Goal: Task Accomplishment & Management: Use online tool/utility

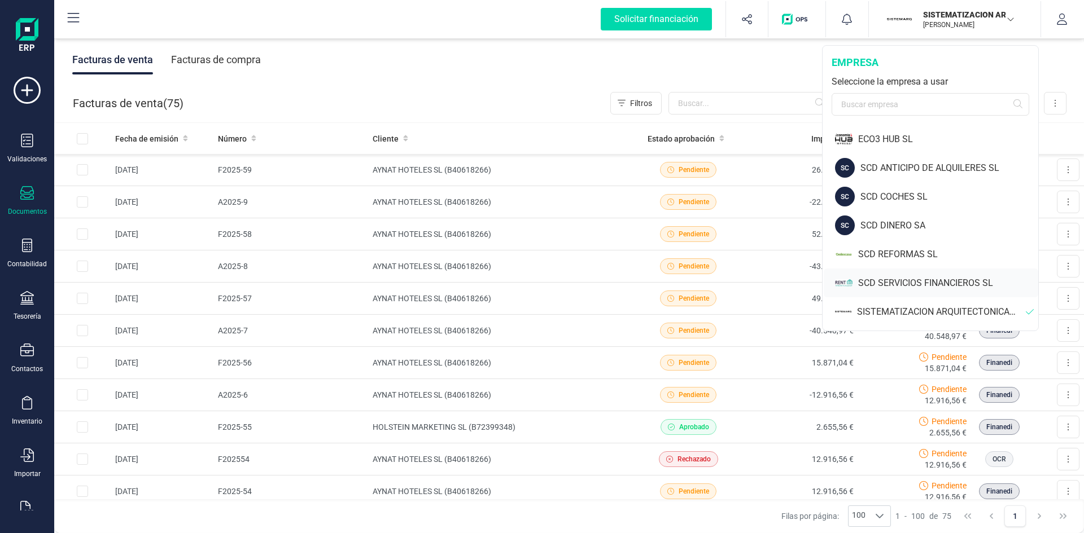
click at [918, 279] on div "SCD SERVICIOS FINANCIEROS SL" at bounding box center [948, 284] width 180 height 14
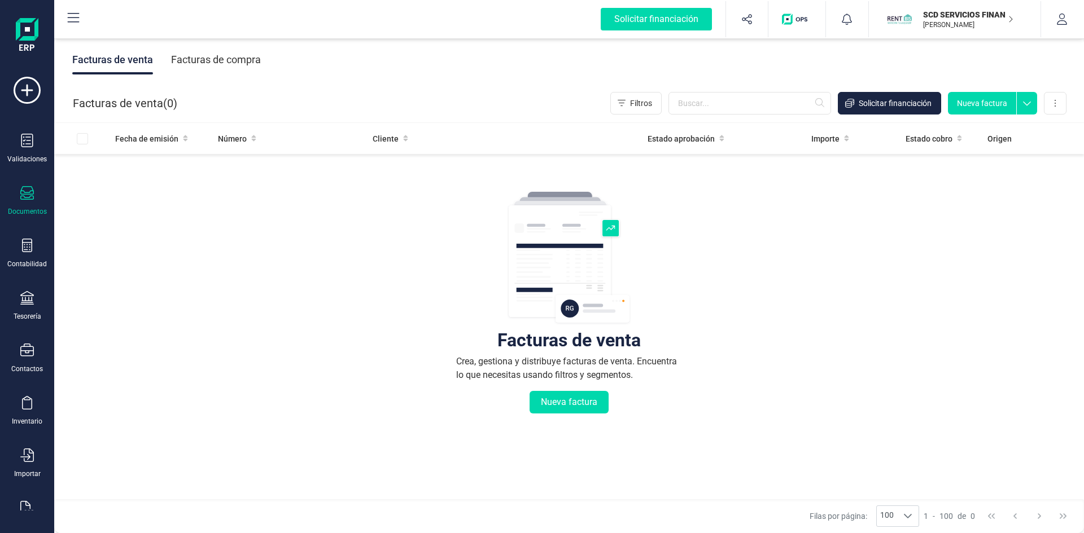
click at [221, 56] on div "Facturas de compra" at bounding box center [216, 59] width 90 height 29
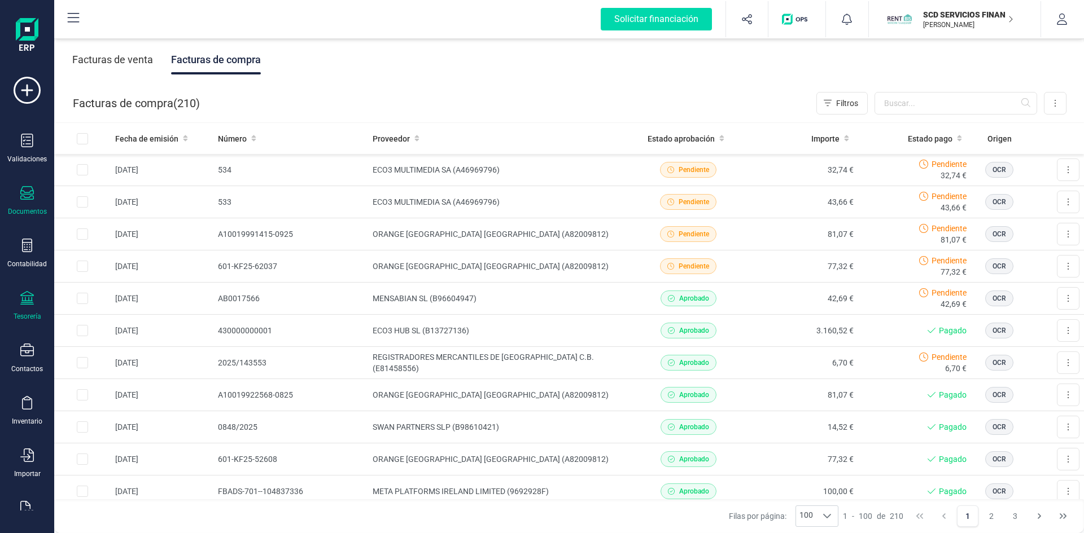
click at [25, 304] on icon at bounding box center [27, 298] width 14 height 14
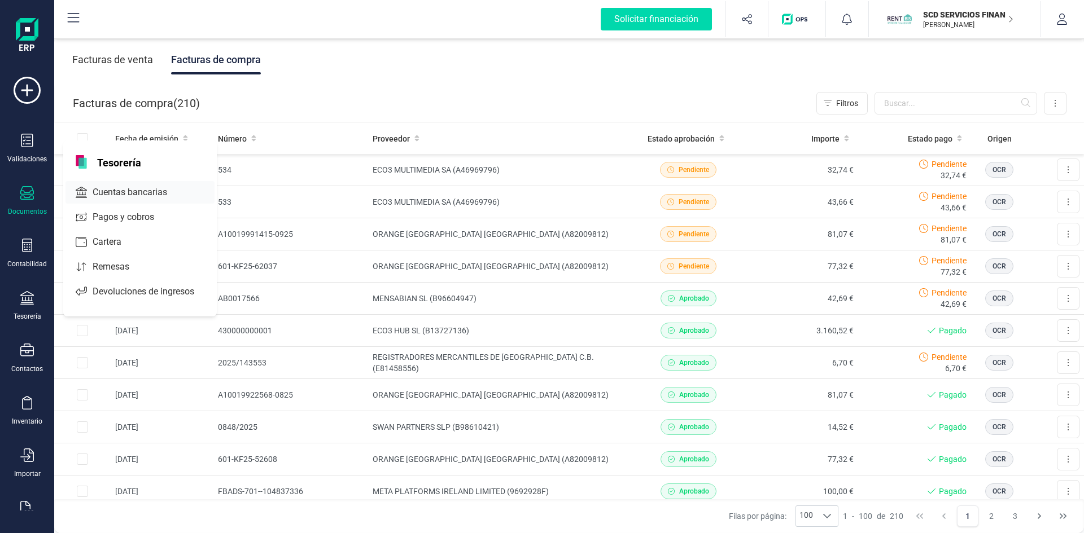
click at [123, 187] on span "Cuentas bancarias" at bounding box center [137, 193] width 99 height 14
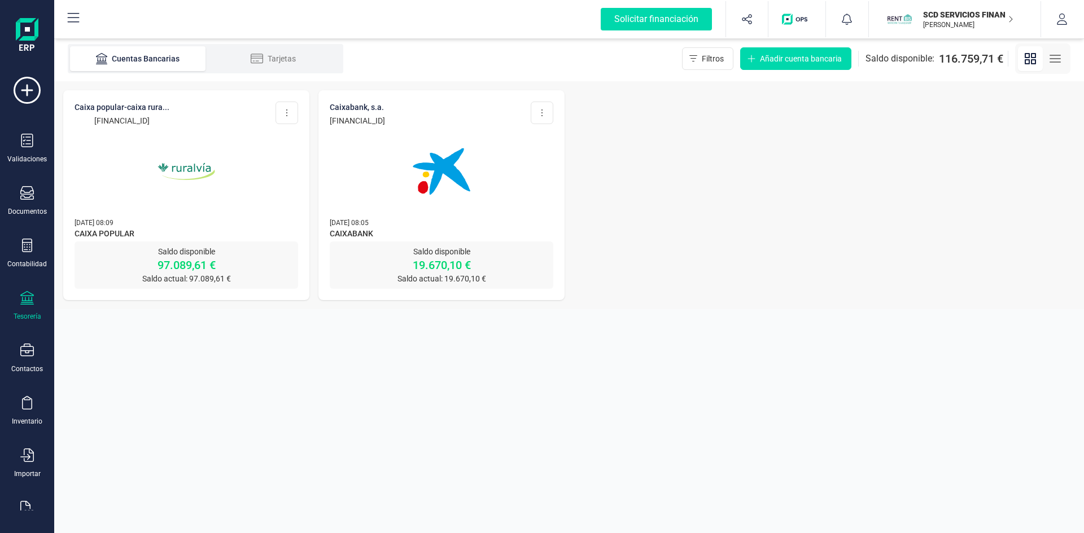
click at [193, 167] on img at bounding box center [186, 171] width 95 height 95
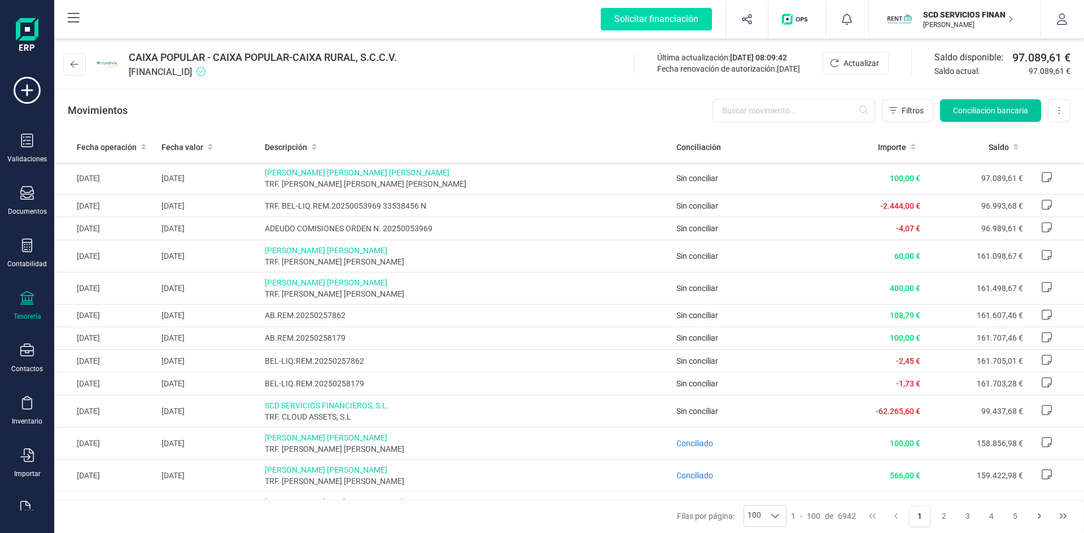
click at [975, 109] on span "Conciliación bancaria" at bounding box center [990, 110] width 75 height 11
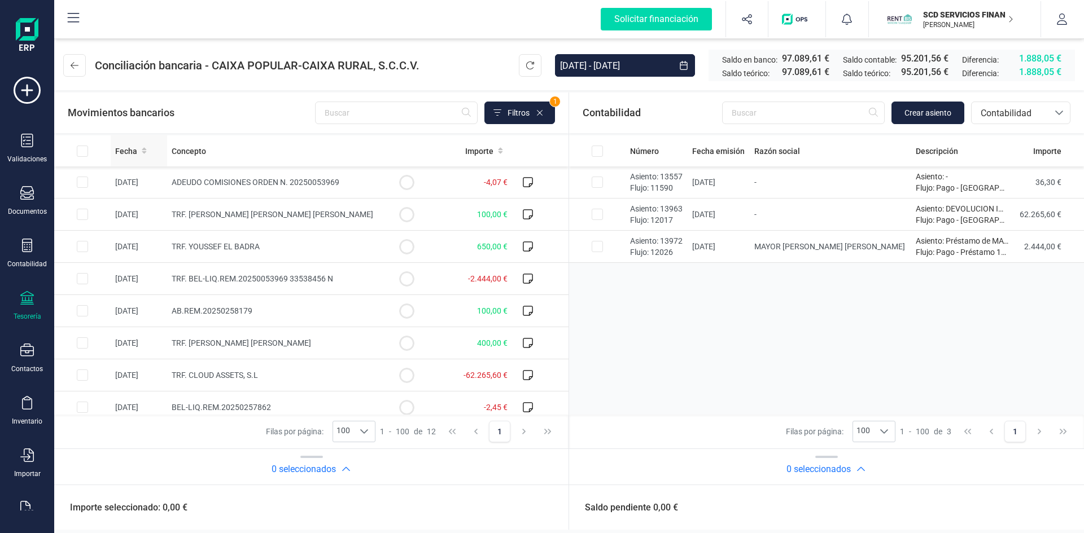
click at [130, 153] on span "Fecha" at bounding box center [126, 151] width 22 height 11
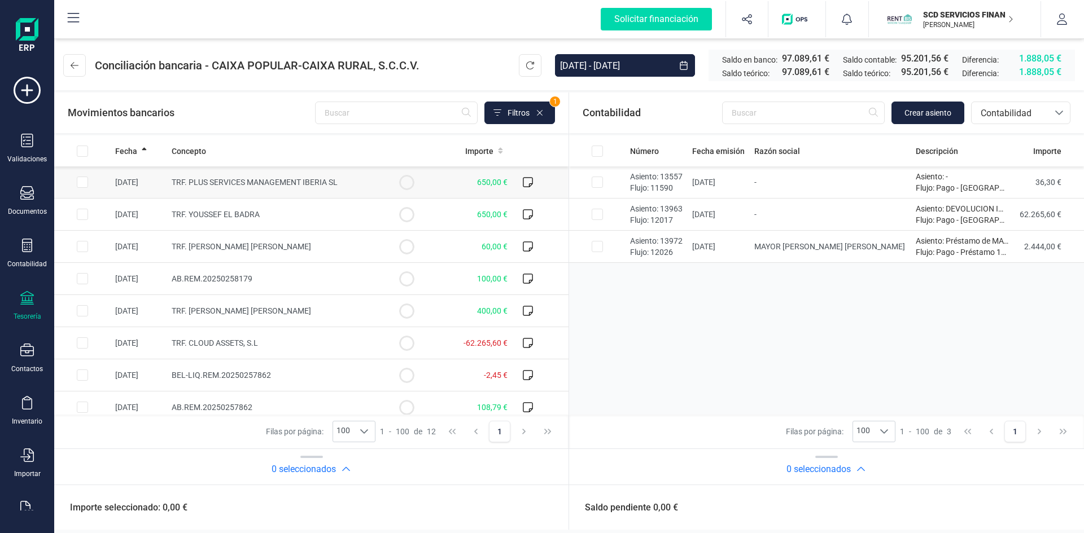
click at [80, 182] on input "Row Selected 69eb0eee-b661-4d77-984d-e36ca34800ff" at bounding box center [82, 182] width 11 height 11
checkbox input "true"
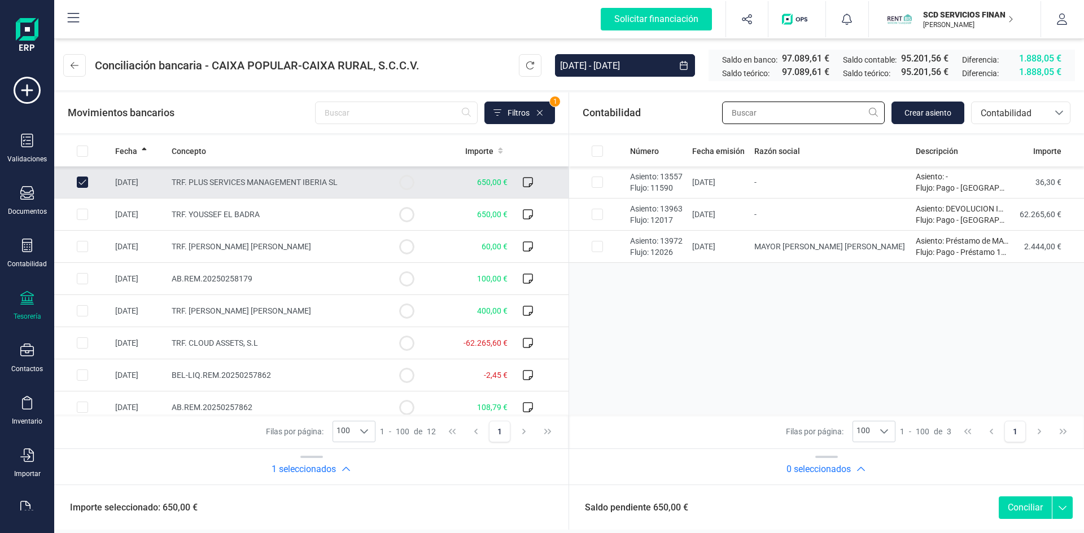
click at [768, 117] on input "text" at bounding box center [803, 113] width 163 height 23
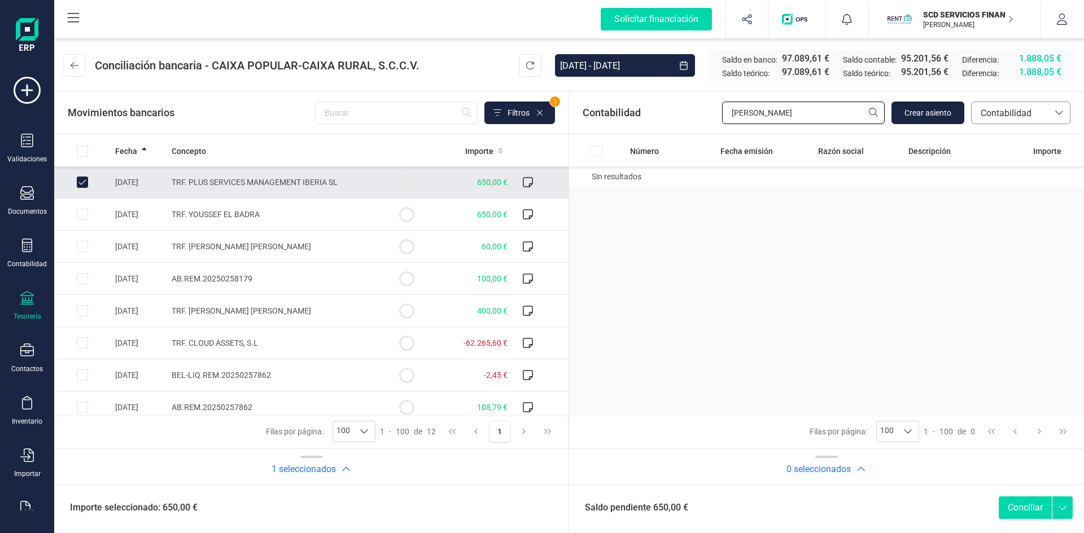
type input "pedro"
click at [1016, 114] on span "Contabilidad" at bounding box center [1010, 114] width 68 height 14
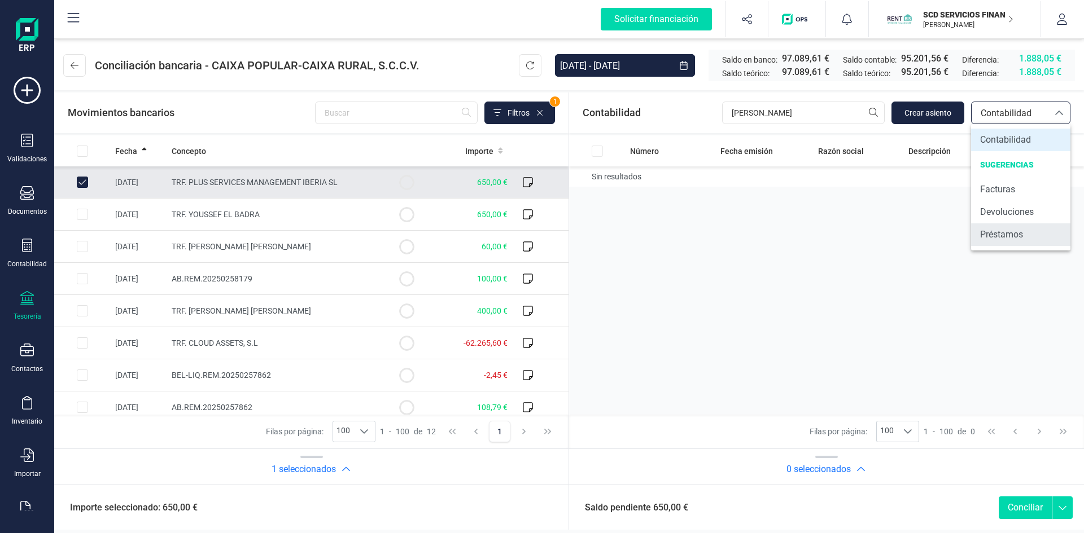
click at [995, 235] on span "Préstamos" at bounding box center [1001, 235] width 43 height 14
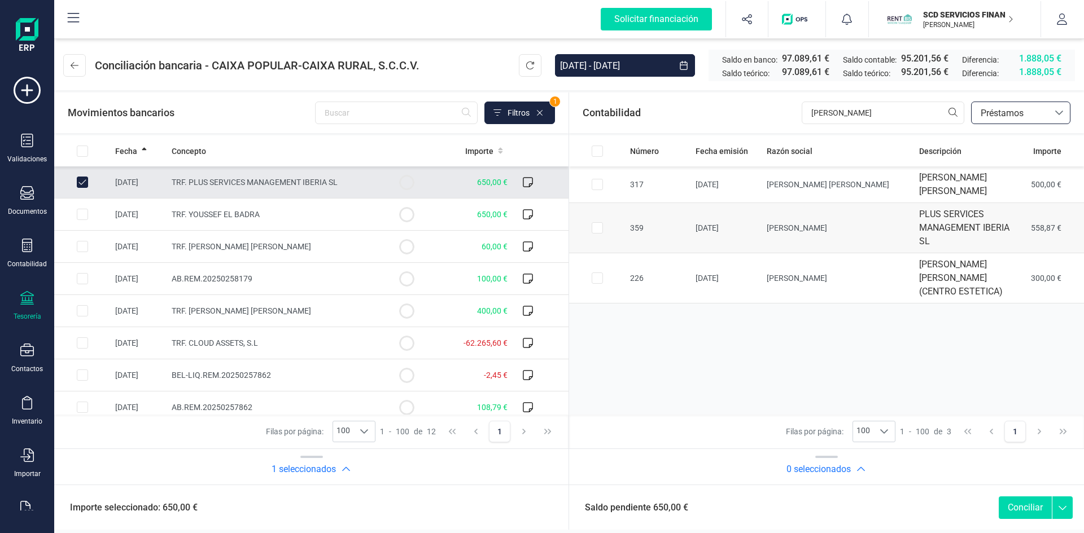
click at [594, 226] on input "Row Selected 9861aec8-7b00-4d0c-a5db-f22ad5cd0a22" at bounding box center [596, 227] width 11 height 11
checkbox input "true"
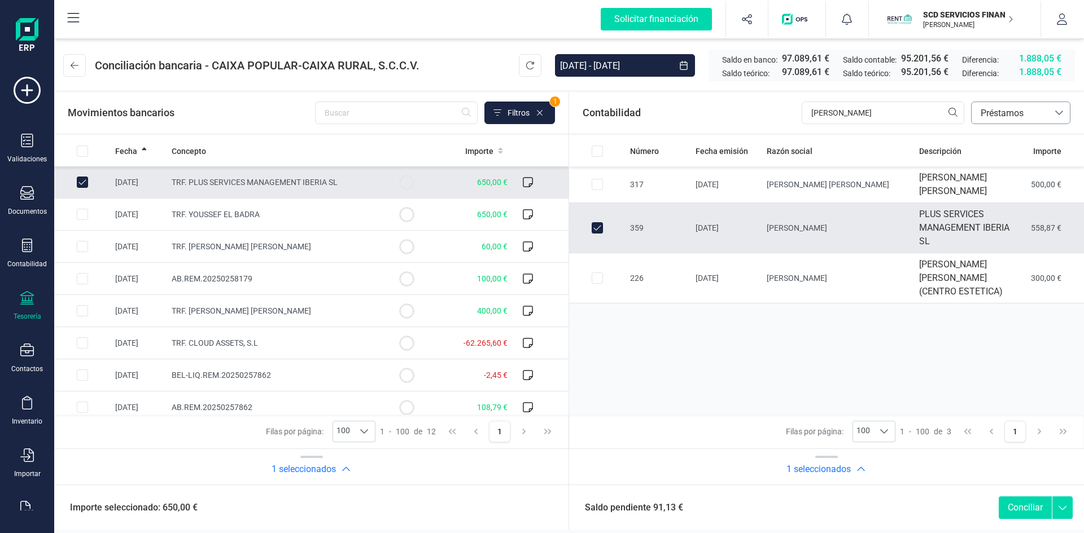
click at [1016, 110] on span "Préstamos" at bounding box center [1010, 114] width 68 height 14
click at [1007, 215] on span "Devoluciones" at bounding box center [1007, 212] width 54 height 14
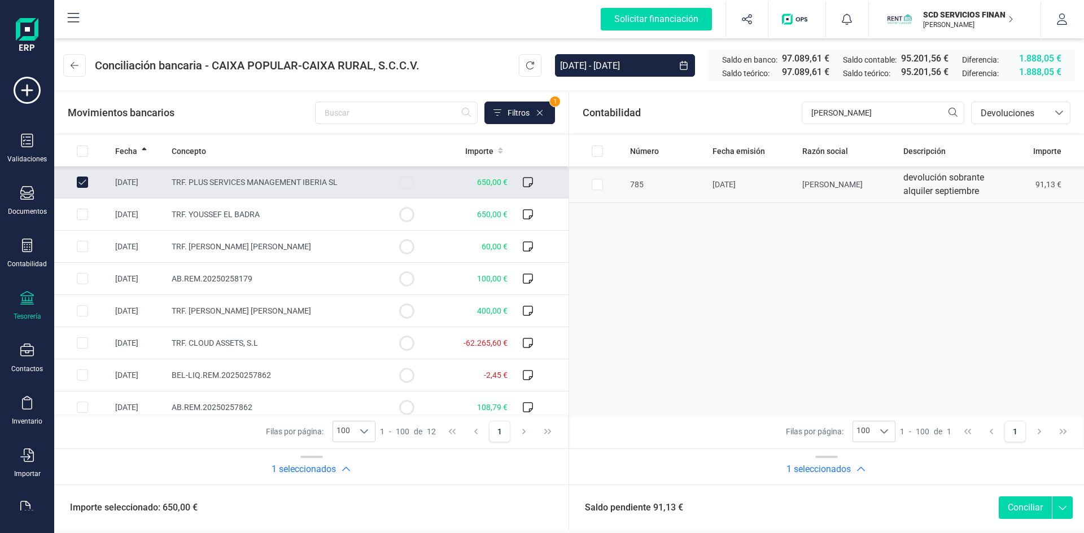
click at [597, 181] on input "Row Selected a35e5557-3767-47dd-b3a4-206e14e42b1a" at bounding box center [596, 184] width 11 height 11
checkbox input "true"
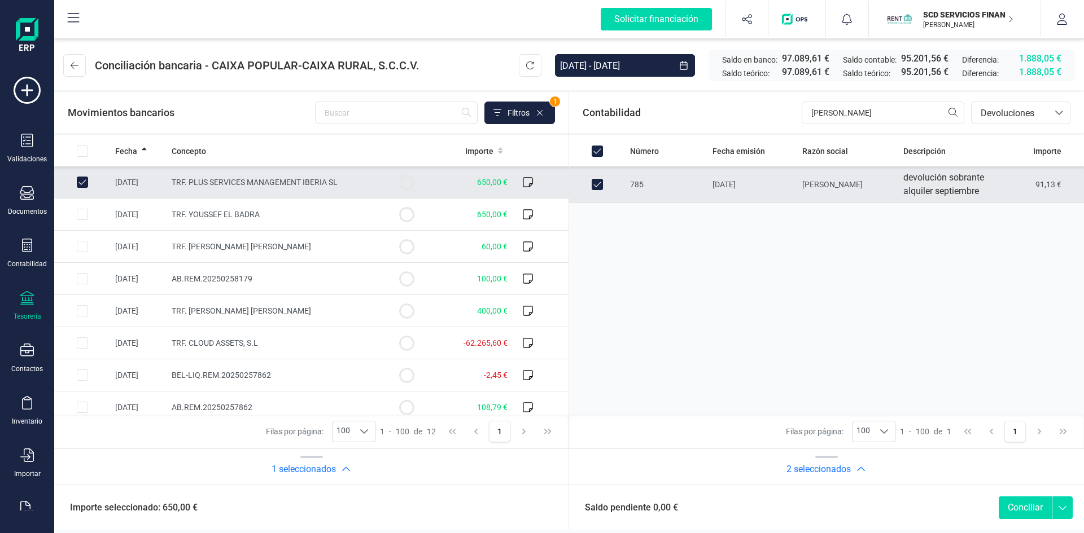
click at [1021, 507] on button "Conciliar" at bounding box center [1024, 508] width 53 height 23
checkbox input "false"
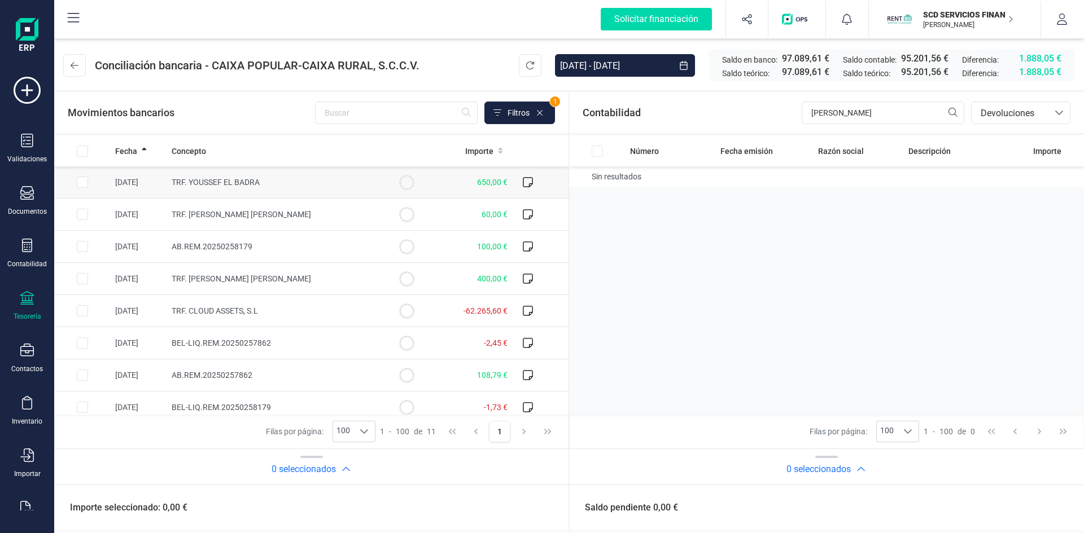
click at [83, 182] on input "Row Selected 256fe472-70f1-4d0b-97cc-574008a891a0" at bounding box center [82, 182] width 11 height 11
checkbox input "true"
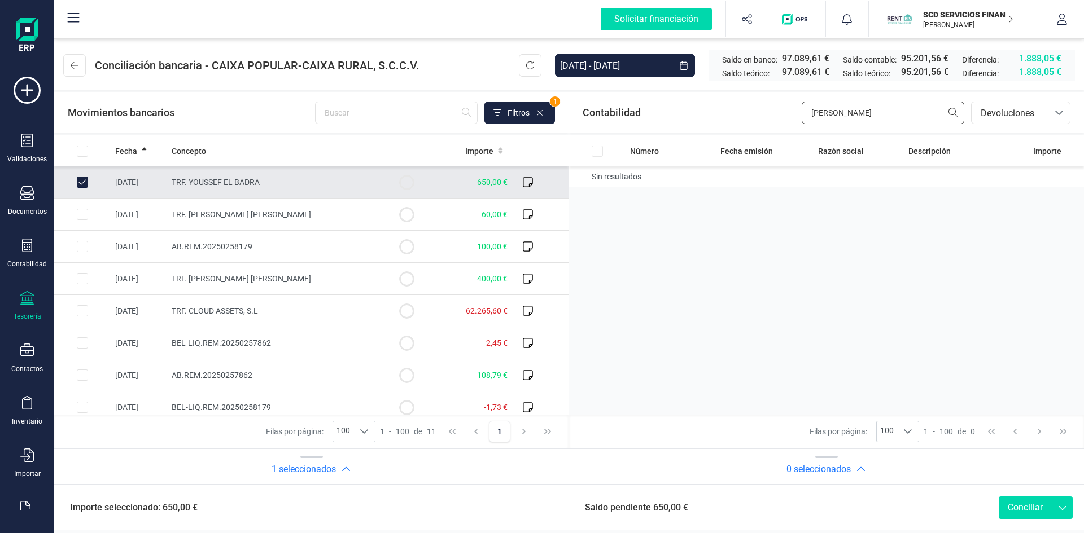
drag, startPoint x: 839, startPoint y: 111, endPoint x: 722, endPoint y: 115, distance: 116.3
click at [724, 115] on div "Contabilidad pedro bancos.conciliacion.modal.headerDev bancos.conciliacion.moda…" at bounding box center [826, 113] width 515 height 41
type input "youssef"
click at [1012, 119] on span "Devoluciones" at bounding box center [1010, 114] width 68 height 14
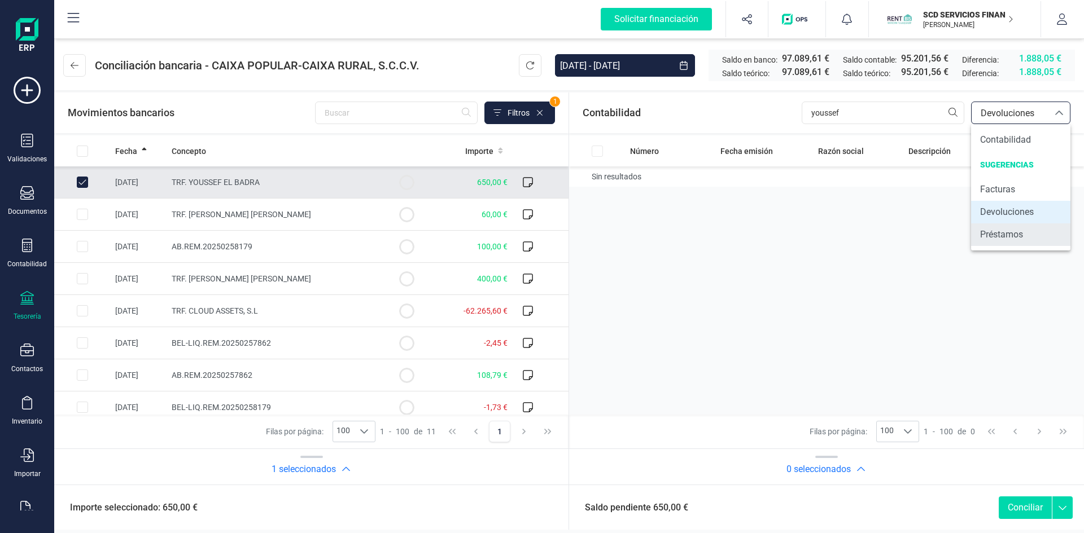
click at [1011, 234] on span "Préstamos" at bounding box center [1001, 235] width 43 height 14
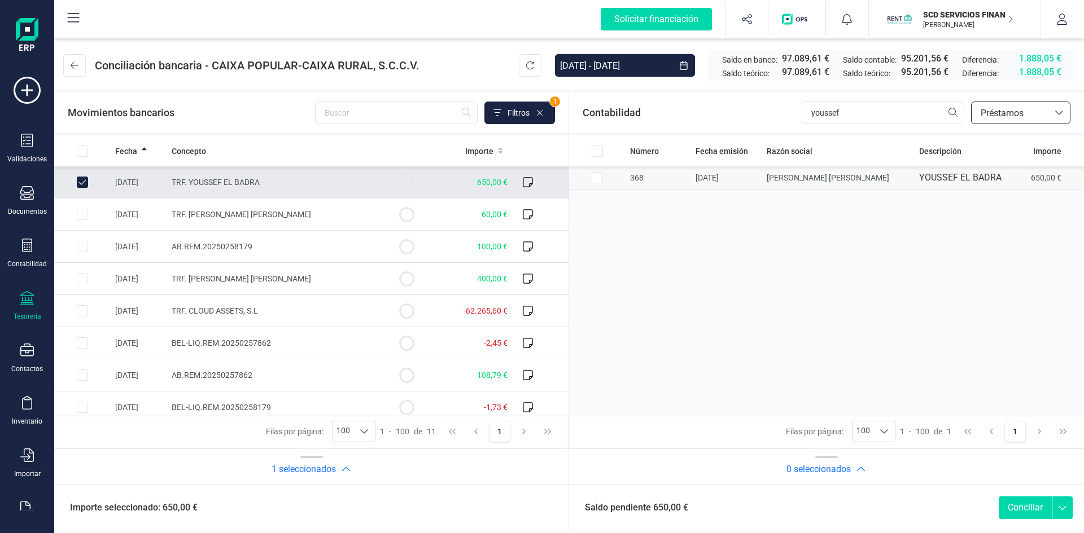
click at [597, 178] on input "Row Selected b8a21a1b-0712-4e57-ab37-41f8835a9af3" at bounding box center [596, 177] width 11 height 11
checkbox input "true"
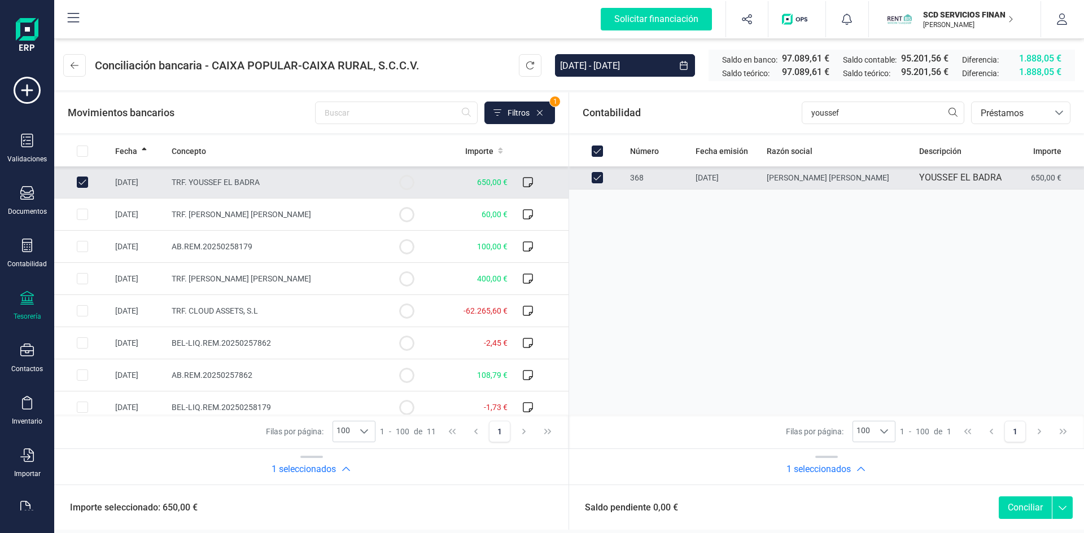
click at [1016, 510] on button "Conciliar" at bounding box center [1024, 508] width 53 height 23
checkbox input "false"
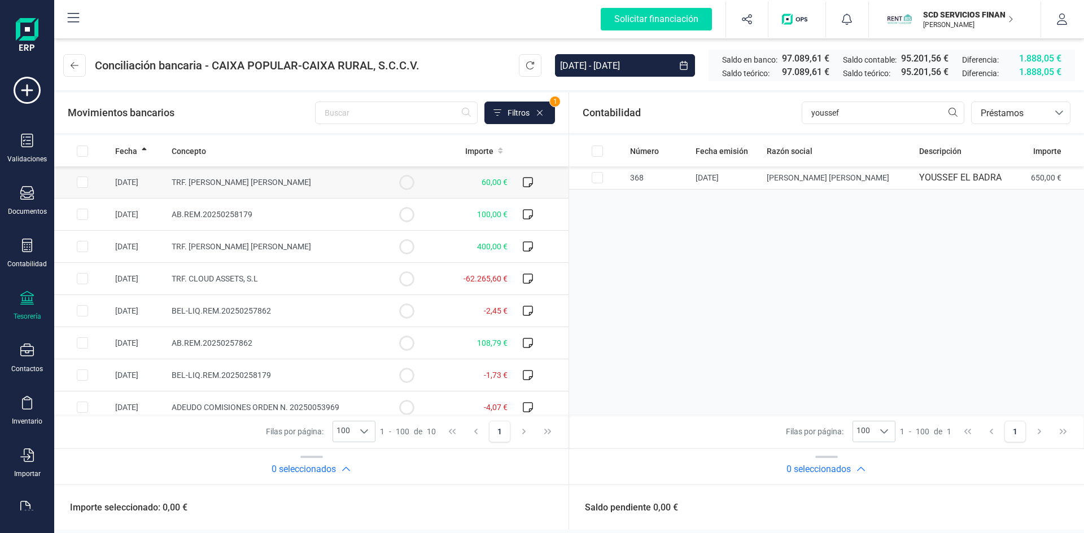
click at [82, 181] on input "Row Selected fa5a8d65-efd7-4781-860d-ba6a3e8b67cc" at bounding box center [82, 182] width 11 height 11
checkbox input "true"
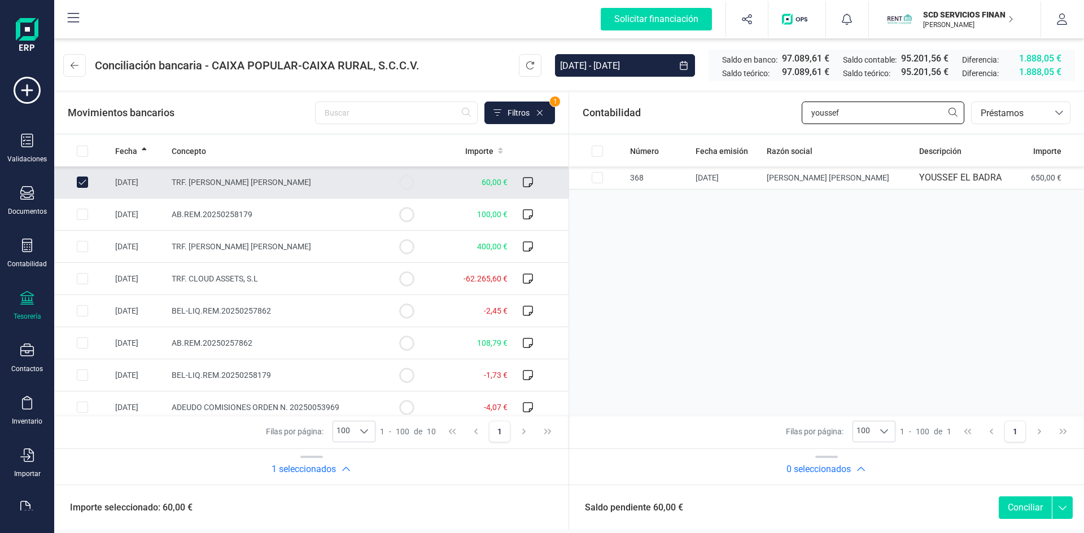
drag, startPoint x: 850, startPoint y: 113, endPoint x: 752, endPoint y: 116, distance: 98.8
click at [752, 116] on div "Contabilidad youssef bancos.conciliacion.modal.headerLoan bancos.conciliacion.m…" at bounding box center [826, 113] width 515 height 41
click at [81, 181] on input "Row Unselected fa5a8d65-efd7-4781-860d-ba6a3e8b67cc" at bounding box center [82, 182] width 11 height 11
checkbox input "false"
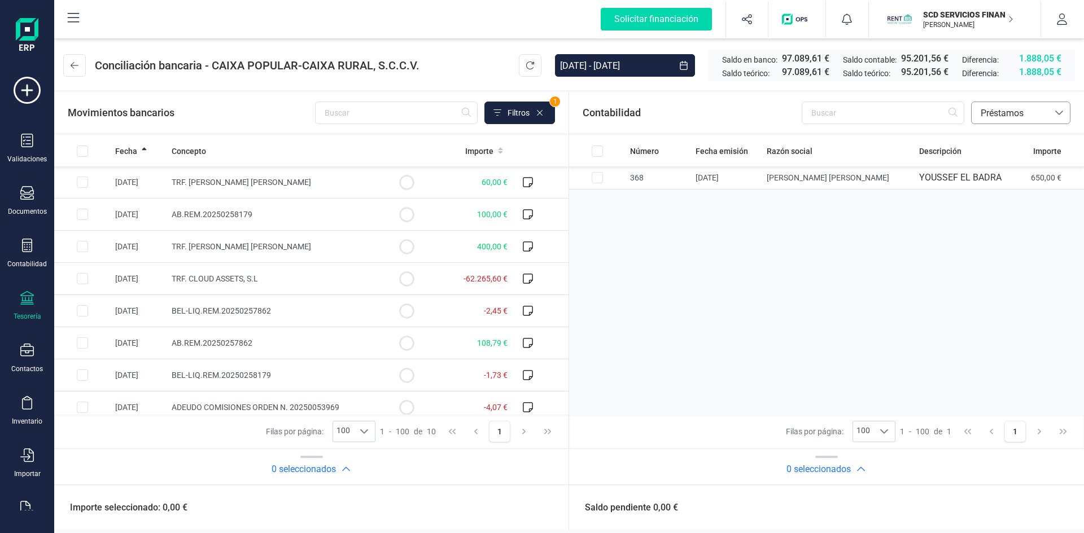
click at [1009, 119] on span "Préstamos" at bounding box center [1010, 114] width 68 height 14
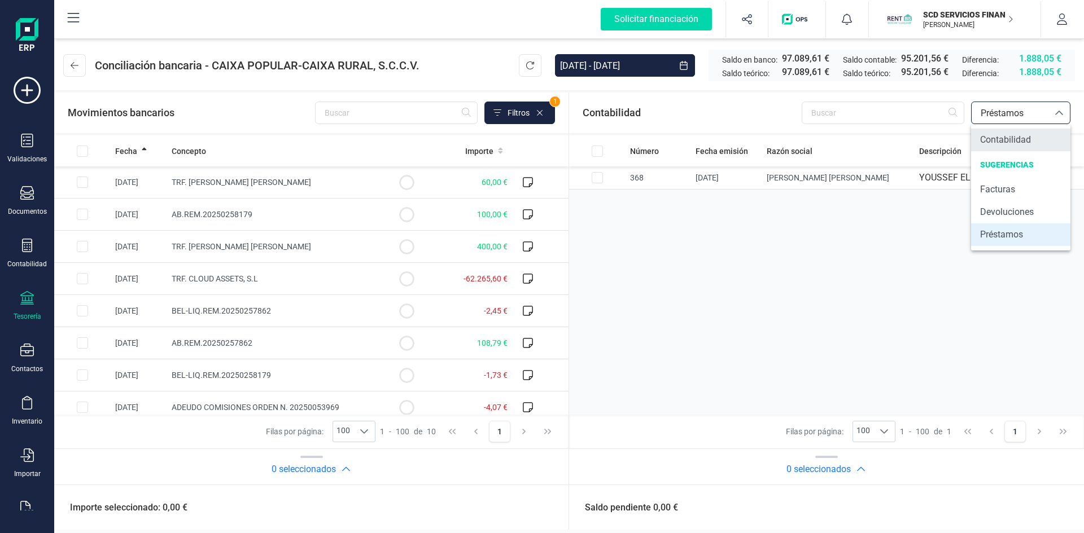
click at [1003, 144] on span "Contabilidad" at bounding box center [1005, 140] width 51 height 14
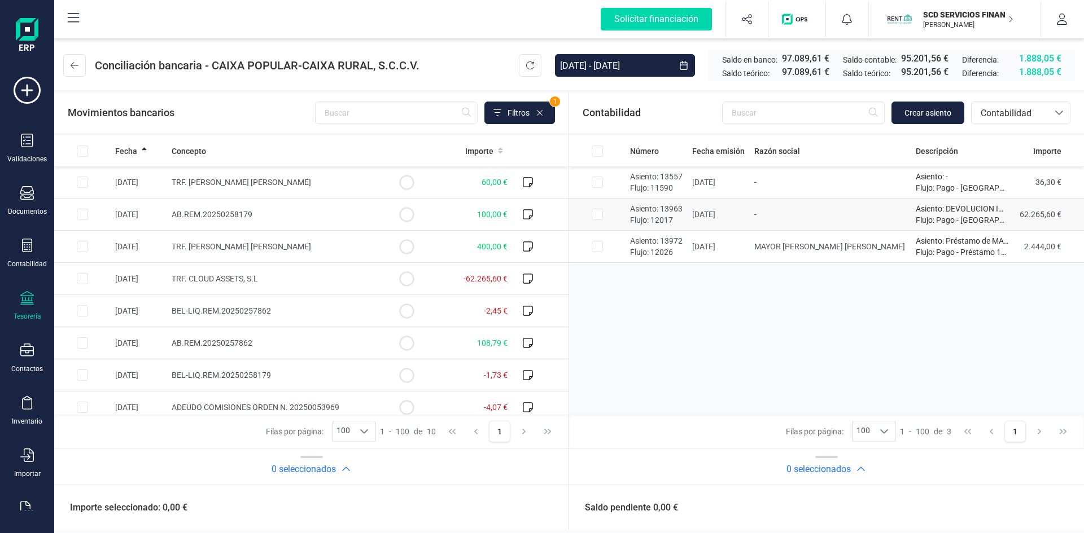
click at [598, 212] on input "Row Selected 4d1915f0-37e4-440c-9a2d-2413c32dfb9c" at bounding box center [596, 214] width 11 height 11
checkbox input "true"
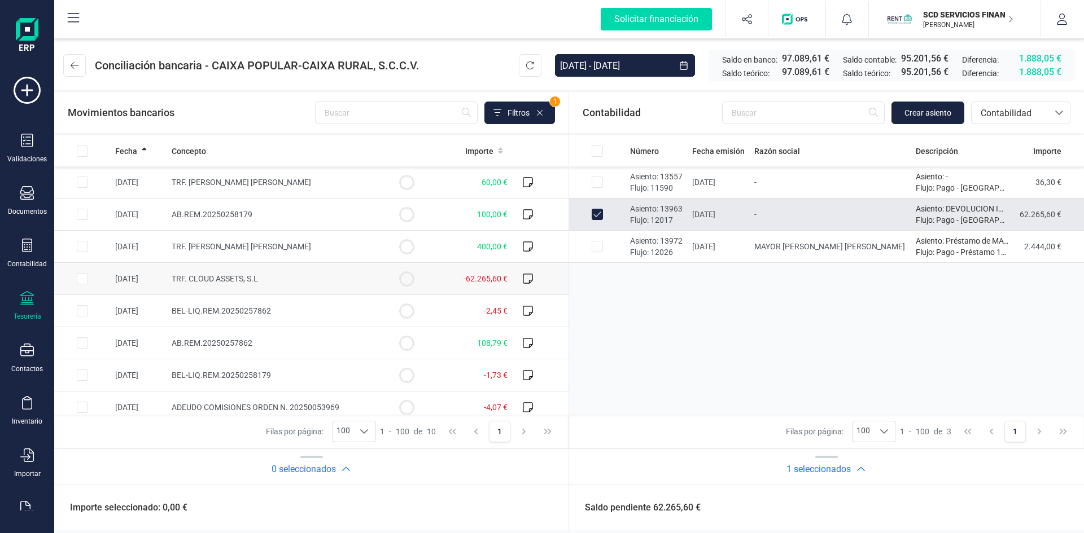
click at [80, 279] on input "Row Selected 0e7c4126-9fb3-4b9e-bba5-81d11d413440" at bounding box center [82, 278] width 11 height 11
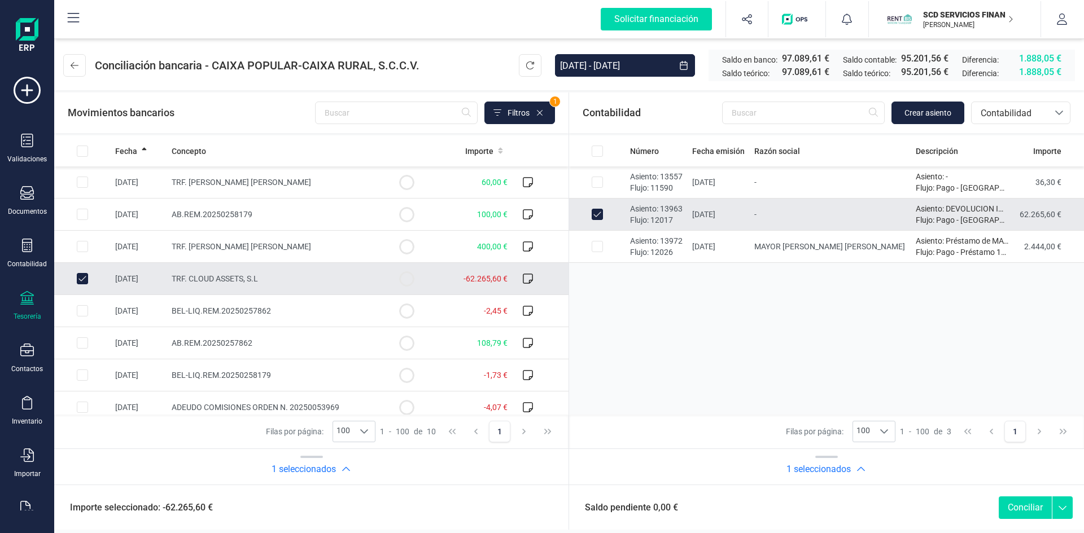
click at [1023, 510] on button "Conciliar" at bounding box center [1024, 508] width 53 height 23
click at [1018, 507] on button "Conciliar" at bounding box center [1024, 508] width 53 height 23
checkbox input "false"
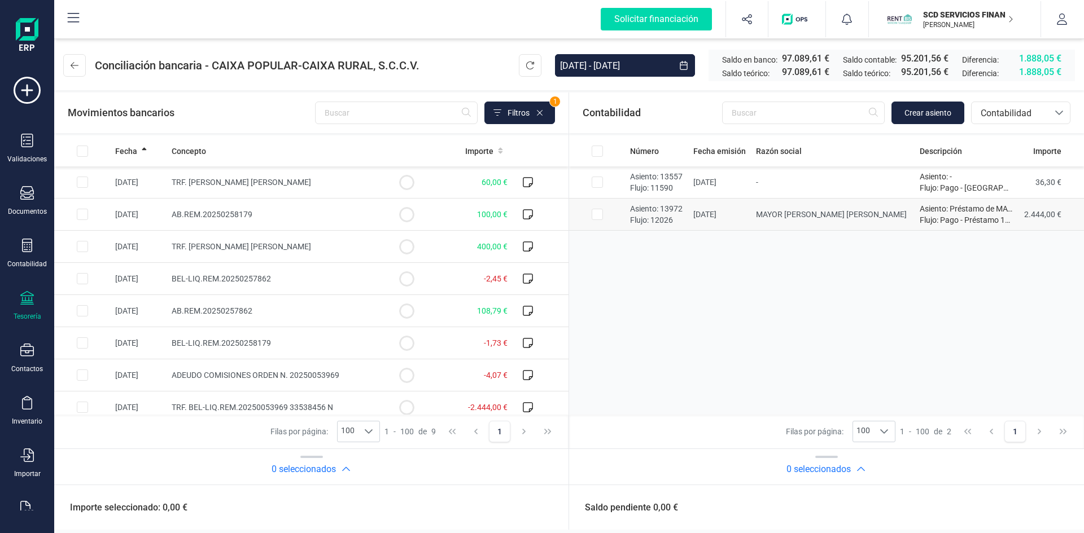
click at [597, 212] on input "Row Selected df74c9f8-9318-44c4-81b8-dd84d3781854" at bounding box center [596, 214] width 11 height 11
checkbox input "true"
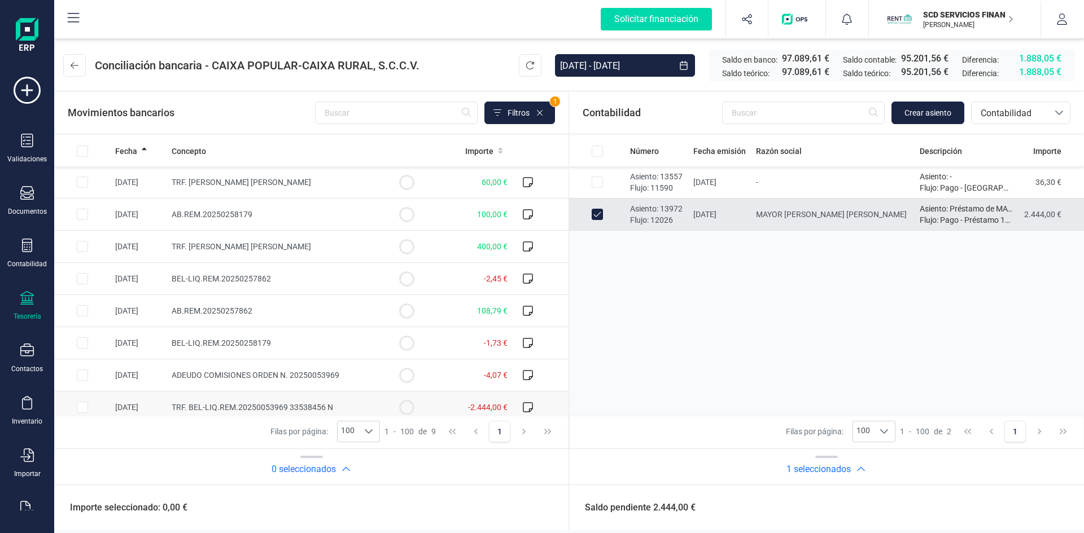
click at [82, 409] on input "Row Selected b53fdb37-41b7-412a-a024-67f72e83d8f0" at bounding box center [82, 407] width 11 height 11
checkbox input "true"
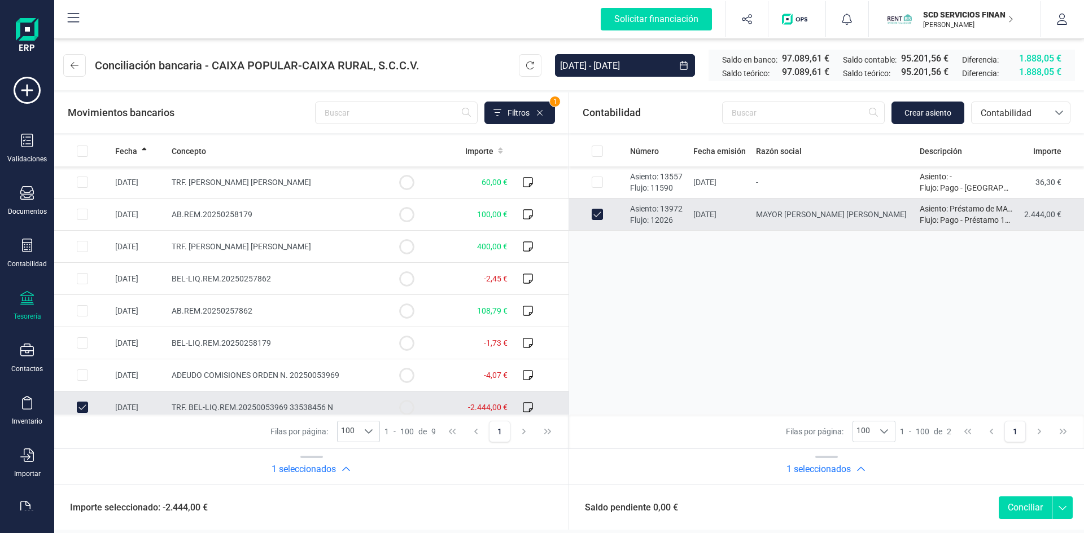
click at [1023, 506] on button "Conciliar" at bounding box center [1024, 508] width 53 height 23
checkbox input "false"
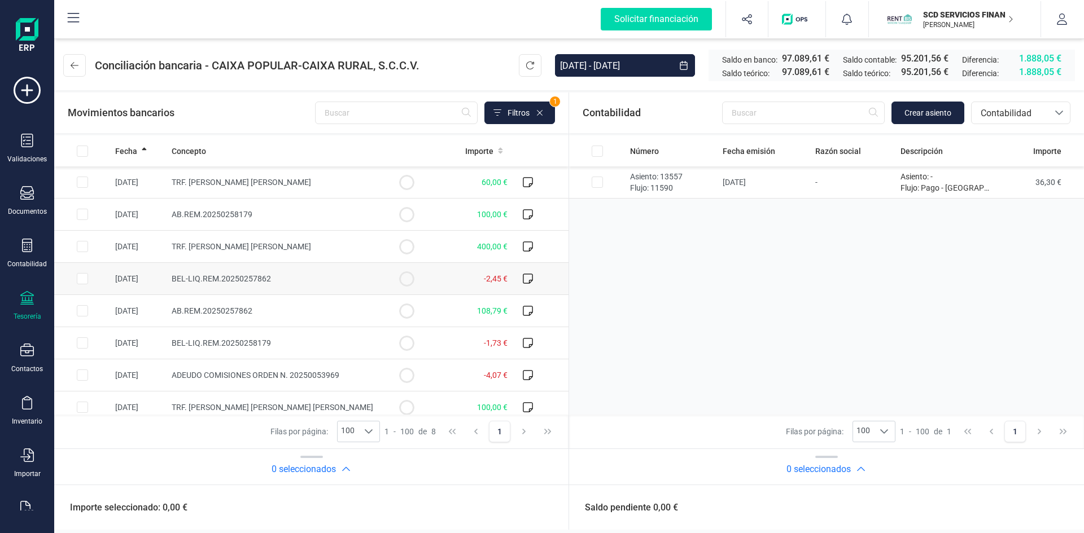
click at [81, 277] on input "Row Selected 10489fa5-5926-4b57-a94b-97f2d310f7ce" at bounding box center [82, 278] width 11 height 11
checkbox input "true"
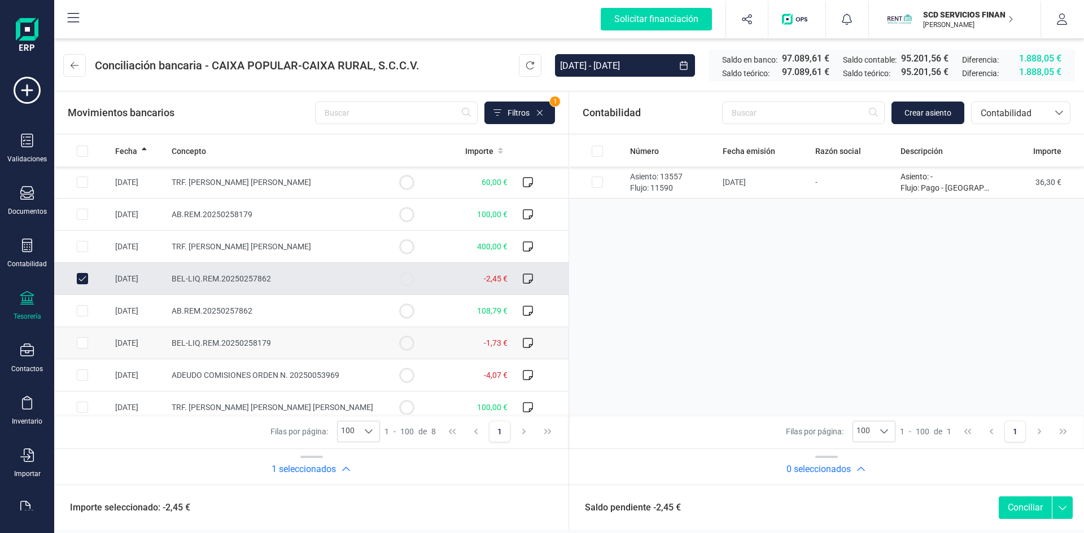
click at [81, 342] on input "Row Selected a868b8d9-a518-43ce-b79f-fd76a298dc91" at bounding box center [82, 342] width 11 height 11
checkbox input "true"
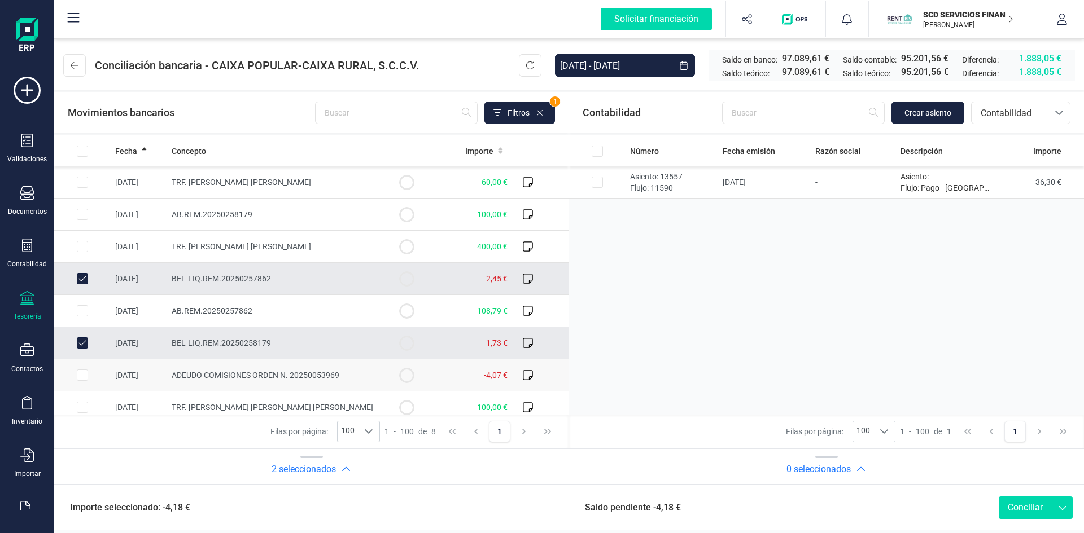
click at [79, 376] on input "Row Selected 1d95b057-15c5-4f3b-84c8-21f0c8721d24" at bounding box center [82, 375] width 11 height 11
checkbox input "true"
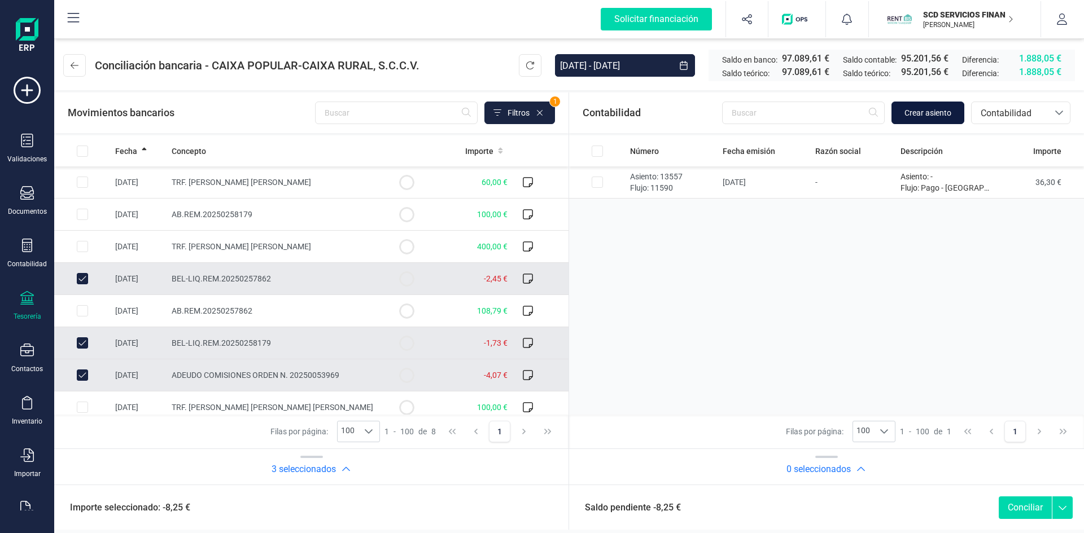
click at [926, 112] on span "Crear asiento" at bounding box center [927, 112] width 47 height 11
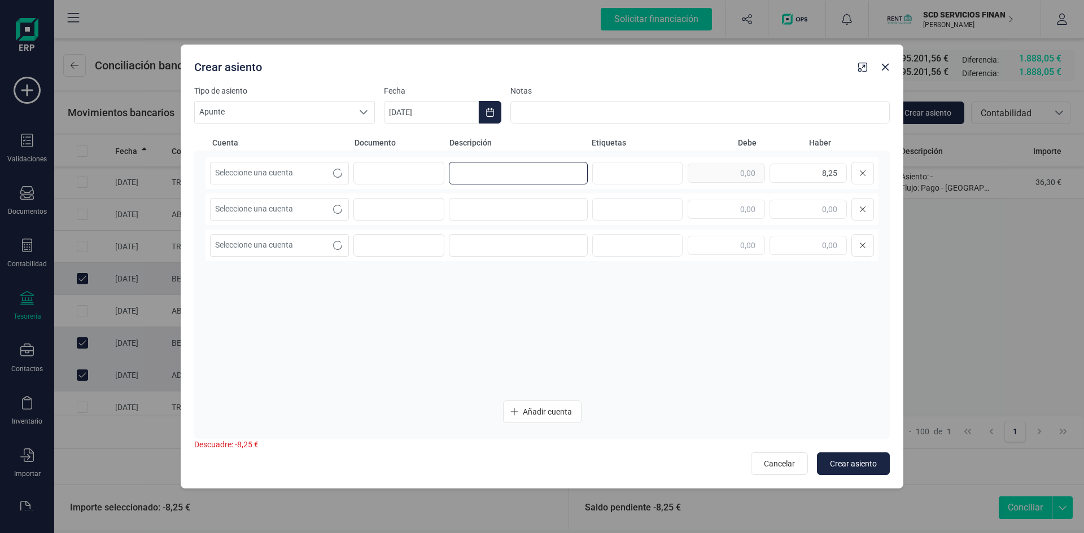
click at [472, 173] on input at bounding box center [518, 173] width 139 height 23
type input "COMISIONES"
click at [338, 210] on icon "Seleccione una cuenta" at bounding box center [338, 209] width 8 height 5
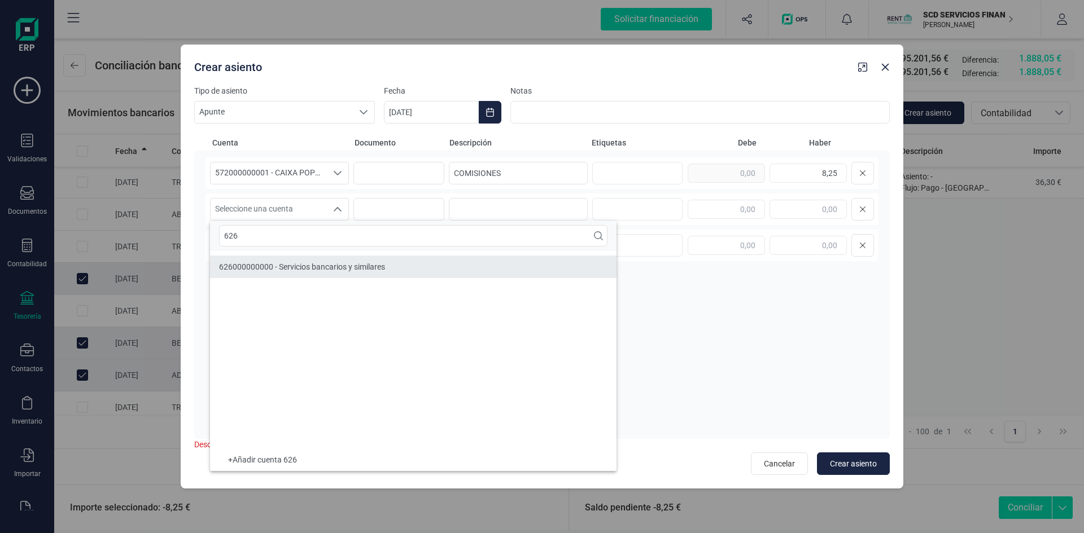
type input "626"
click at [305, 269] on span "626000000000 - Servicios bancarios y similares" at bounding box center [302, 266] width 166 height 9
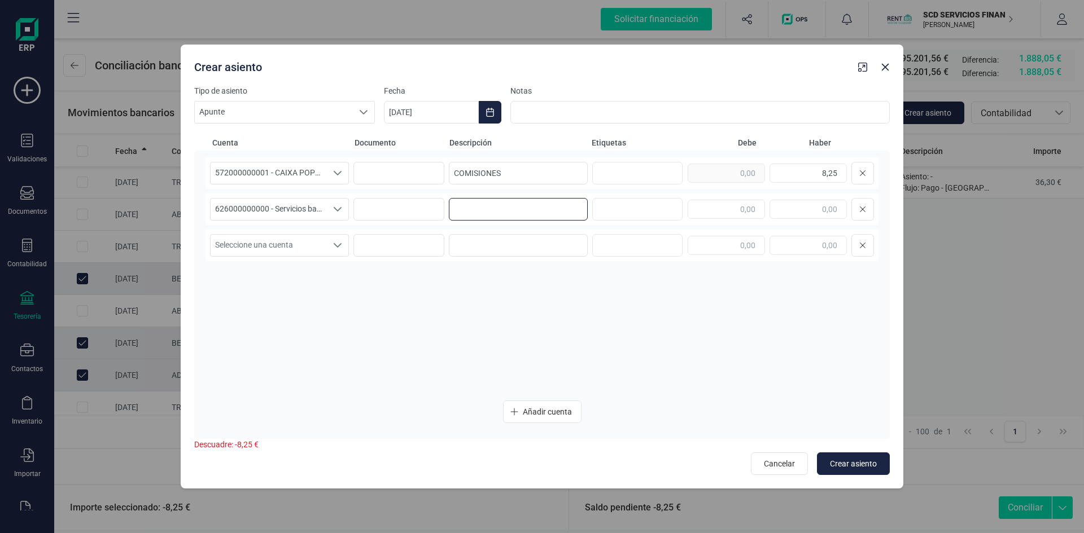
click at [468, 207] on input at bounding box center [518, 209] width 139 height 23
type input "COMISIONES"
click at [722, 209] on input "text" at bounding box center [725, 209] width 77 height 19
type input "8,25"
click at [499, 243] on input at bounding box center [518, 245] width 139 height 23
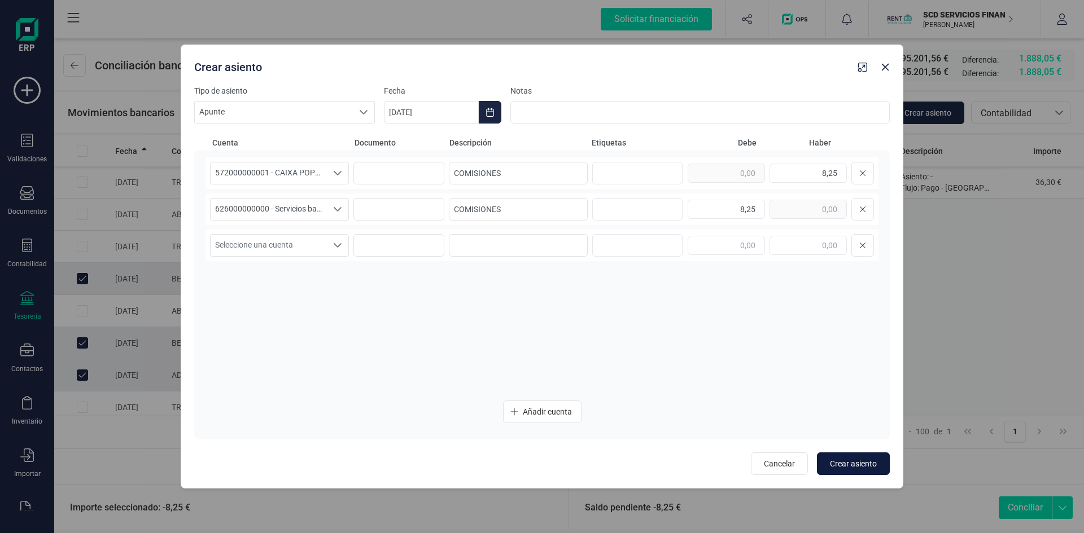
click at [854, 461] on span "Crear asiento" at bounding box center [853, 463] width 47 height 11
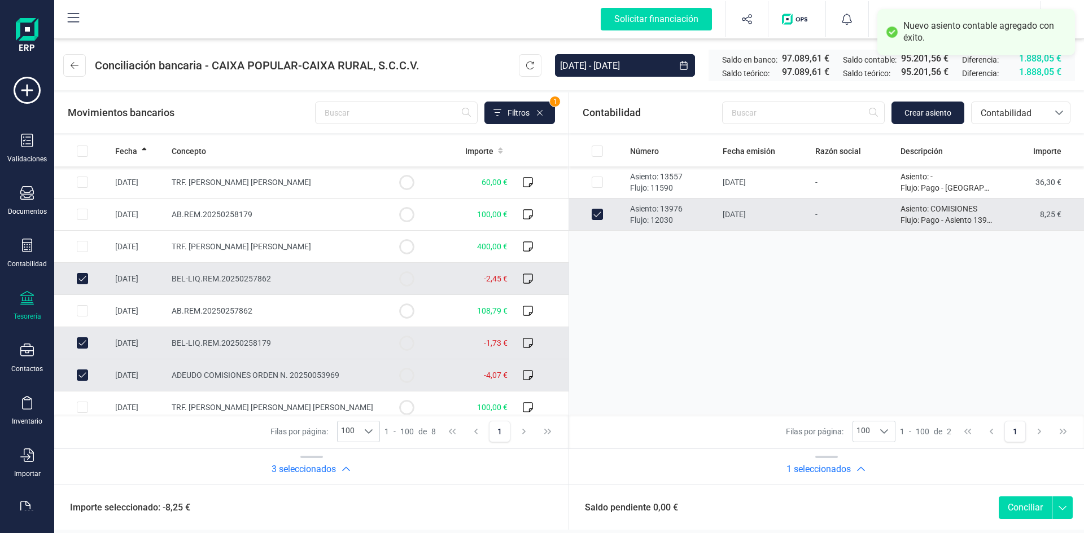
click at [1024, 506] on button "Conciliar" at bounding box center [1024, 508] width 53 height 23
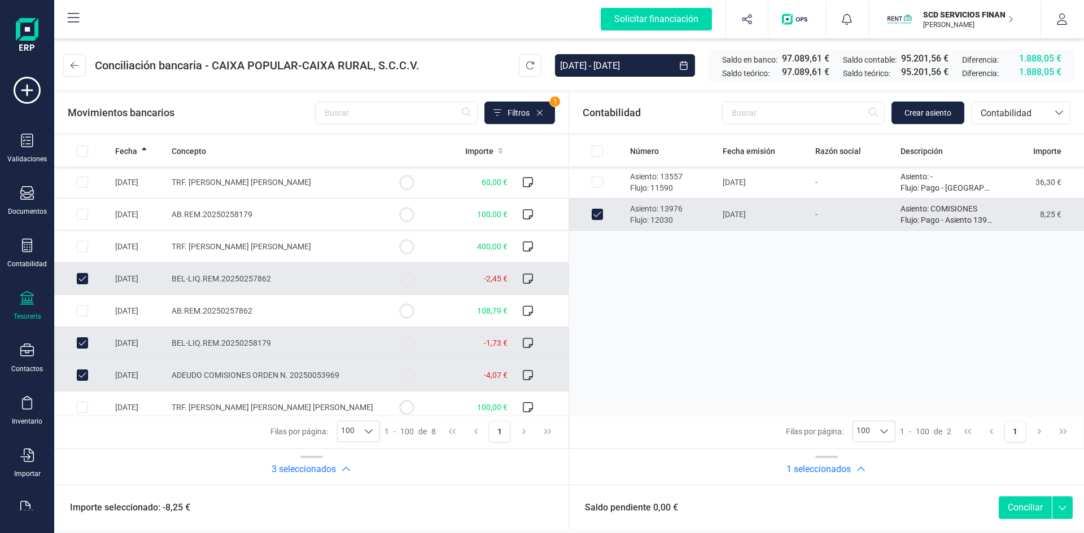
checkbox input "false"
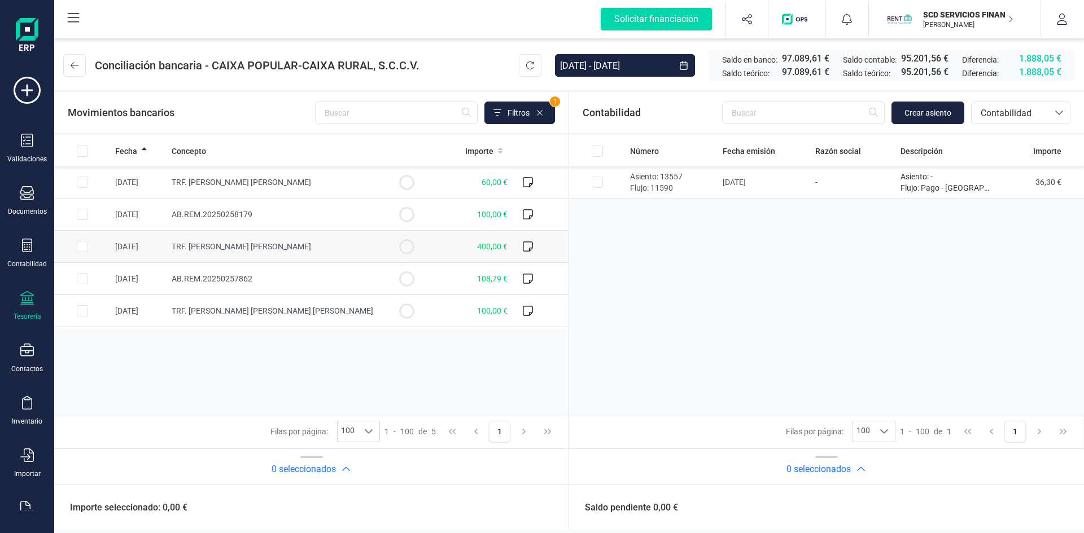
click at [81, 247] on input "Row Selected 9506e85d-9cdb-44db-affb-8062a8dae1c5" at bounding box center [82, 246] width 11 height 11
checkbox input "true"
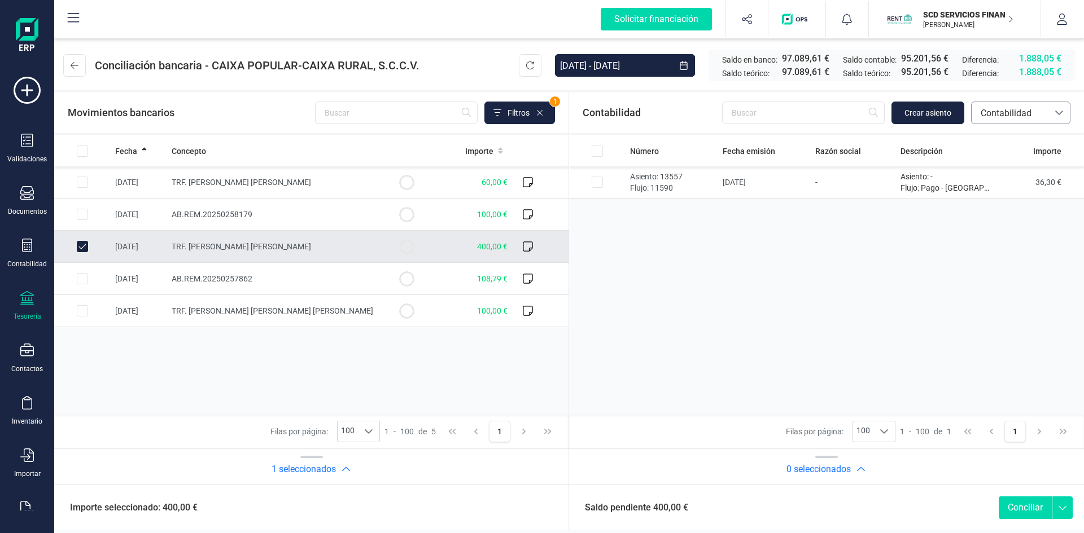
click at [1012, 113] on span "Contabilidad" at bounding box center [1010, 114] width 68 height 14
click at [1011, 239] on span "Préstamos" at bounding box center [1001, 235] width 43 height 14
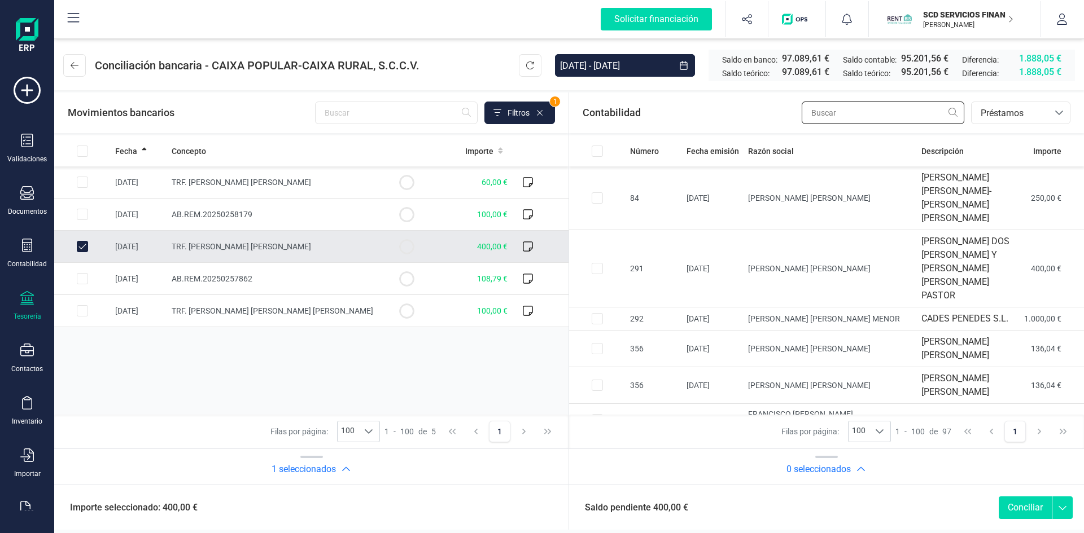
click at [853, 109] on input "text" at bounding box center [882, 113] width 163 height 23
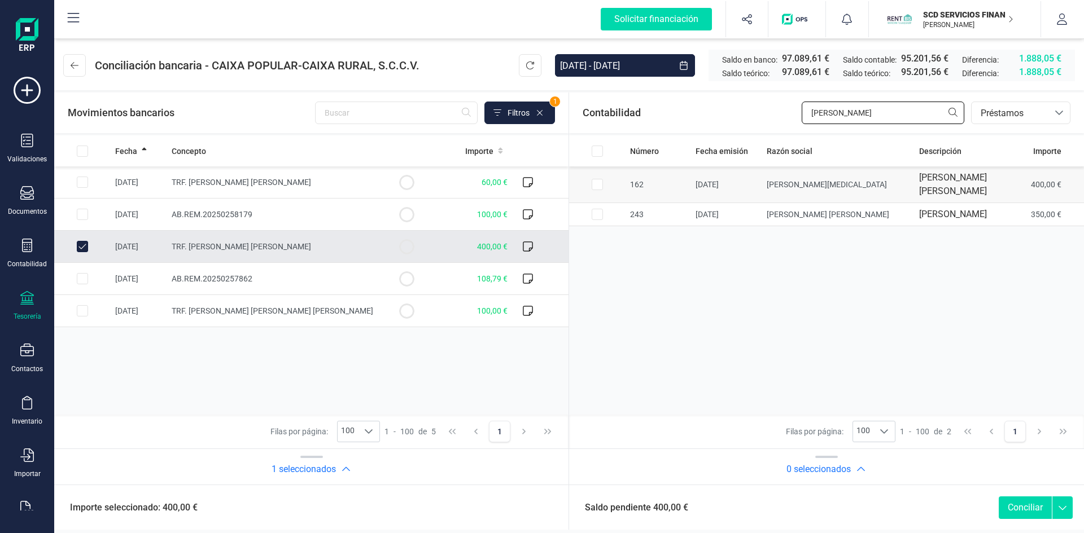
type input "MORA"
click at [597, 185] on input "Row Selected 9d4b4eee-b1d4-4bb3-bfaa-d81e34c5ec57" at bounding box center [596, 184] width 11 height 11
checkbox input "true"
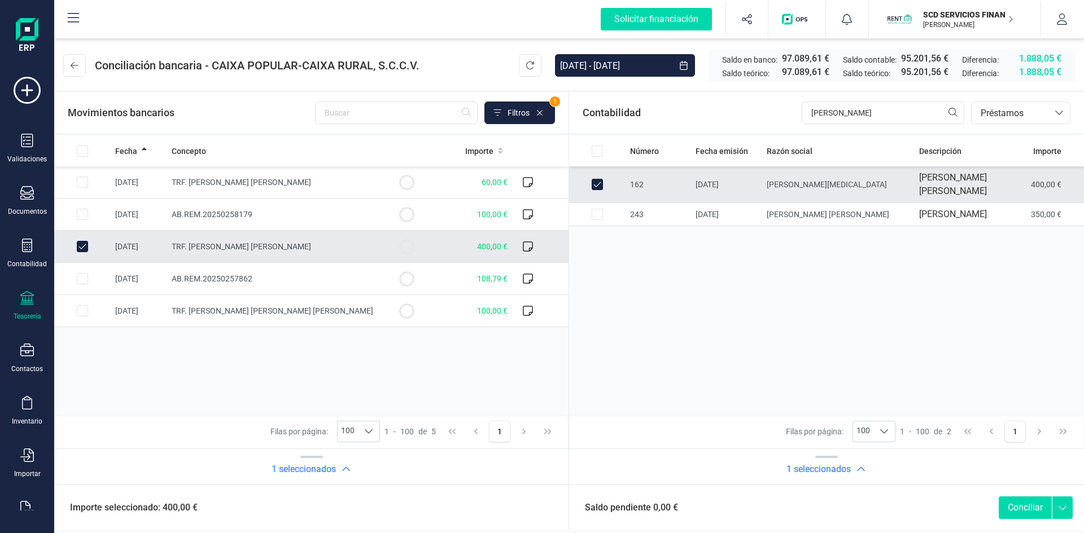
click at [1010, 508] on button "Conciliar" at bounding box center [1024, 508] width 53 height 23
checkbox input "false"
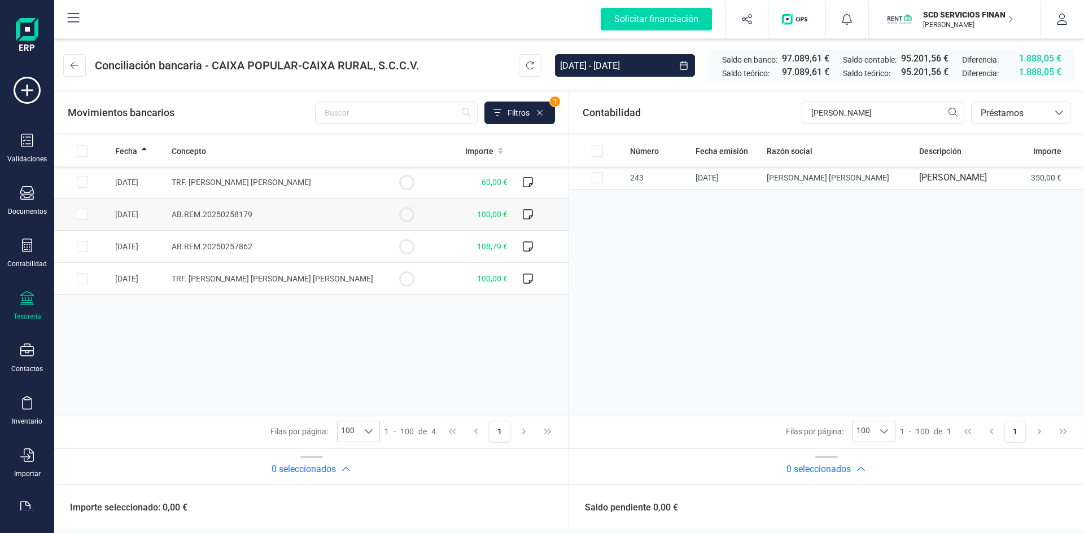
click at [84, 212] on input "Row Selected b4551e55-2a8c-44b6-8a6f-79d5010ca328" at bounding box center [82, 214] width 11 height 11
checkbox input "true"
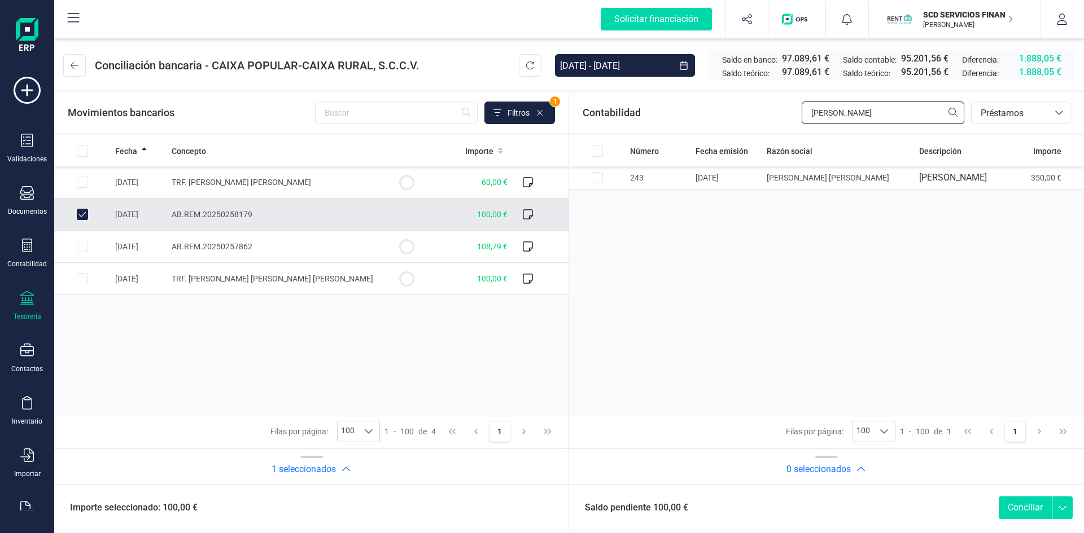
drag, startPoint x: 858, startPoint y: 115, endPoint x: 756, endPoint y: 116, distance: 102.2
click at [756, 116] on div "Contabilidad MORA bancos.conciliacion.modal.headerLoan bancos.conciliacion.moda…" at bounding box center [826, 113] width 515 height 41
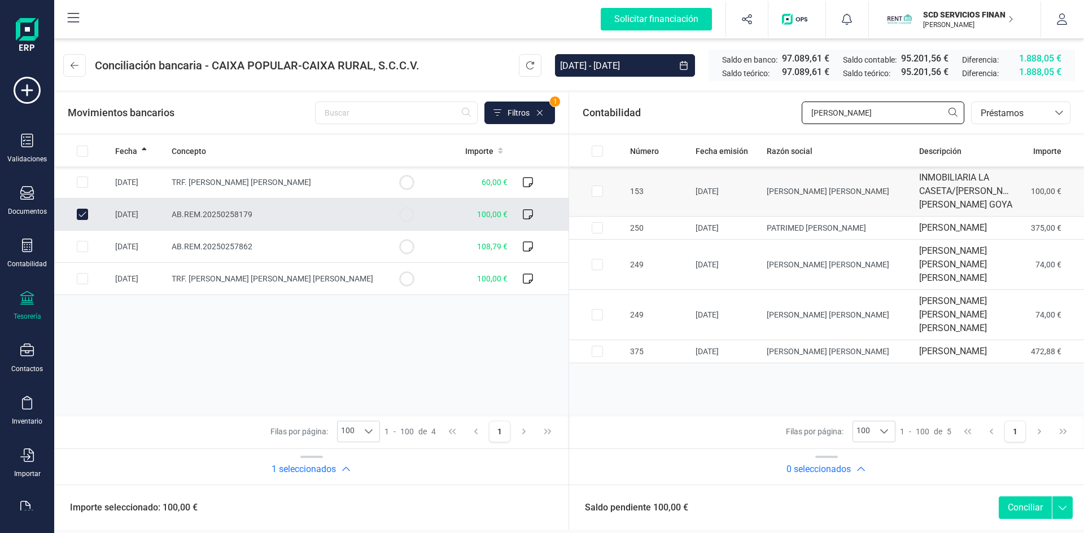
type input "[PERSON_NAME]"
click at [595, 197] on input "Row Selected fc0095f4-b21d-4191-b830-ba103ee05980" at bounding box center [596, 191] width 11 height 11
checkbox input "true"
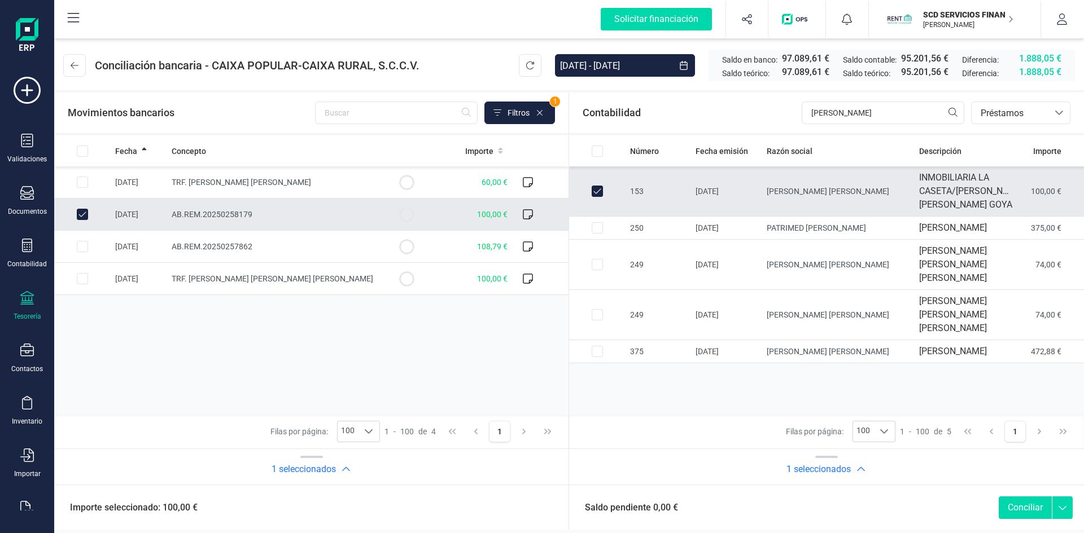
click at [1020, 506] on button "Conciliar" at bounding box center [1024, 508] width 53 height 23
checkbox input "false"
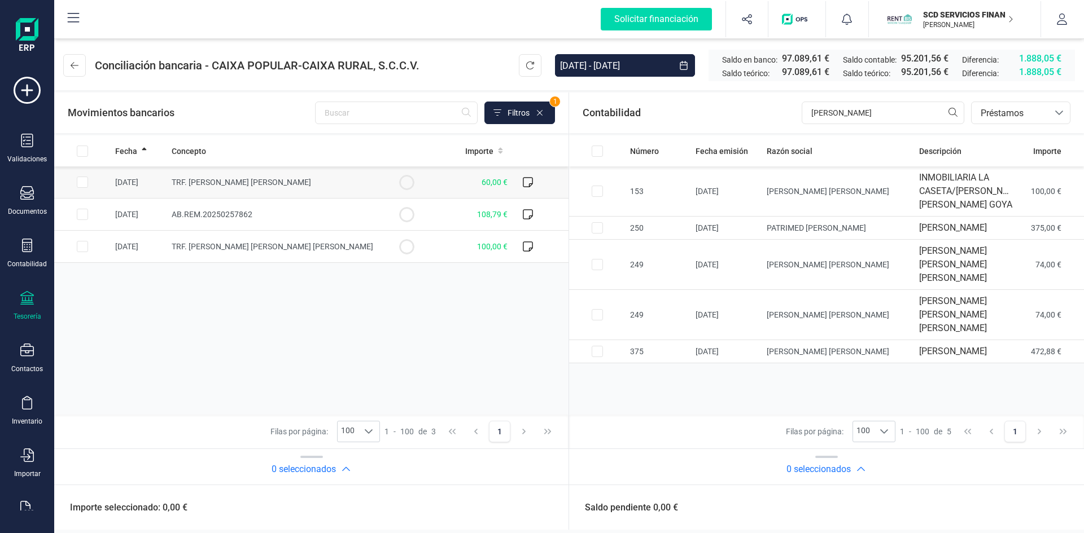
click at [78, 183] on input "Row Selected fa5a8d65-efd7-4781-860d-ba6a3e8b67cc" at bounding box center [82, 182] width 11 height 11
checkbox input "true"
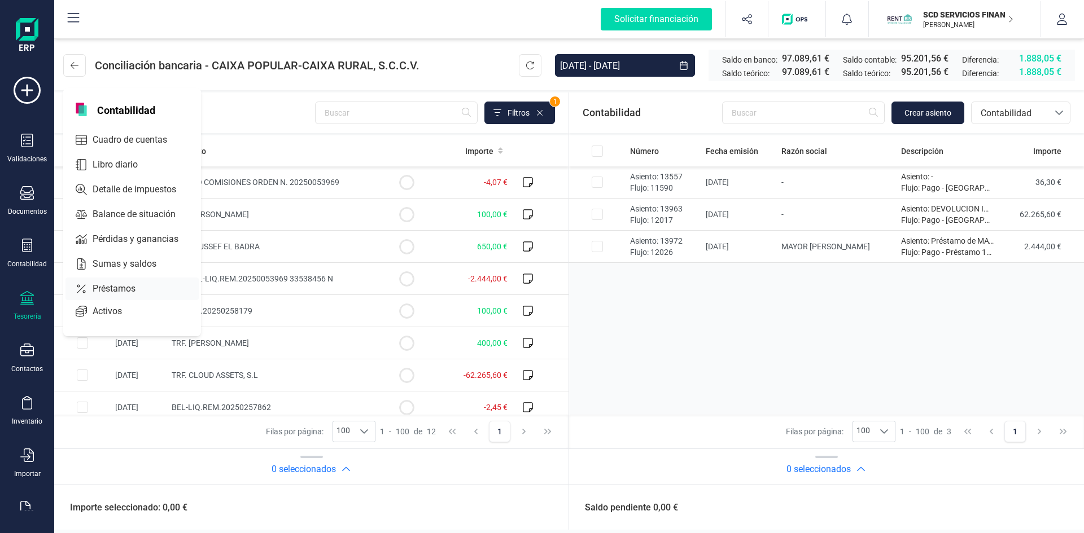
click at [115, 287] on span "Préstamos" at bounding box center [122, 289] width 68 height 14
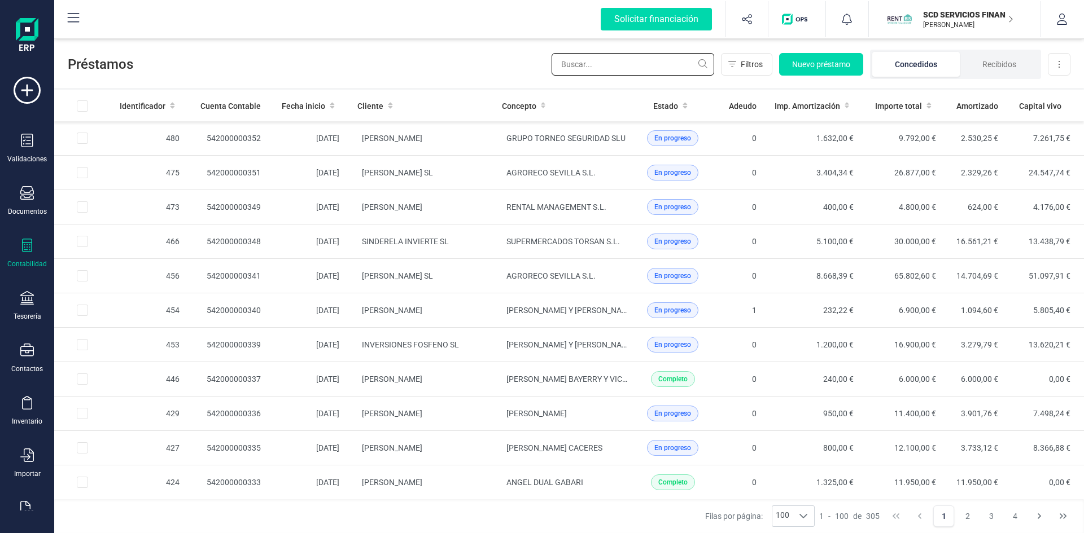
click at [642, 61] on input "text" at bounding box center [632, 64] width 163 height 23
type input "plus"
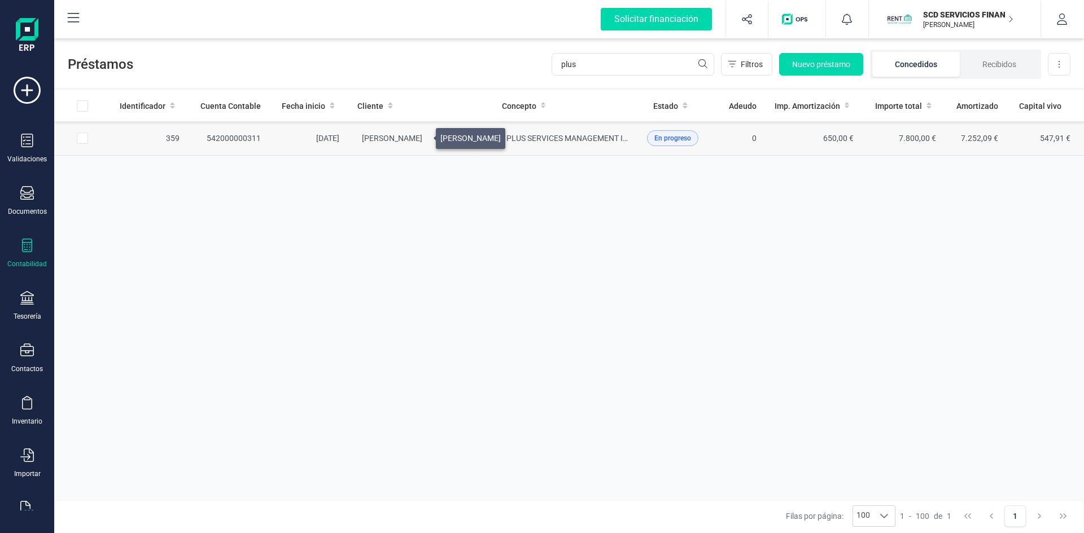
click at [422, 135] on span "[PERSON_NAME]" at bounding box center [392, 138] width 60 height 9
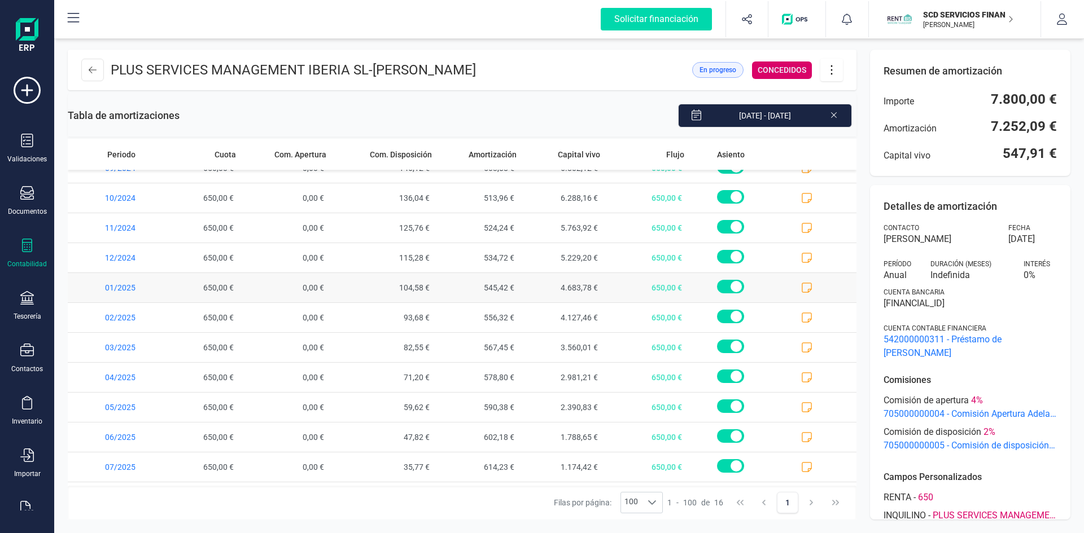
scroll to position [163, 0]
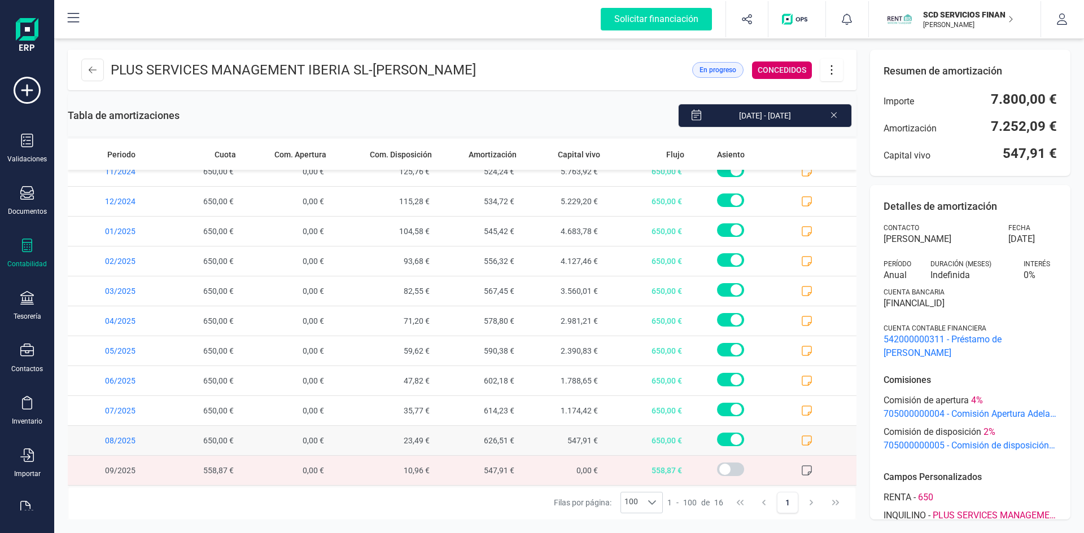
click at [801, 436] on icon at bounding box center [806, 441] width 10 height 10
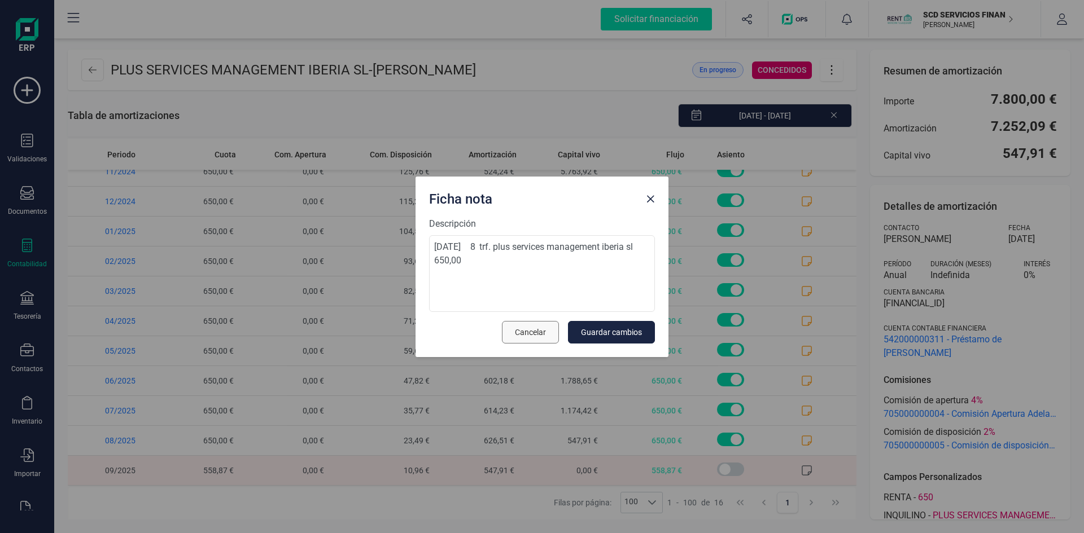
click at [534, 335] on span "Cancelar" at bounding box center [530, 332] width 31 height 11
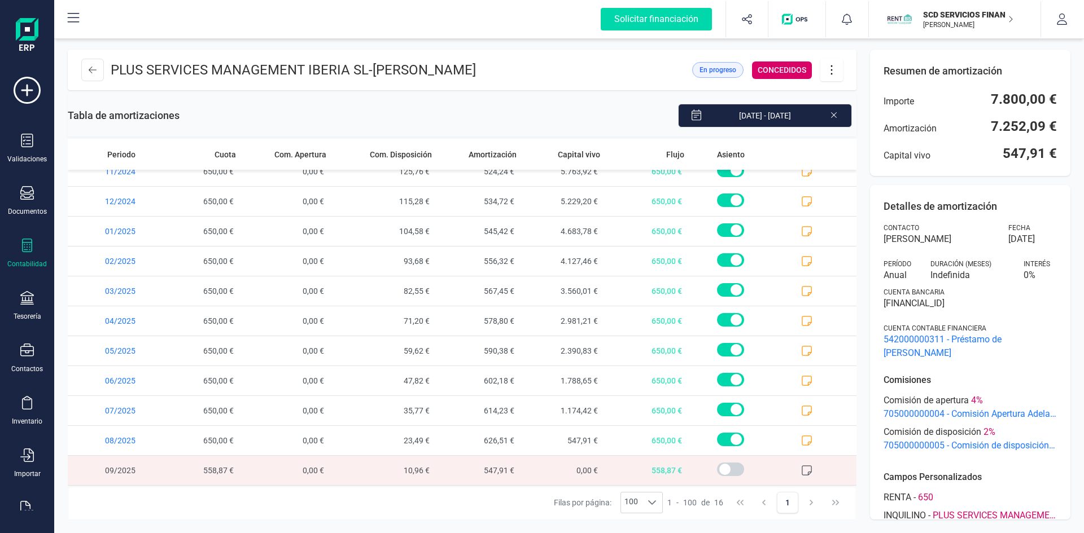
click at [801, 471] on icon at bounding box center [806, 470] width 11 height 11
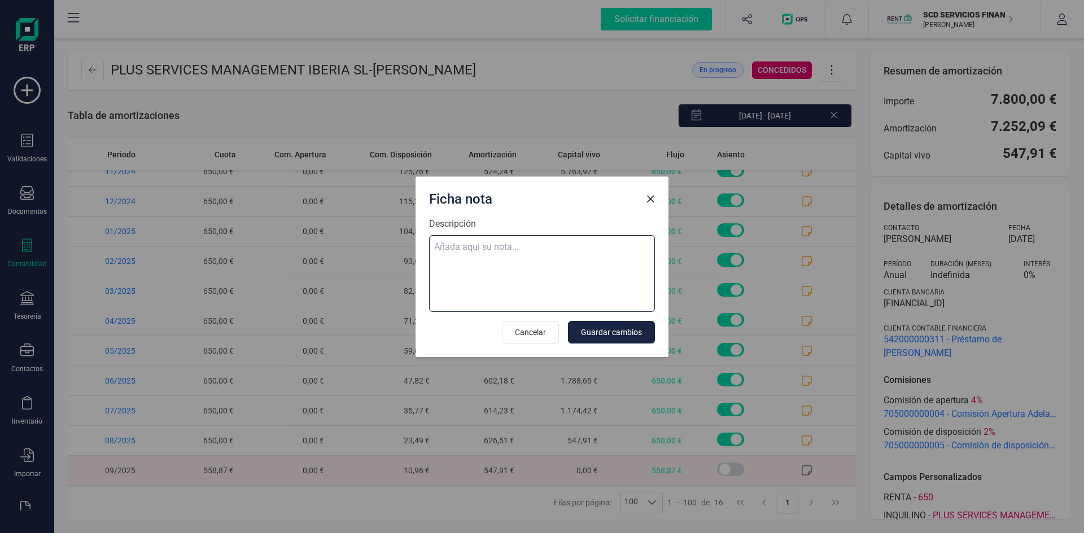
click at [524, 245] on textarea "Descripción" at bounding box center [542, 273] width 226 height 77
paste textarea "05-sep-25 9 trf. plus services management iberia sl 650,00"
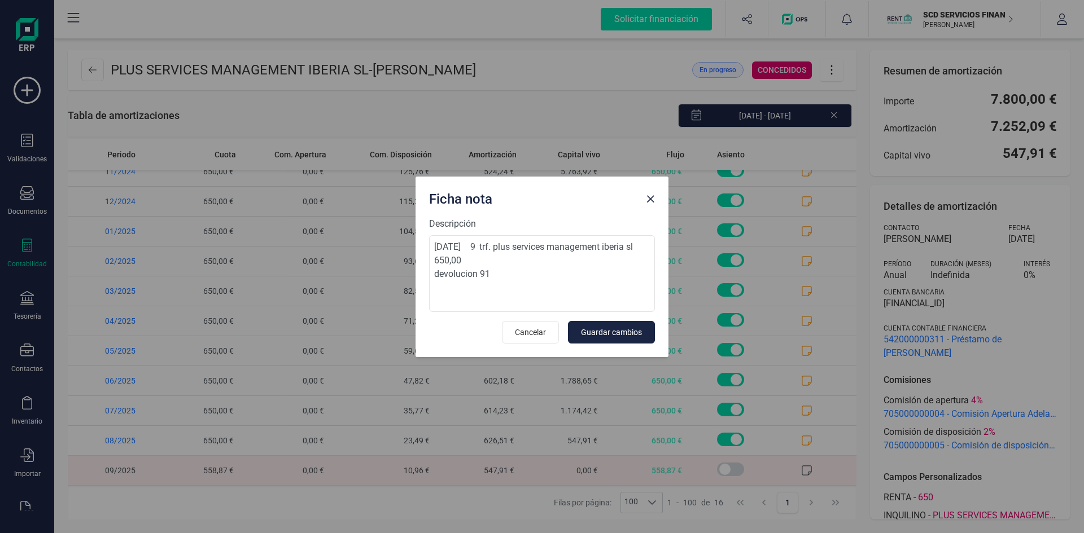
scroll to position [0, 0]
click at [509, 282] on textarea "05-sep-25 9 trf. plus services management iberia sl 650,00 devolucion 91" at bounding box center [542, 273] width 226 height 77
click at [492, 271] on textarea "05-sep-25 9 trf. plus services management iberia sl 650,00 devolucion 91" at bounding box center [542, 273] width 226 height 77
type textarea "05-sep-25 9 trf. plus services management iberia sl 650,00 devolucion 91,13"
click at [633, 326] on button "Guardar cambios" at bounding box center [611, 332] width 87 height 23
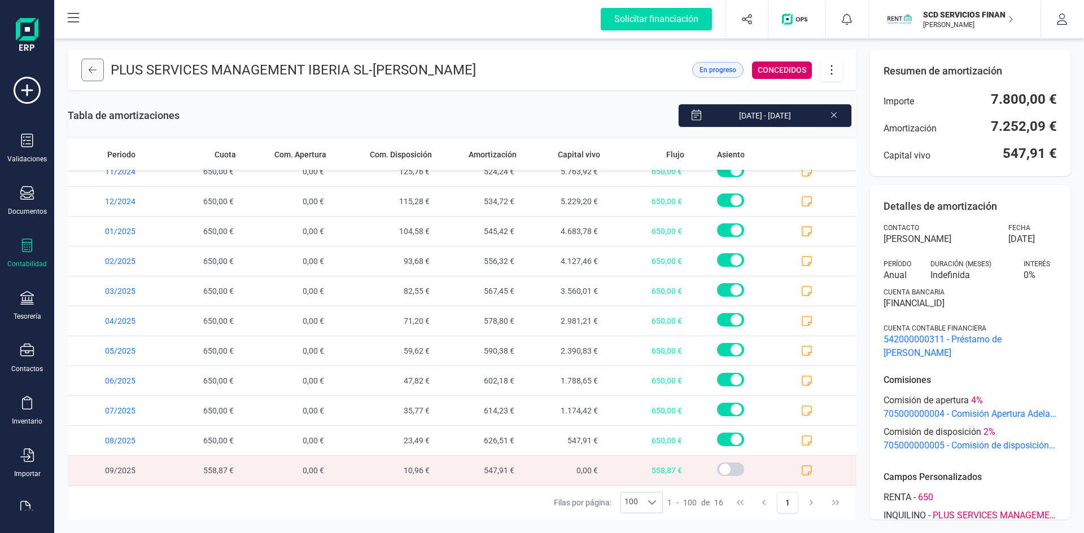
click at [89, 69] on icon at bounding box center [93, 70] width 8 height 7
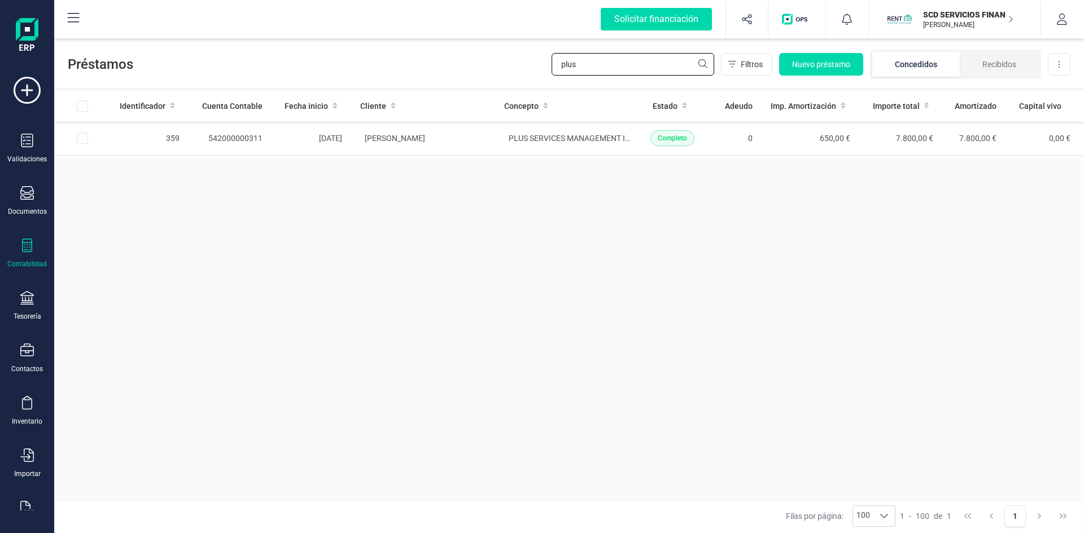
drag, startPoint x: 585, startPoint y: 66, endPoint x: 498, endPoint y: 70, distance: 86.4
click at [503, 69] on div "Préstamos plus Filtros Nuevo préstamo Concedidos Recibidos Descargar Excel" at bounding box center [568, 62] width 1029 height 52
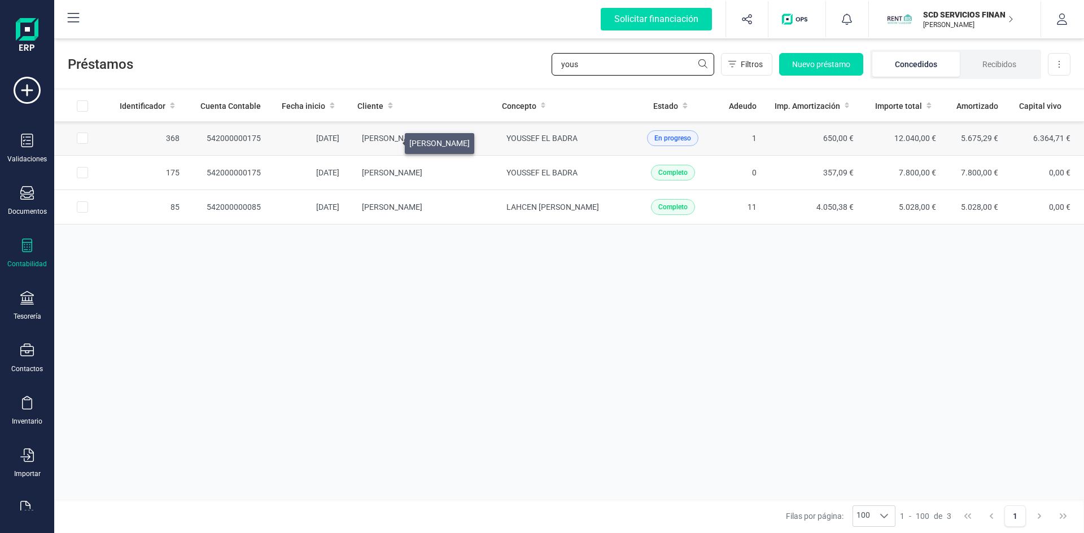
type input "yous"
click at [391, 141] on span "[PERSON_NAME] [PERSON_NAME]" at bounding box center [392, 138] width 60 height 9
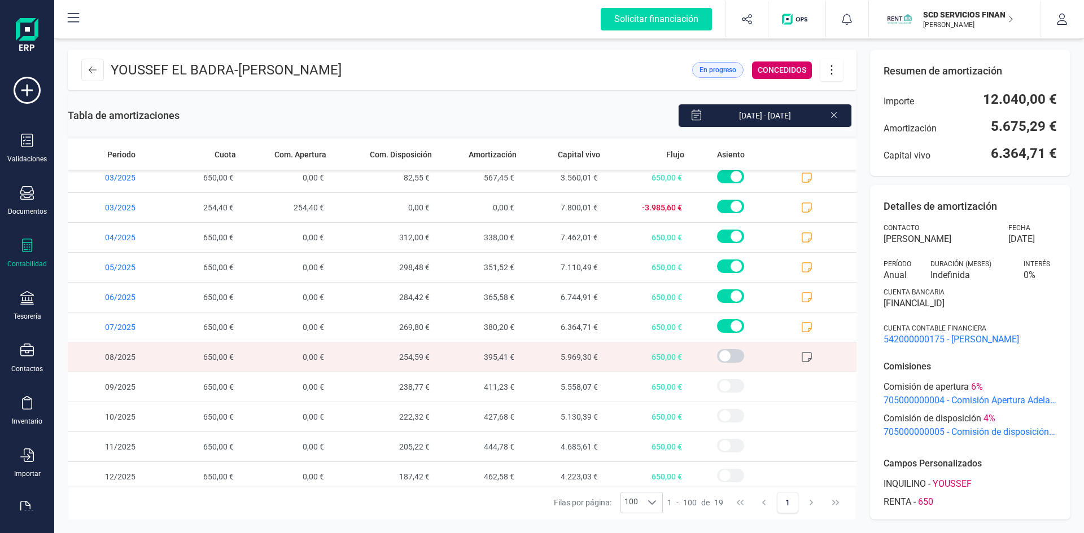
scroll to position [252, 0]
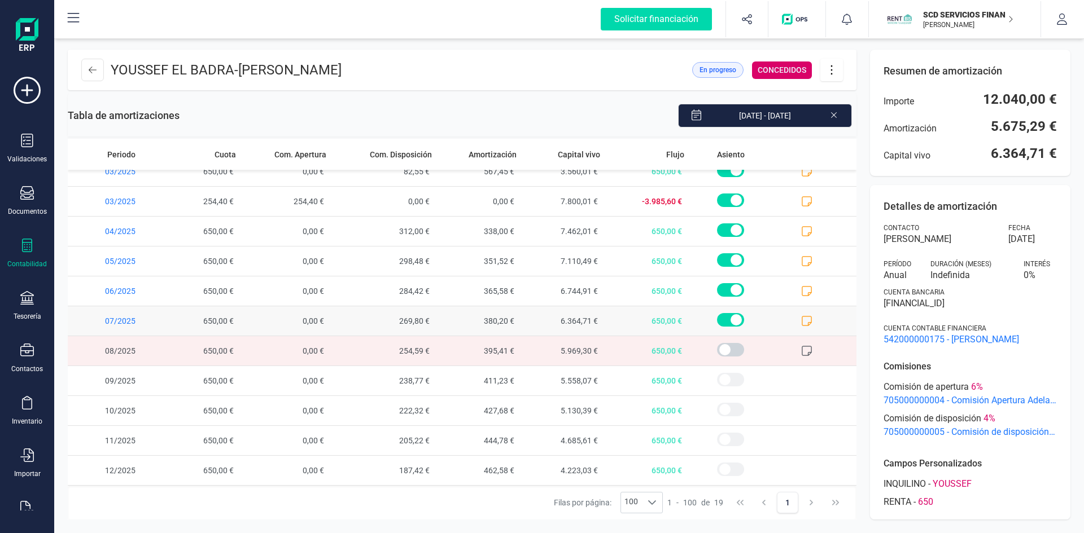
click at [799, 315] on span at bounding box center [814, 320] width 84 height 29
click at [801, 321] on icon at bounding box center [806, 320] width 11 height 11
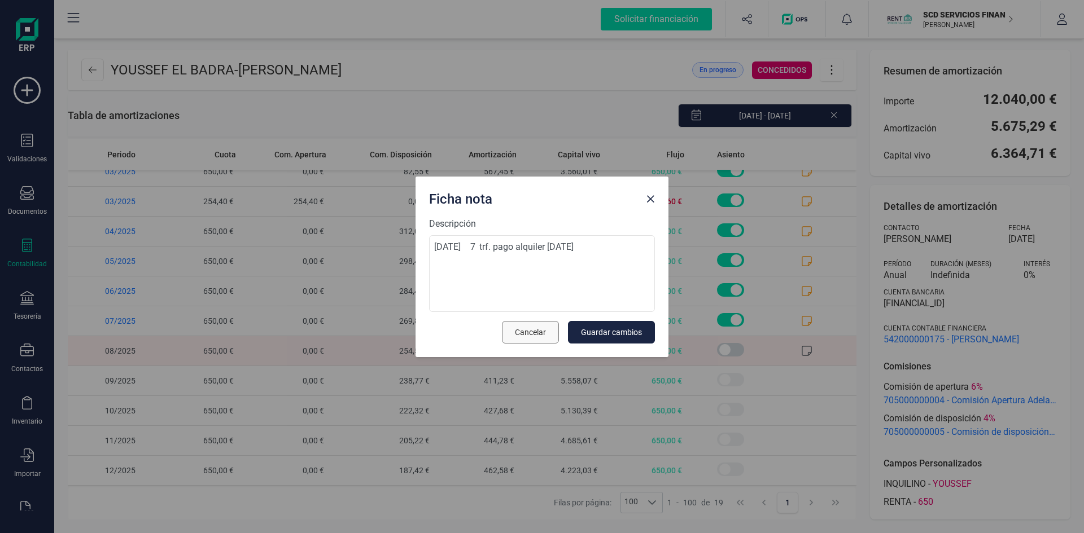
click at [538, 332] on span "Cancelar" at bounding box center [530, 332] width 31 height 11
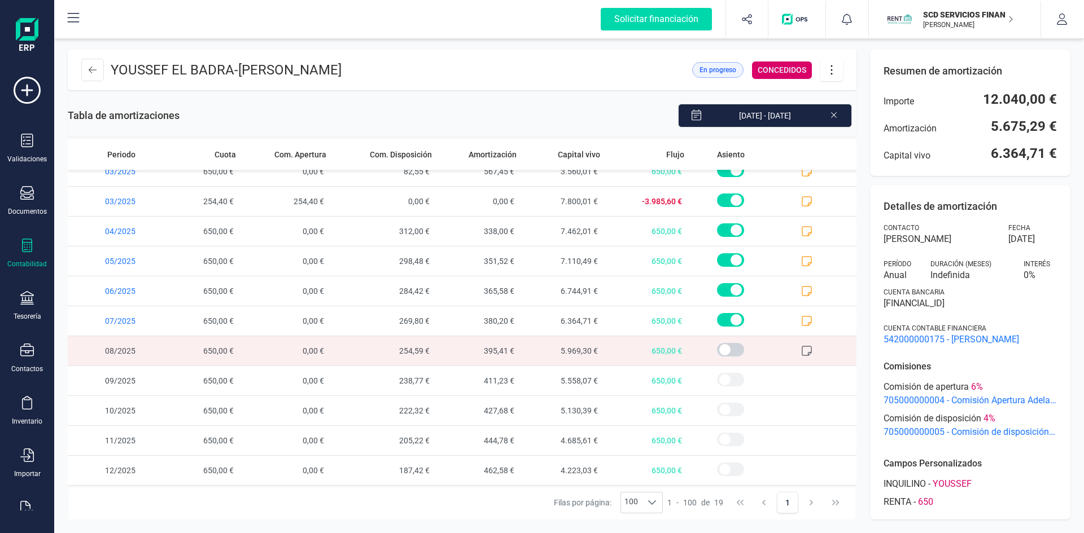
click at [801, 349] on icon at bounding box center [806, 350] width 11 height 11
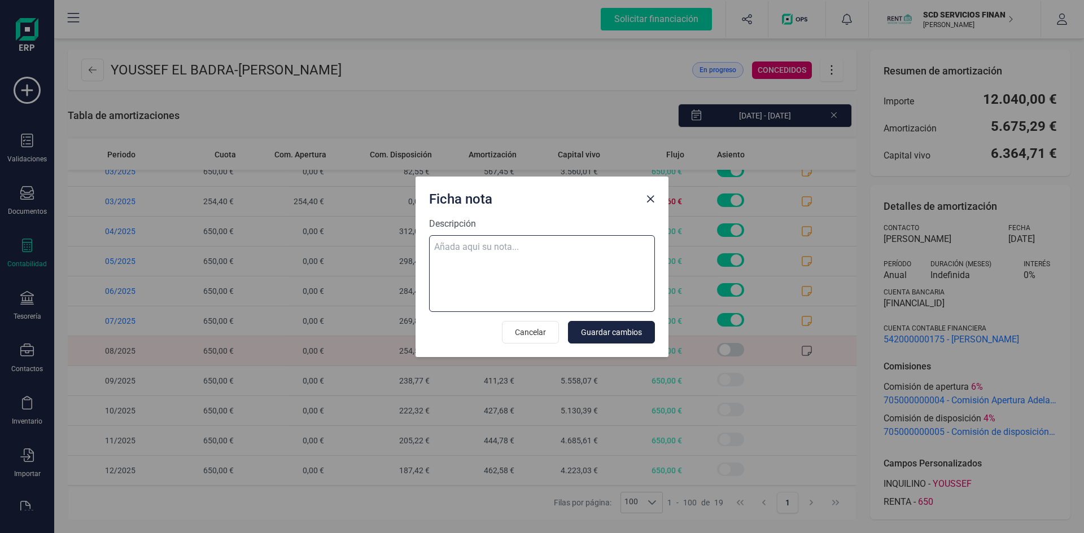
click at [555, 247] on textarea "Descripción" at bounding box center [542, 273] width 226 height 77
paste textarea "10-sep-25 9 trf. youssef el badra 650,00"
type textarea "10-sep-25 9 trf. youssef el badra 650,00"
click at [611, 333] on span "Guardar cambios" at bounding box center [611, 332] width 61 height 11
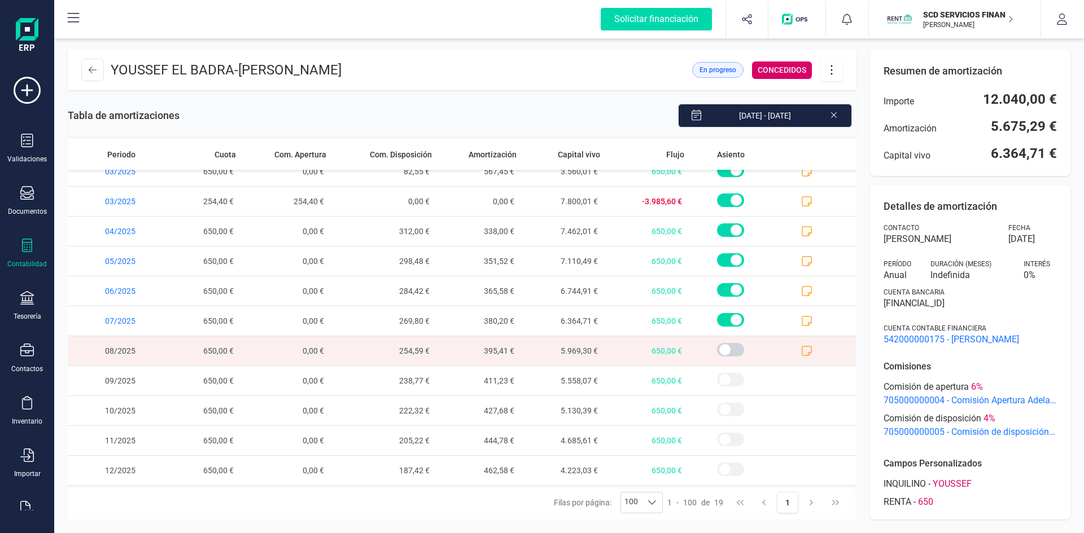
click at [801, 351] on icon at bounding box center [806, 350] width 11 height 11
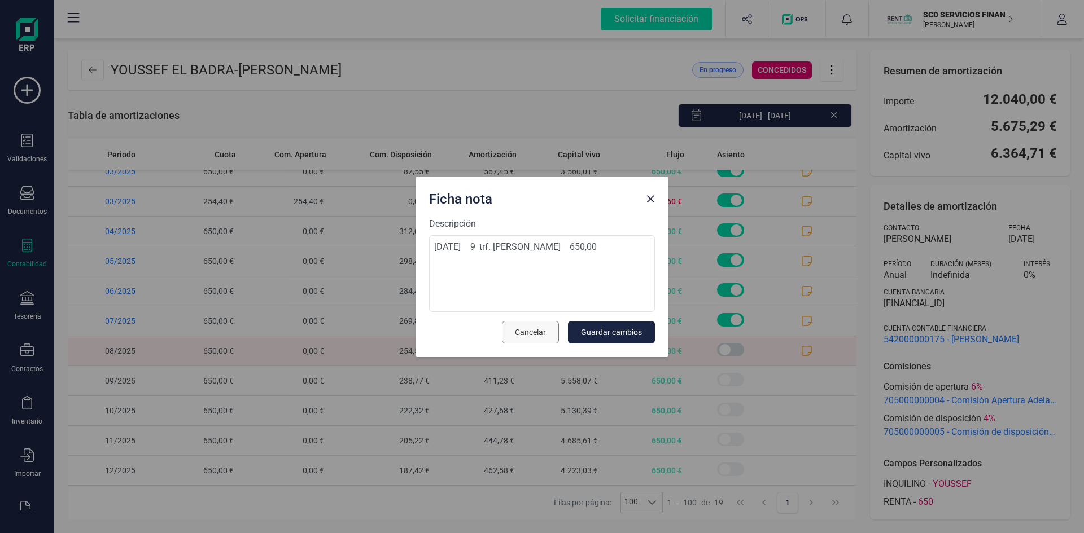
click at [534, 335] on span "Cancelar" at bounding box center [530, 332] width 31 height 11
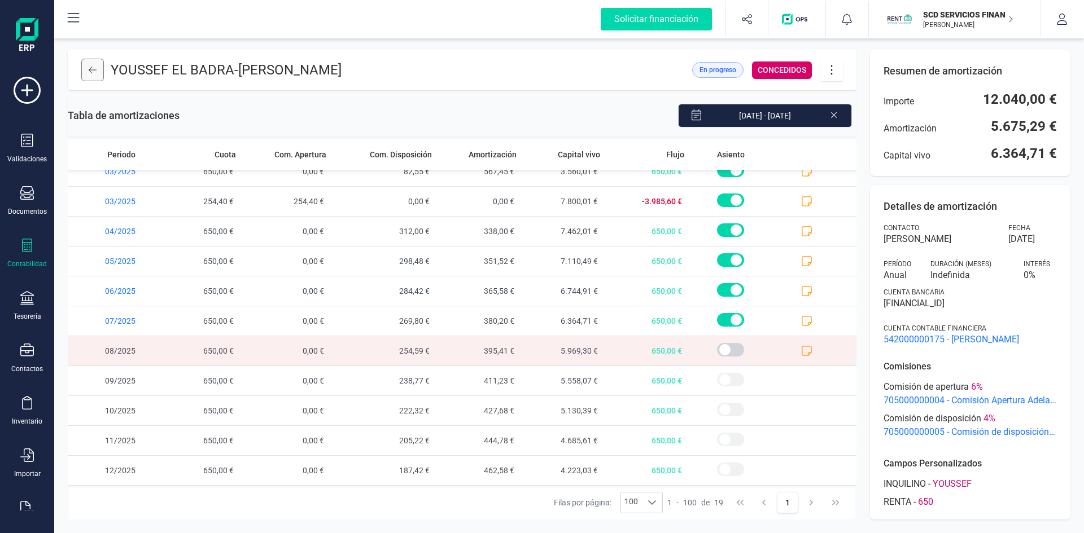
click at [91, 68] on icon at bounding box center [93, 69] width 8 height 9
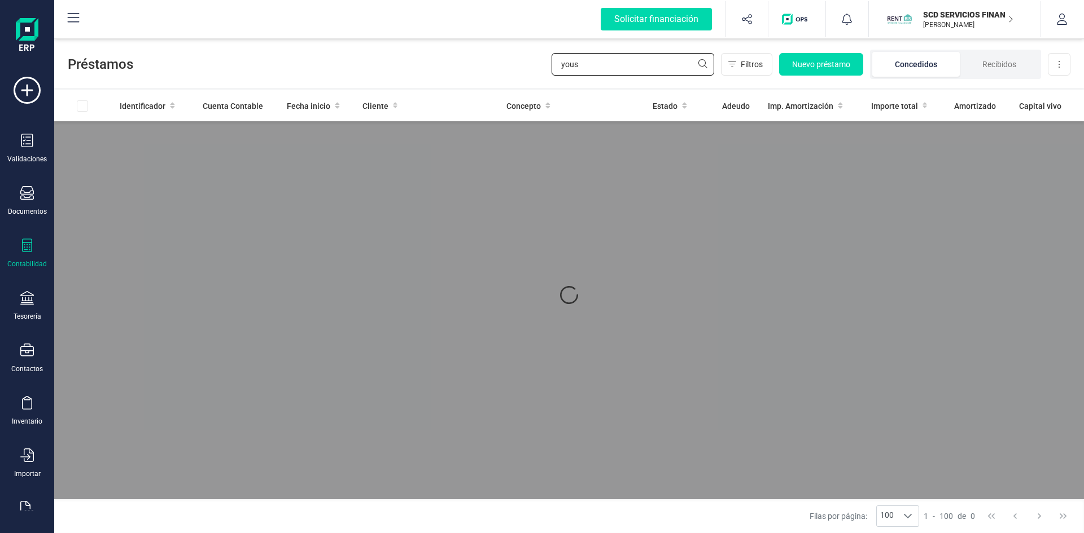
drag, startPoint x: 606, startPoint y: 62, endPoint x: 477, endPoint y: 67, distance: 129.3
click at [475, 62] on div "Préstamos yous Filtros Nuevo préstamo Concedidos Recibidos Descargar Excel" at bounding box center [568, 62] width 1029 height 52
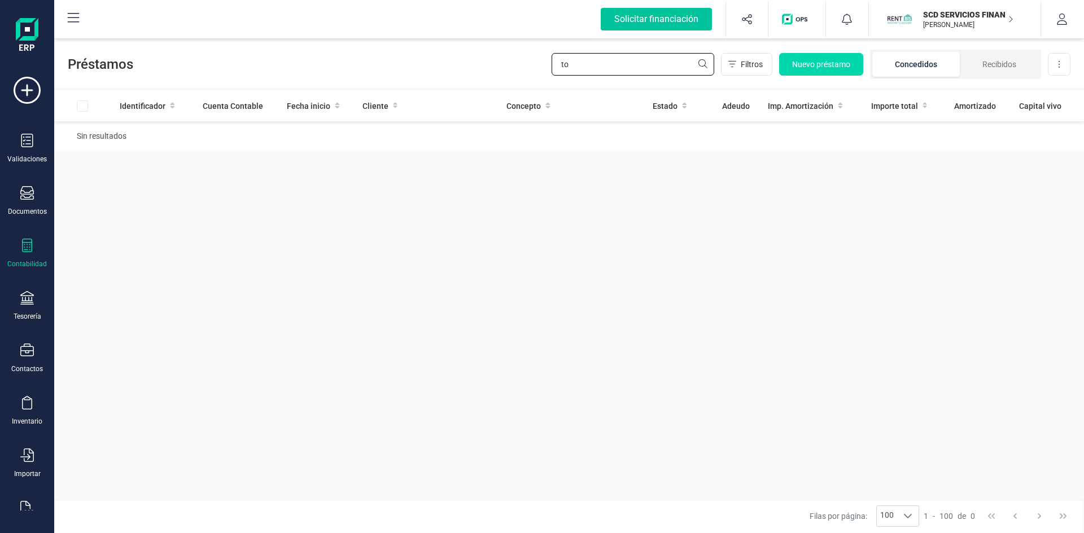
type input "t"
type input "m"
type input "sanchez"
drag, startPoint x: 601, startPoint y: 64, endPoint x: 490, endPoint y: 65, distance: 110.6
click at [490, 65] on div "Préstamos sanchez Filtros Nuevo préstamo Concedidos Recibidos Descargar Excel" at bounding box center [568, 62] width 1029 height 52
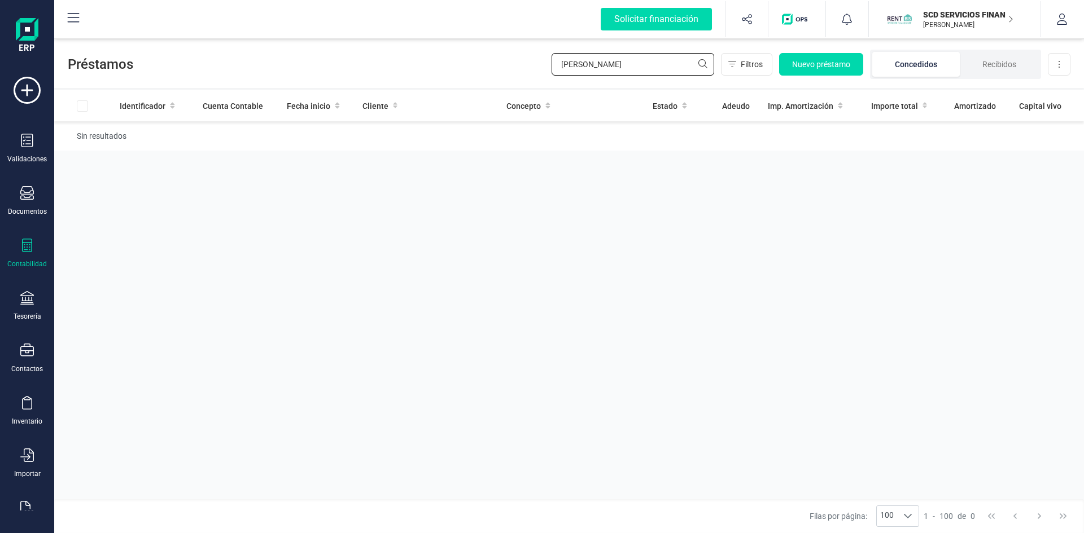
drag, startPoint x: 599, startPoint y: 64, endPoint x: 488, endPoint y: 67, distance: 111.8
click at [488, 67] on div "Préstamos SANCHEZ CACERES Filtros Nuevo préstamo Concedidos Recibidos Descargar…" at bounding box center [568, 62] width 1029 height 52
drag, startPoint x: 604, startPoint y: 61, endPoint x: 538, endPoint y: 59, distance: 66.1
click at [538, 59] on div "Préstamos CACERES Filtros Nuevo préstamo Concedidos Recibidos Descargar Excel" at bounding box center [568, 62] width 1029 height 52
drag, startPoint x: 623, startPoint y: 62, endPoint x: 481, endPoint y: 70, distance: 141.9
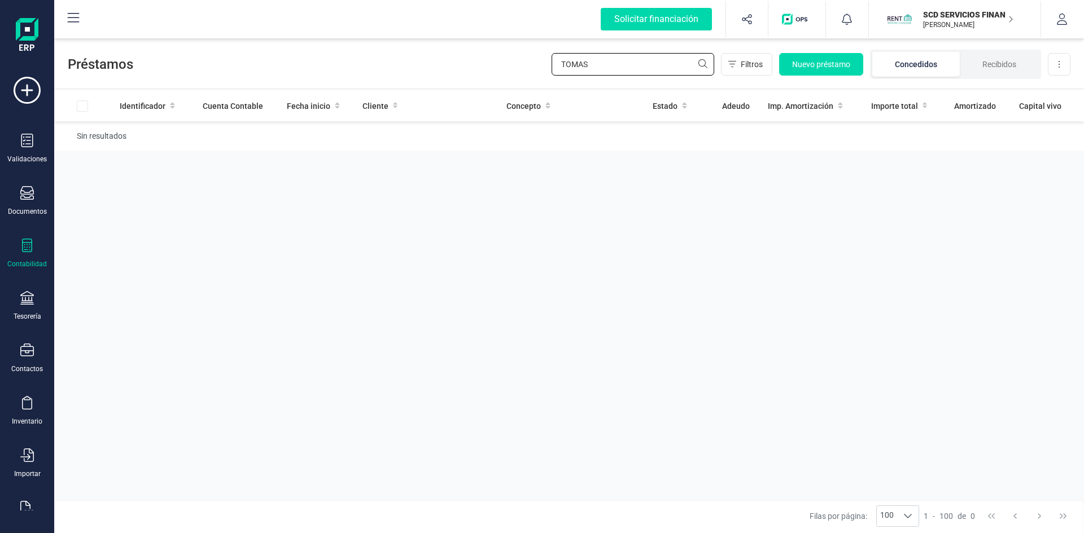
click at [481, 70] on div "Préstamos TOMAS Filtros Nuevo préstamo Concedidos Recibidos Descargar Excel" at bounding box center [568, 62] width 1029 height 52
paste input "SANCHEZ CACERES"
click at [670, 69] on input "[PERSON_NAME] [PERSON_NAME]" at bounding box center [632, 64] width 163 height 23
type input "[PERSON_NAME] [PERSON_NAME]"
drag, startPoint x: 563, startPoint y: 226, endPoint x: 534, endPoint y: 223, distance: 28.4
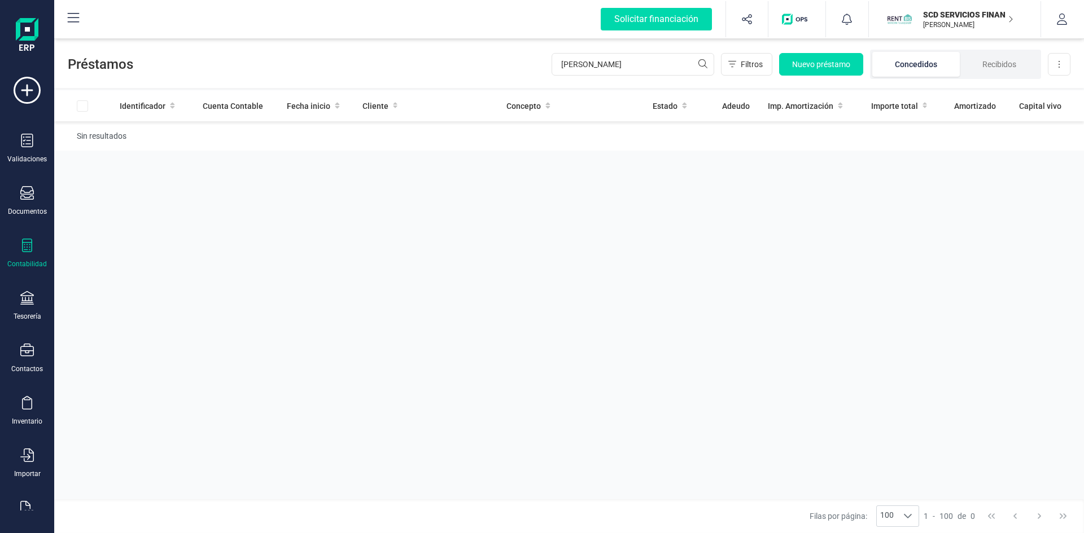
click at [562, 226] on div "Identificador Cuenta Contable Fecha inicio Cliente Concepto Estado Adeudo Imp. …" at bounding box center [568, 294] width 1029 height 409
drag, startPoint x: 662, startPoint y: 56, endPoint x: 274, endPoint y: 80, distance: 389.0
click at [279, 79] on div "Préstamos SANCHEZ CACERES TOMAS Filtros Nuevo préstamo Concedidos Recibidos Des…" at bounding box center [568, 62] width 1029 height 52
click at [27, 301] on icon at bounding box center [27, 298] width 14 height 14
click at [98, 269] on span "Remesas" at bounding box center [119, 267] width 62 height 14
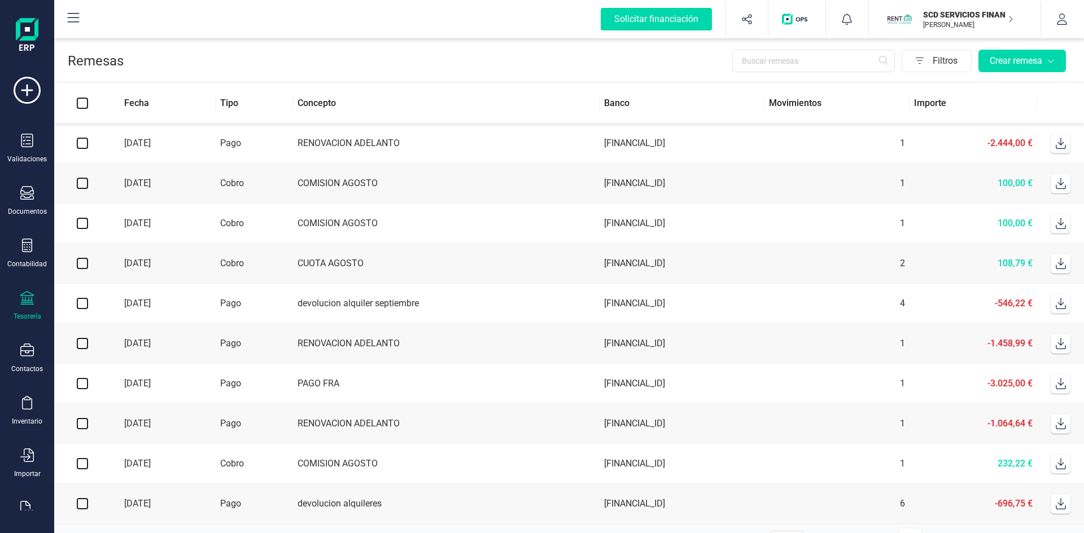
click at [28, 307] on div "Tesorería" at bounding box center [27, 306] width 45 height 30
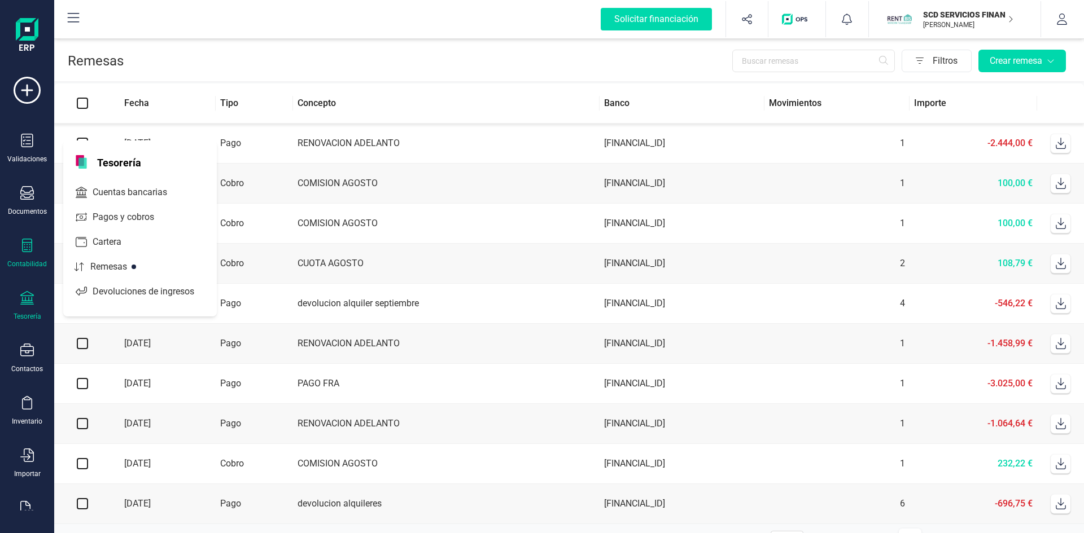
click at [25, 256] on div "Contabilidad" at bounding box center [27, 254] width 45 height 30
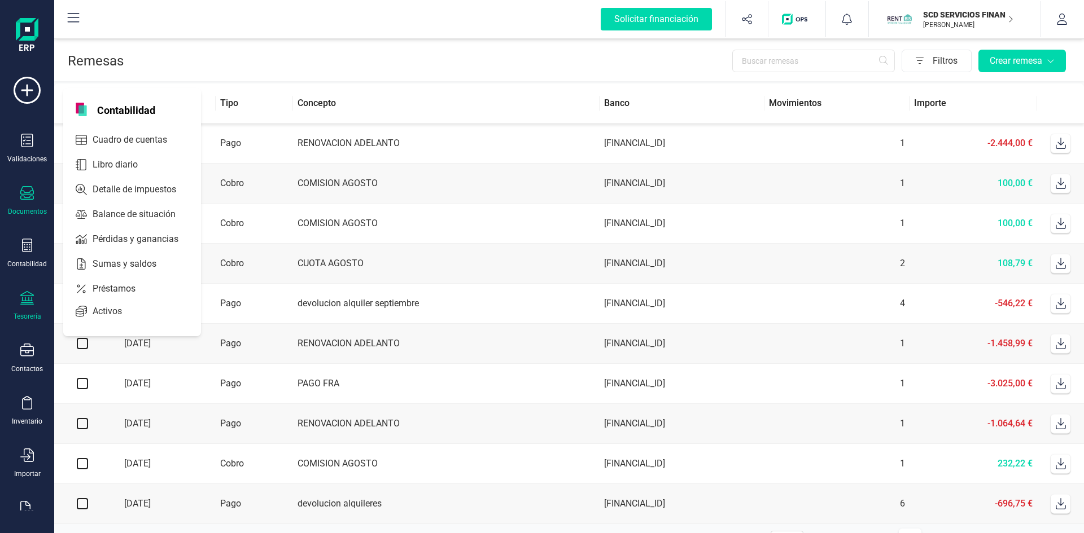
click at [23, 196] on icon at bounding box center [27, 193] width 14 height 14
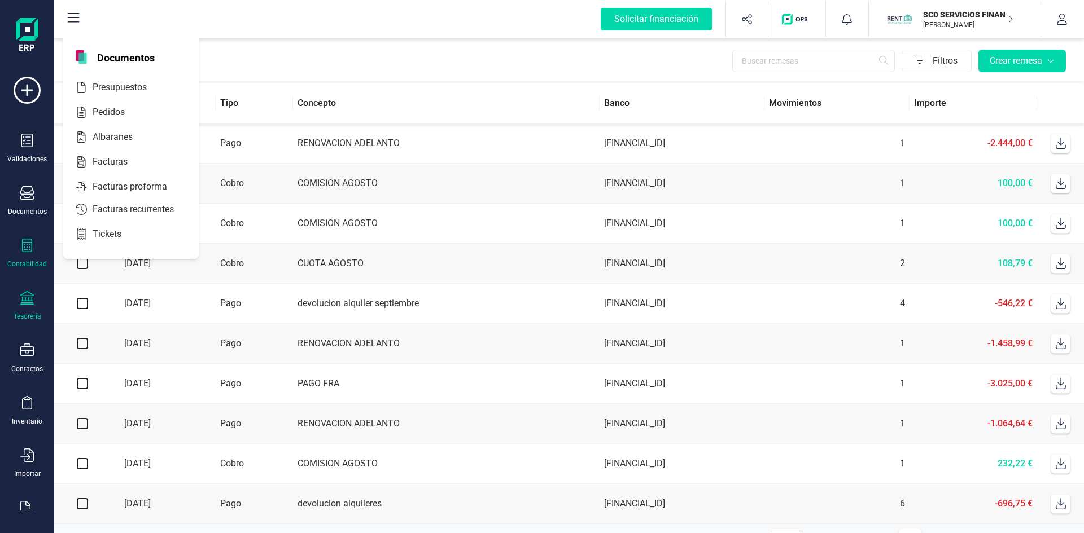
click at [31, 253] on div at bounding box center [27, 247] width 14 height 16
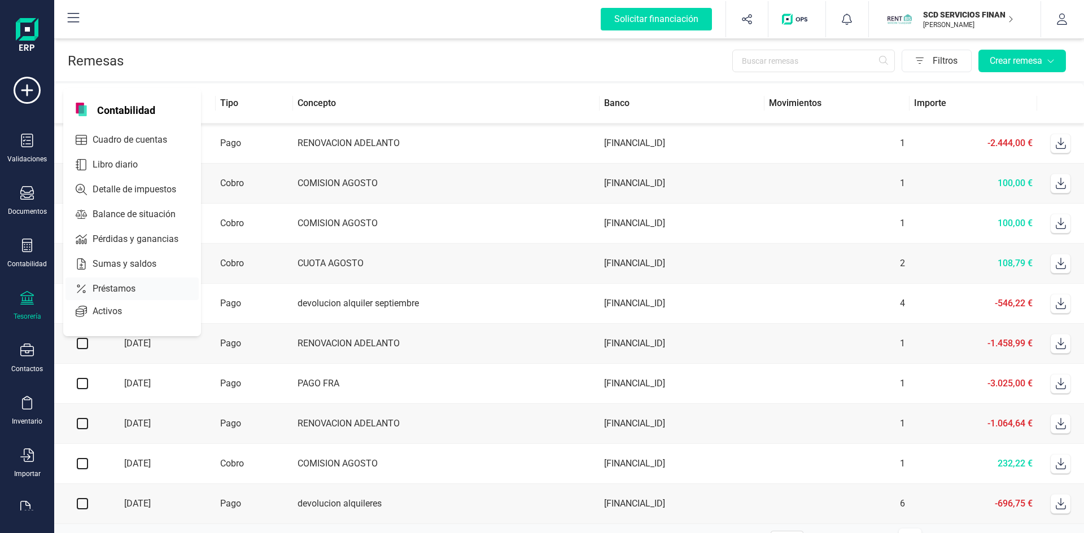
click at [107, 287] on span "Préstamos" at bounding box center [122, 289] width 68 height 14
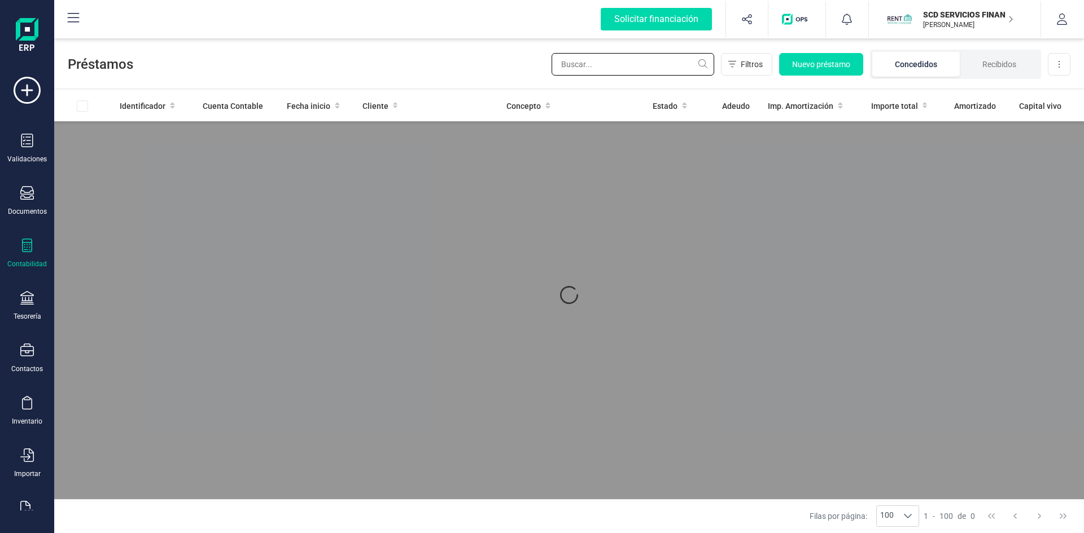
click at [601, 65] on input "text" at bounding box center [632, 64] width 163 height 23
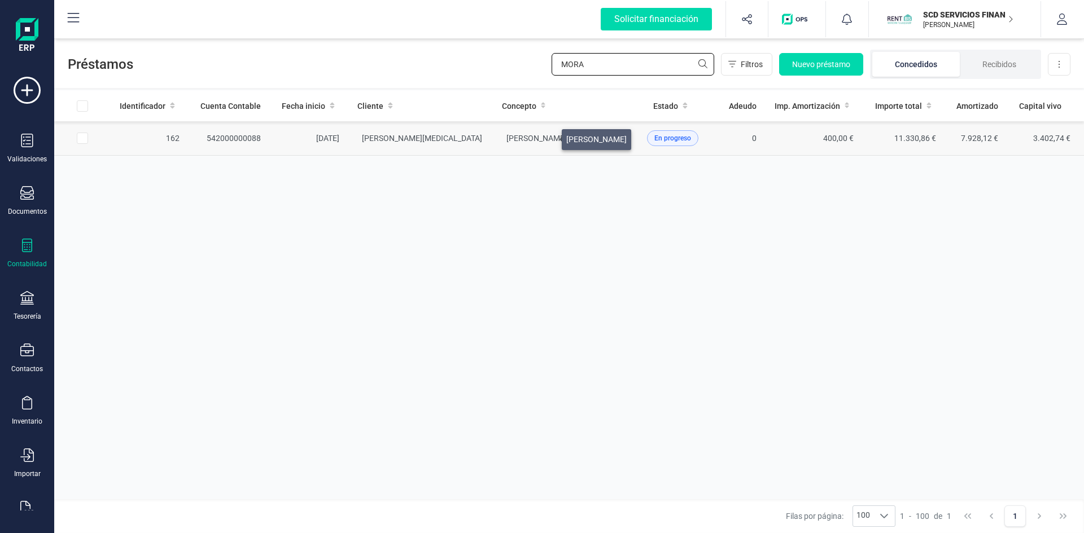
type input "[PERSON_NAME]"
click at [548, 137] on span "[PERSON_NAME] [PERSON_NAME]" at bounding box center [536, 138] width 60 height 9
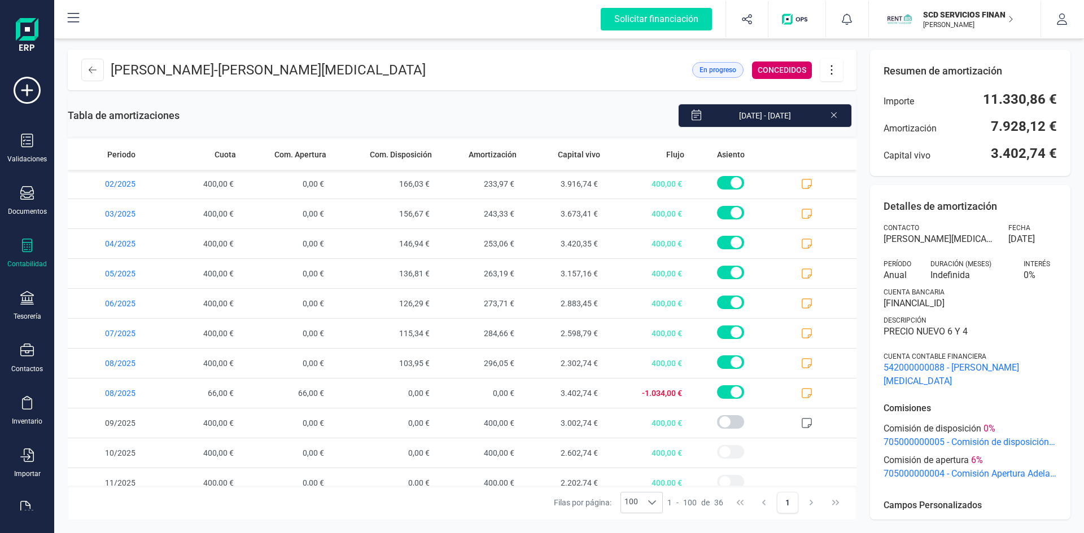
scroll to position [761, 0]
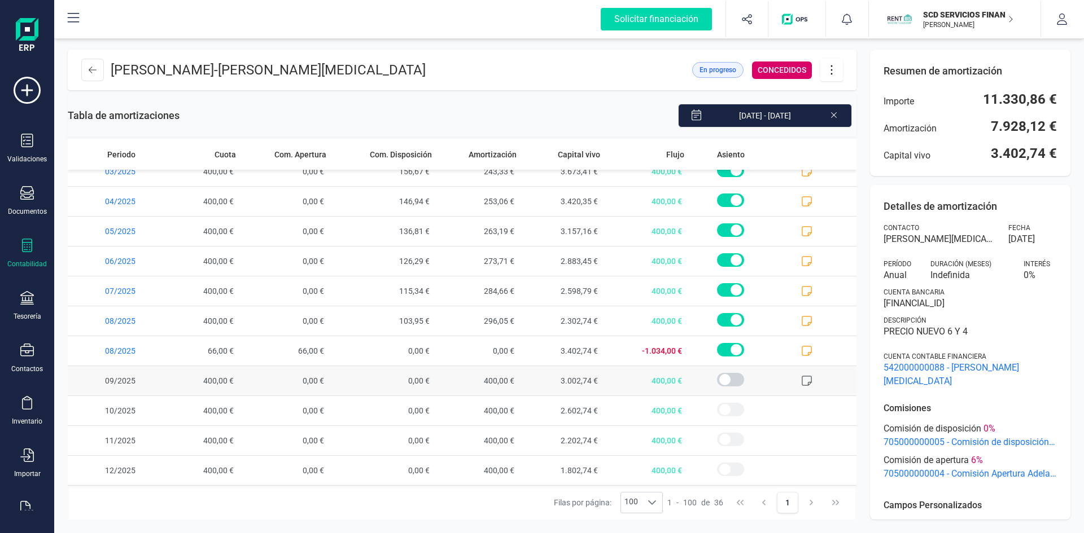
click at [801, 380] on icon at bounding box center [806, 380] width 11 height 11
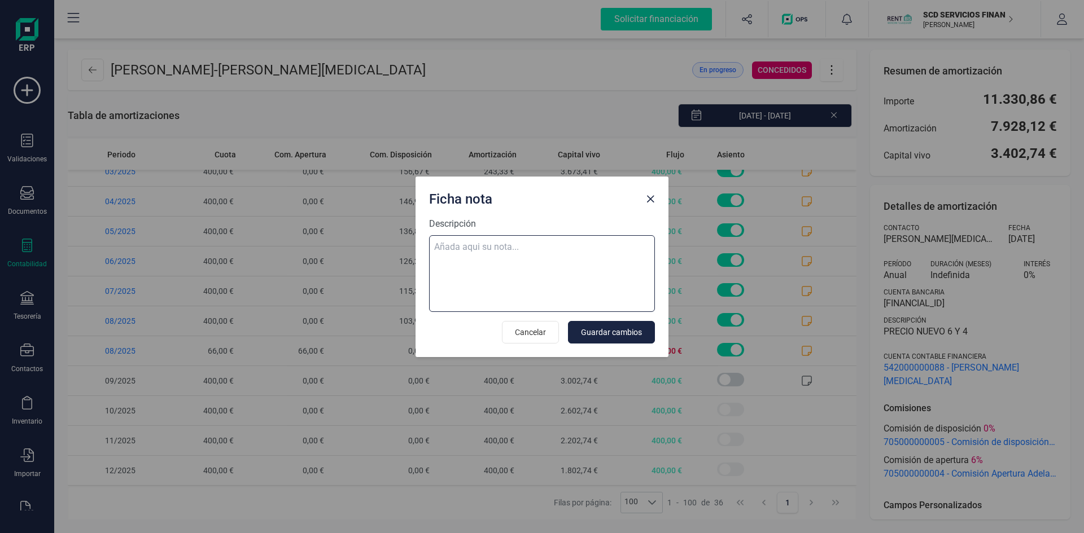
click at [489, 245] on textarea "Descripción" at bounding box center [542, 273] width 226 height 77
paste textarea "11-sep-25 9 trf. maria pilar mora arribas 400,00"
type textarea "11-sep-25 9 trf. maria pilar mora arribas 400,00"
click at [606, 331] on span "Guardar cambios" at bounding box center [611, 332] width 61 height 11
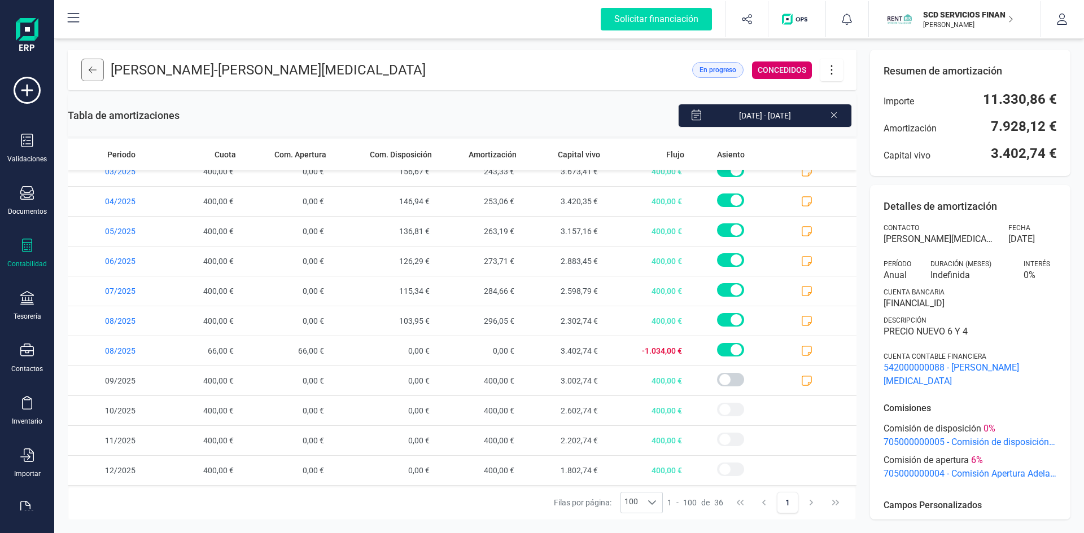
click at [85, 70] on button at bounding box center [92, 70] width 23 height 23
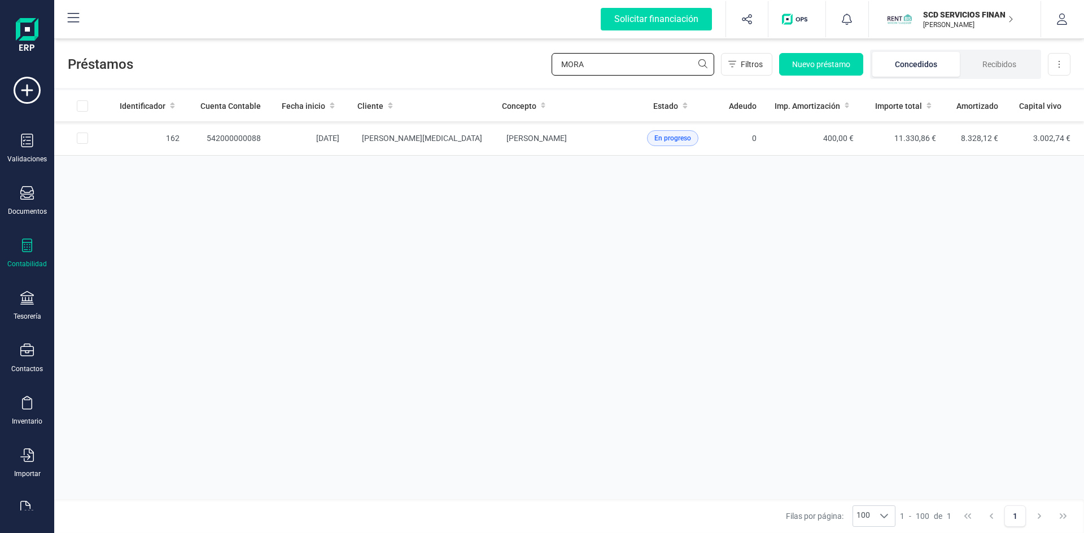
drag, startPoint x: 592, startPoint y: 60, endPoint x: 503, endPoint y: 73, distance: 90.2
click at [507, 73] on div "Préstamos MORA Filtros Nuevo préstamo Concedidos Recibidos Descargar Excel" at bounding box center [568, 62] width 1029 height 52
type input "SANCHEZ CA"
click at [414, 142] on span "[PERSON_NAME] [PERSON_NAME]" at bounding box center [392, 138] width 60 height 9
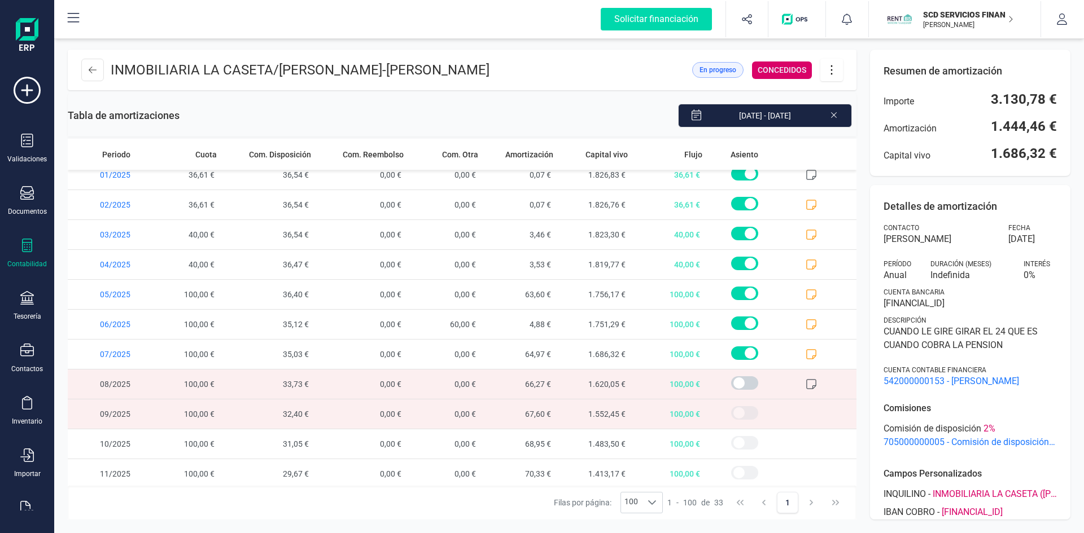
scroll to position [671, 0]
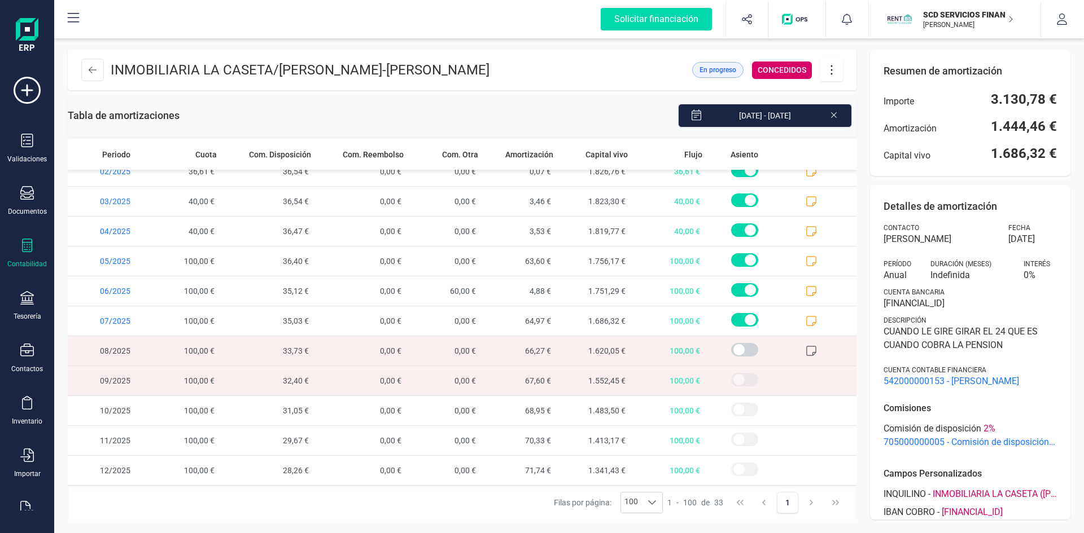
click at [805, 349] on icon at bounding box center [810, 350] width 11 height 11
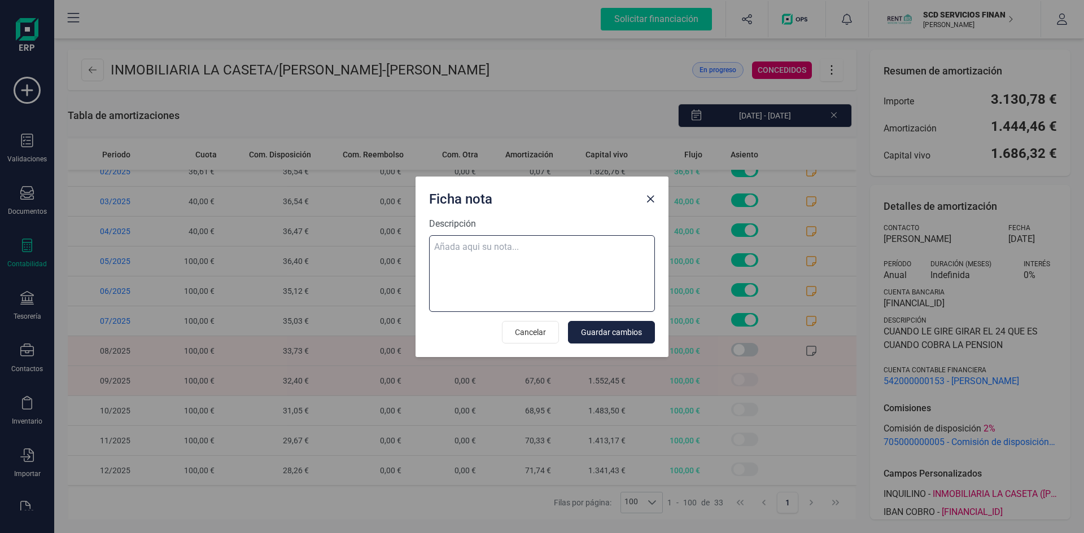
click at [507, 258] on textarea "Descripción" at bounding box center [542, 273] width 226 height 77
paste textarea "11-sep-25 9 ab.rem.20250258179 100,00"
type textarea "11-sep-25 9 ab.rem.20250258179 100,00"
click at [610, 329] on span "Guardar cambios" at bounding box center [611, 332] width 61 height 11
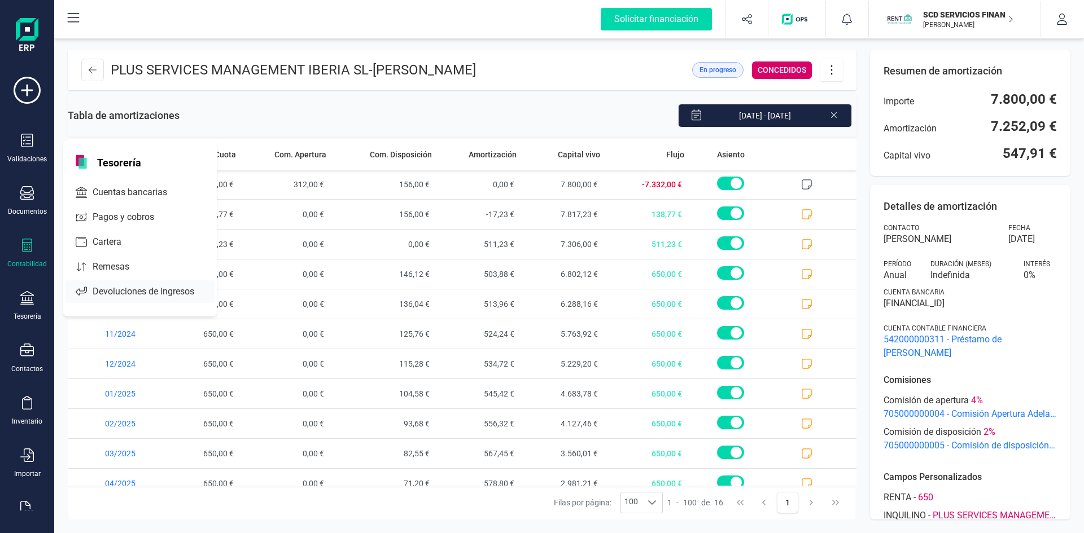
click at [134, 290] on span "Devoluciones de ingresos" at bounding box center [151, 292] width 126 height 14
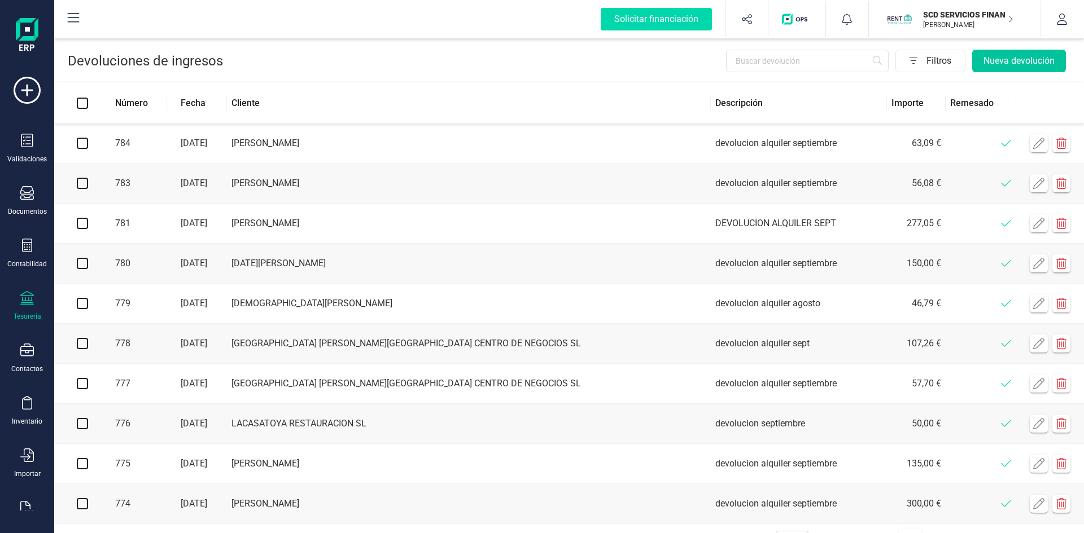
click at [1004, 60] on button "Nueva devolución" at bounding box center [1019, 61] width 94 height 23
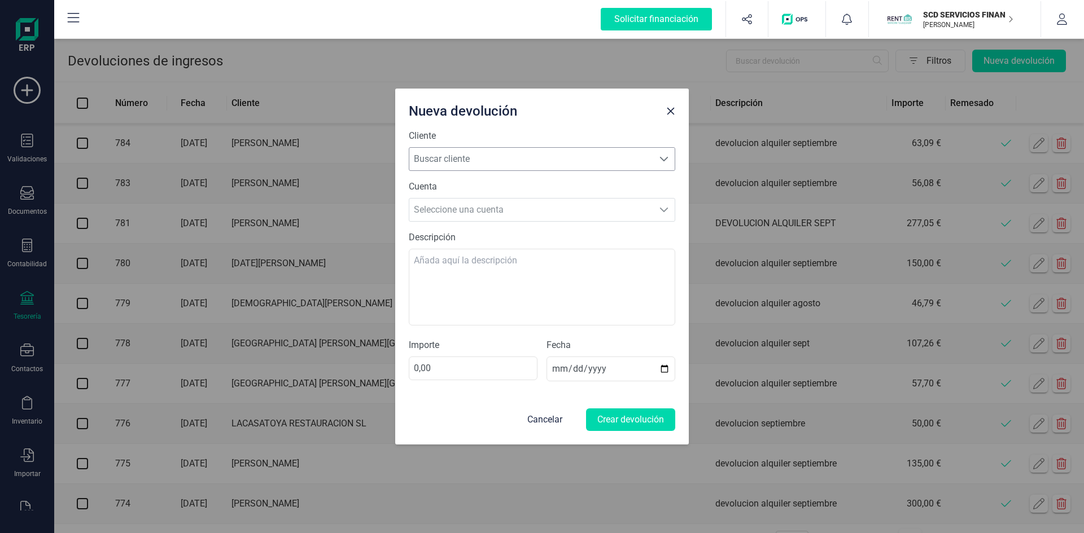
click at [470, 161] on span "Buscar cliente" at bounding box center [531, 159] width 244 height 23
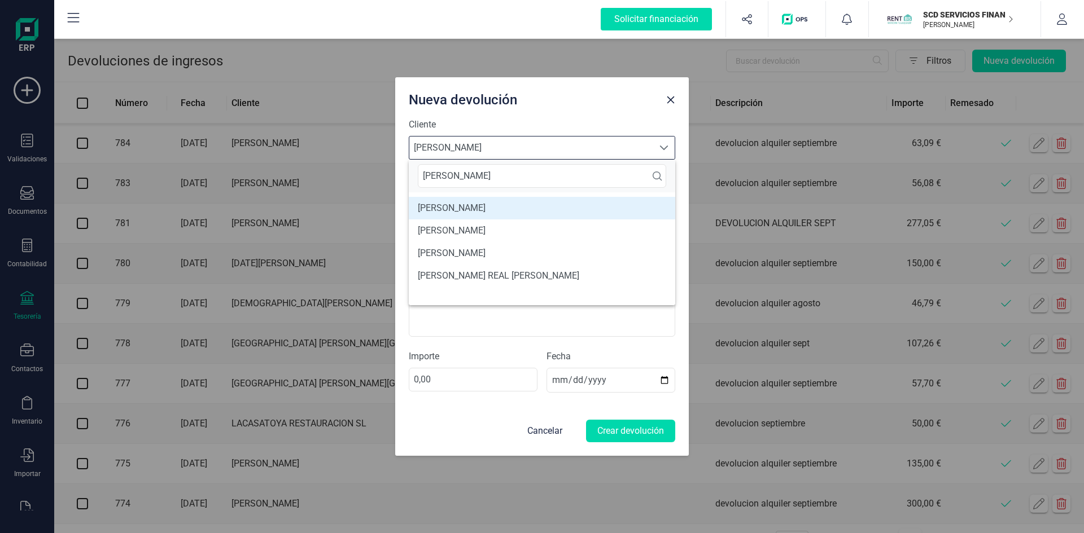
type input "[PERSON_NAME]"
click at [486, 207] on li "[PERSON_NAME]" at bounding box center [542, 208] width 266 height 23
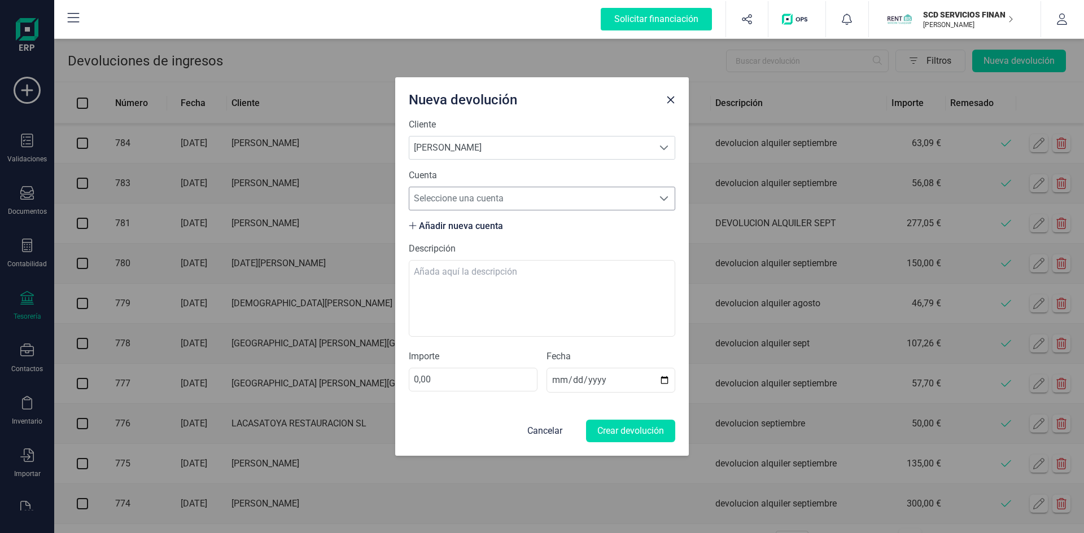
click at [516, 196] on span "Seleccione una cuenta" at bounding box center [531, 198] width 244 height 23
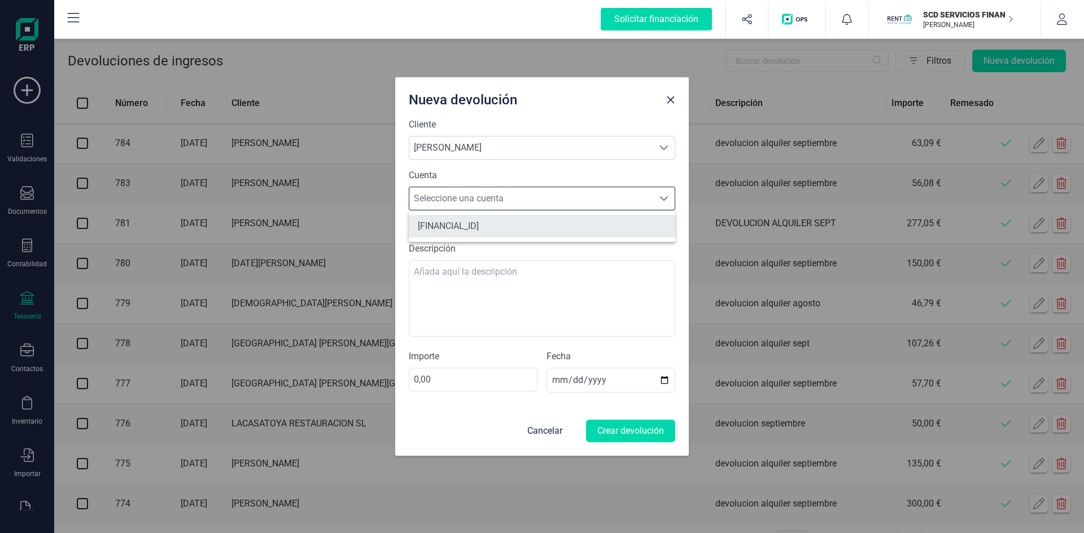
click at [512, 225] on li "ES5221000791110200341085" at bounding box center [542, 226] width 266 height 23
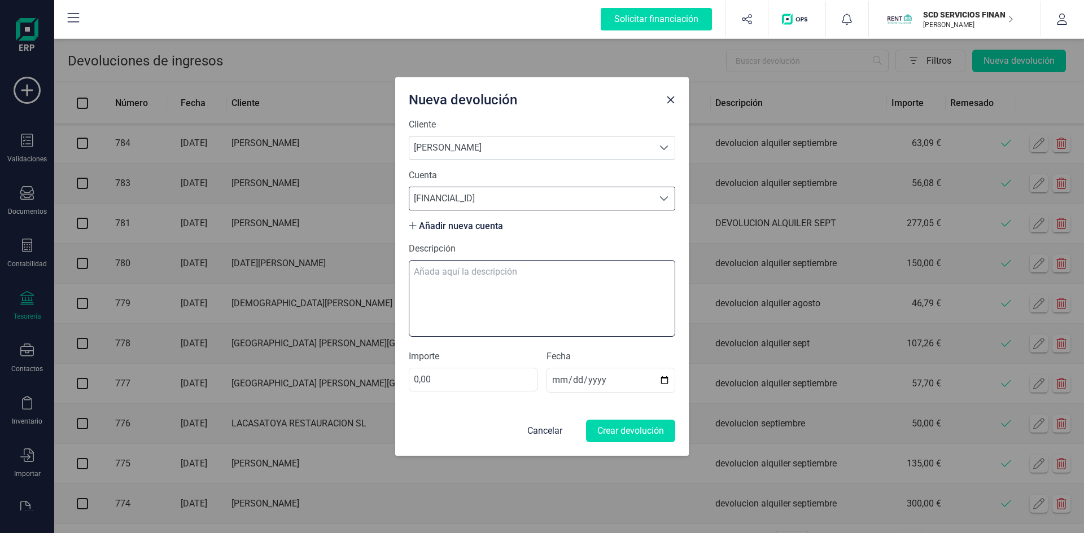
click at [501, 270] on textarea "Descripción" at bounding box center [542, 298] width 266 height 77
type textarea "devolución sobrante alquiler septiembre"
click at [487, 382] on input "0,00" at bounding box center [473, 380] width 129 height 24
drag, startPoint x: 433, startPoint y: 380, endPoint x: 349, endPoint y: 378, distance: 84.7
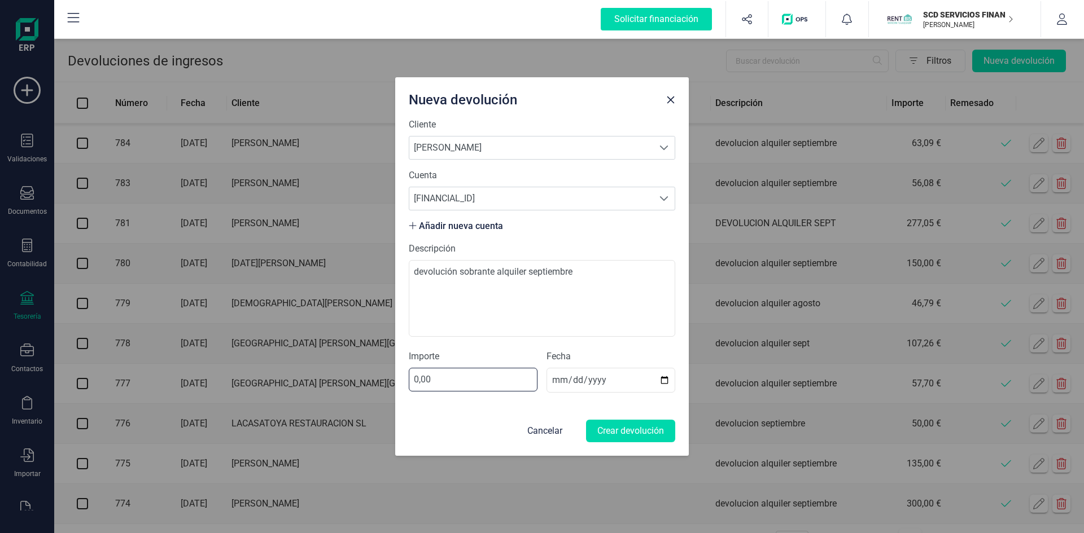
click at [355, 384] on div "Nueva devolución Cliente Buscar cliente PEDRO SEOANE DELICADO PEDRO SEOANE DELI…" at bounding box center [542, 266] width 1084 height 533
type input "91,13"
click at [645, 430] on button "Crear devolución" at bounding box center [630, 431] width 89 height 23
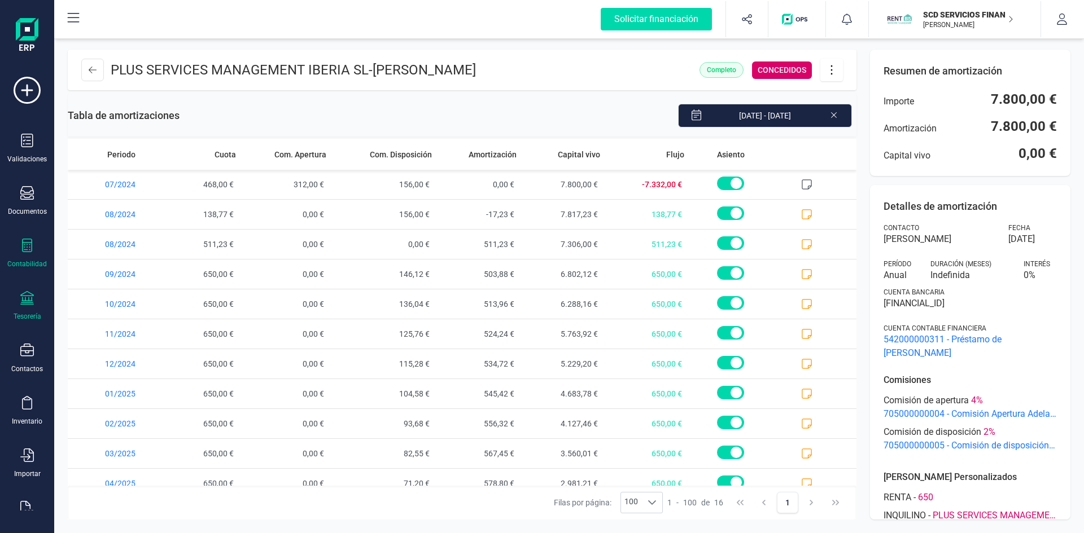
click at [32, 308] on div "Tesorería" at bounding box center [27, 306] width 45 height 30
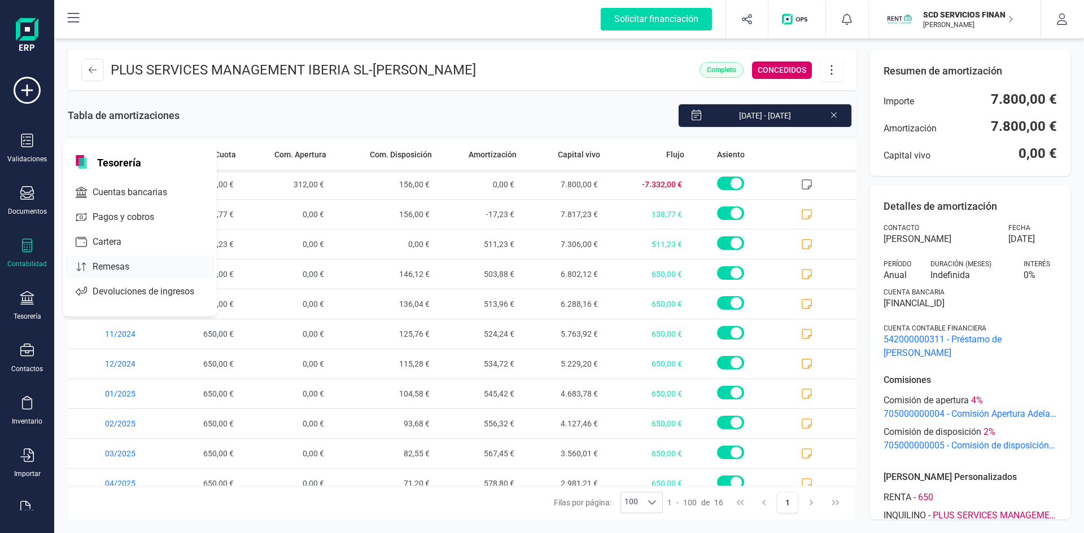
click at [122, 265] on span "Remesas" at bounding box center [119, 267] width 62 height 14
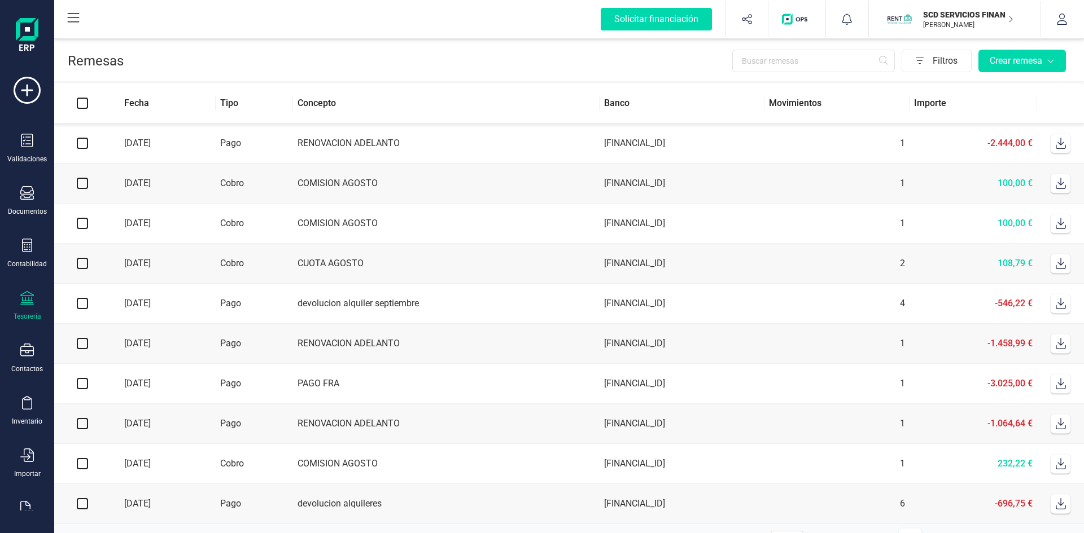
click at [360, 182] on td "COMISION AGOSTO" at bounding box center [446, 184] width 307 height 40
click at [317, 260] on td "CUOTA AGOSTO" at bounding box center [446, 264] width 307 height 40
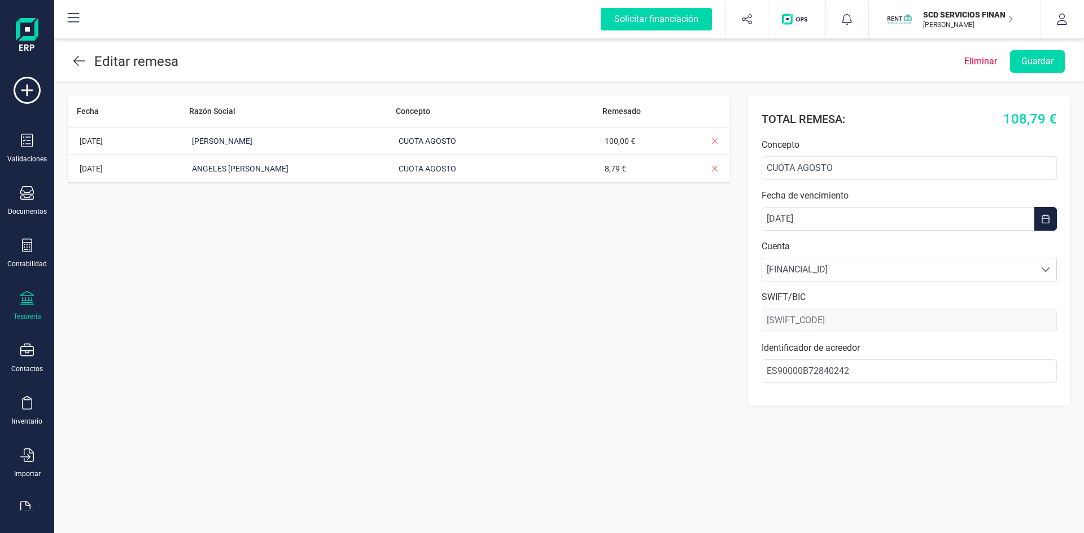
click at [30, 304] on icon at bounding box center [27, 298] width 14 height 14
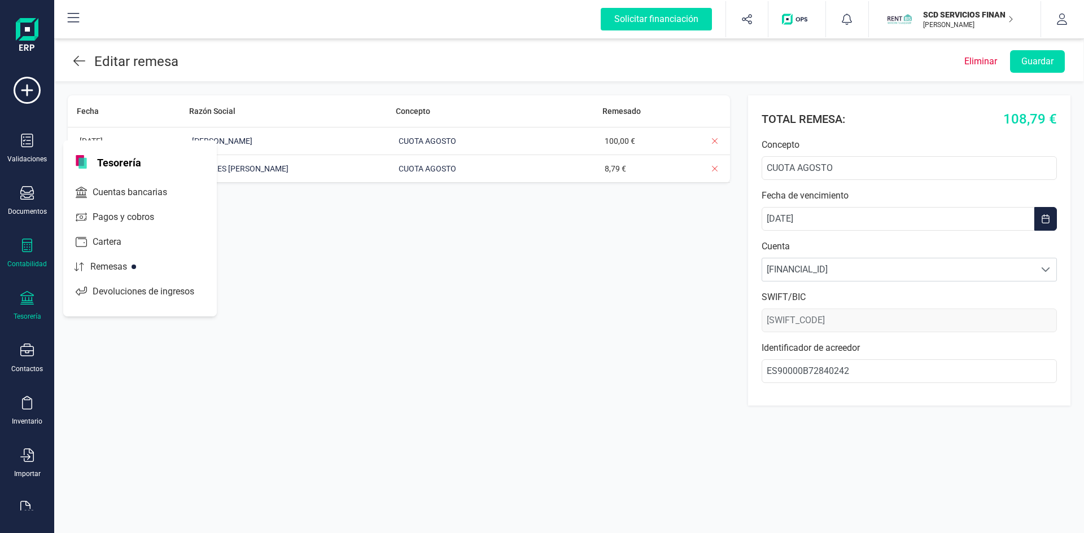
click at [29, 251] on icon at bounding box center [27, 246] width 14 height 14
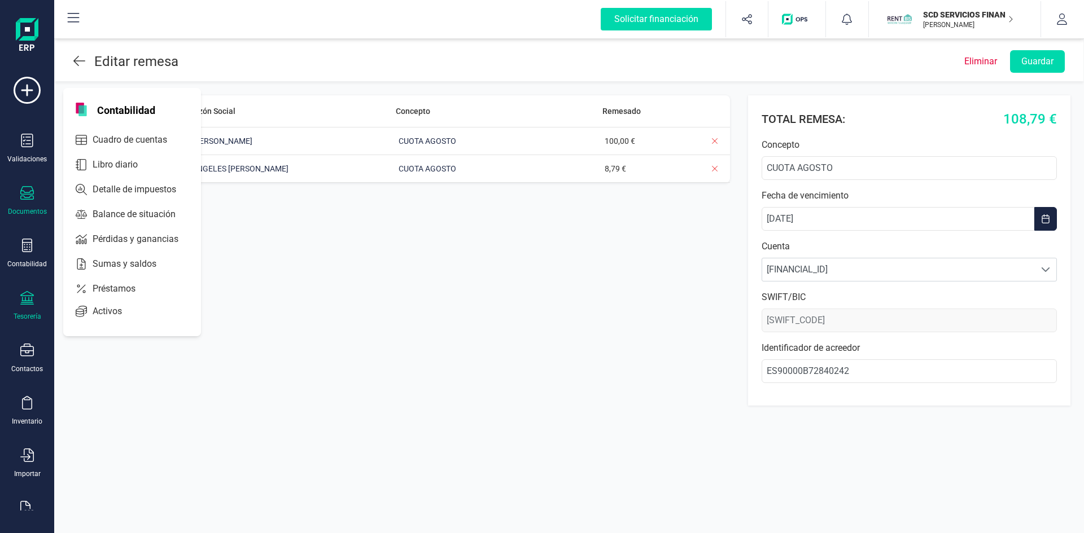
click at [30, 199] on icon at bounding box center [27, 193] width 14 height 14
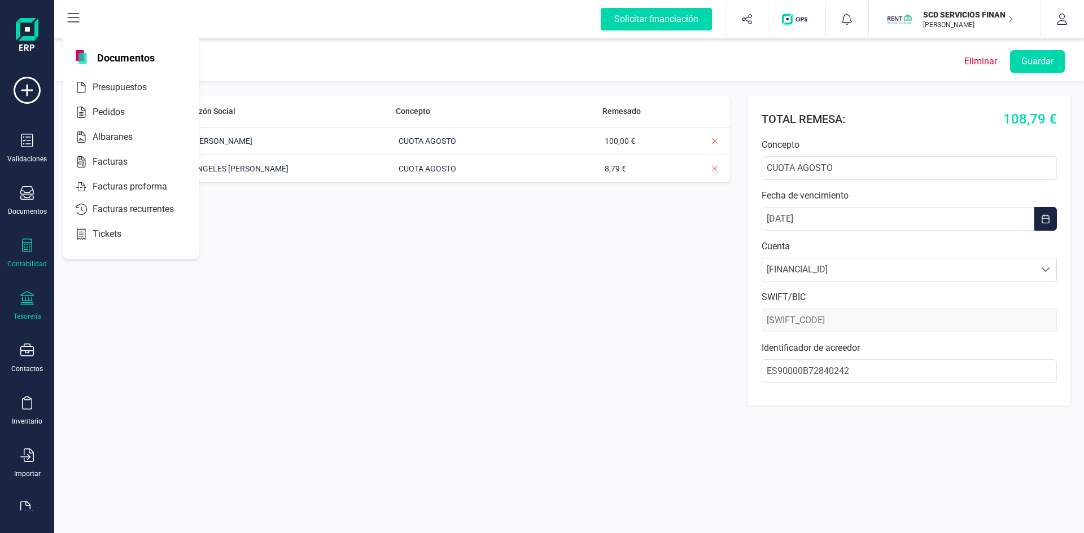
click at [32, 253] on div at bounding box center [27, 247] width 14 height 16
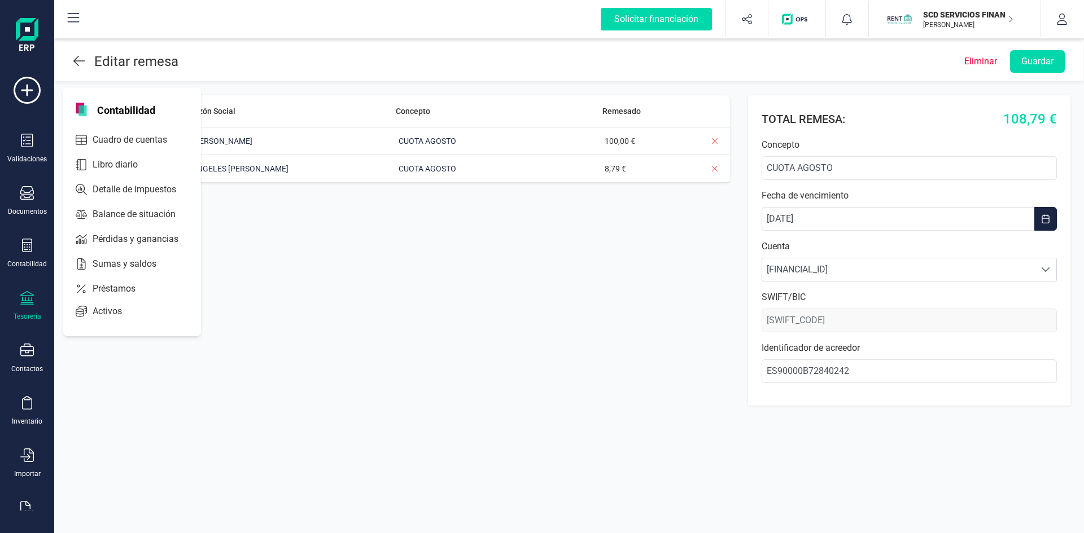
click at [28, 302] on icon at bounding box center [27, 298] width 14 height 14
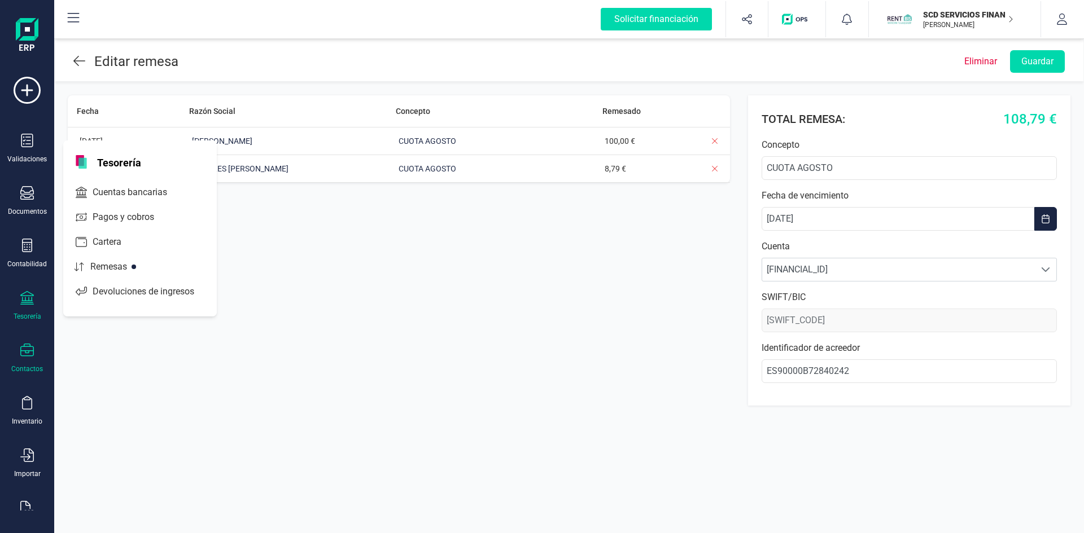
click at [22, 353] on icon at bounding box center [27, 351] width 14 height 14
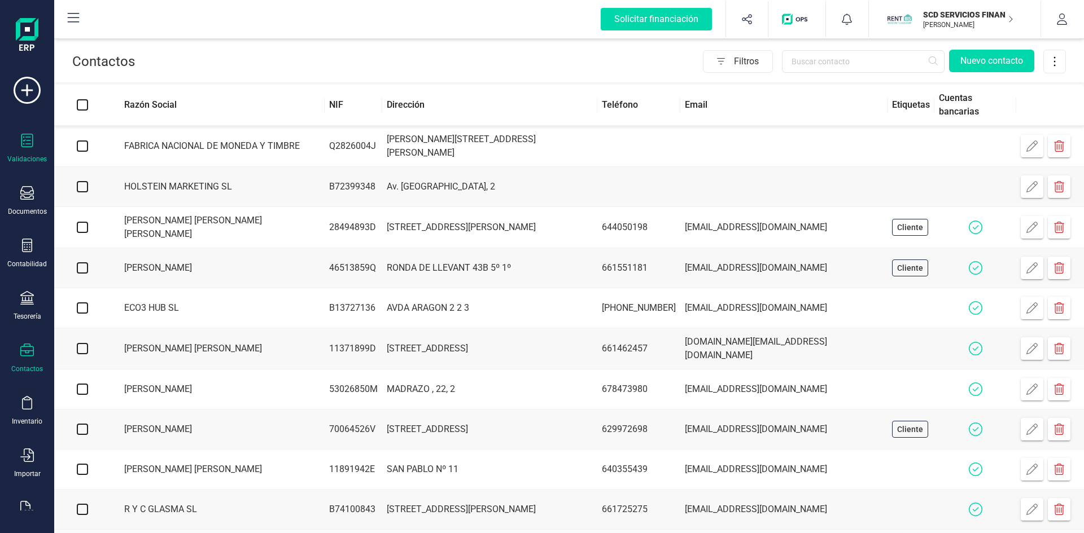
click at [22, 142] on icon at bounding box center [27, 141] width 12 height 14
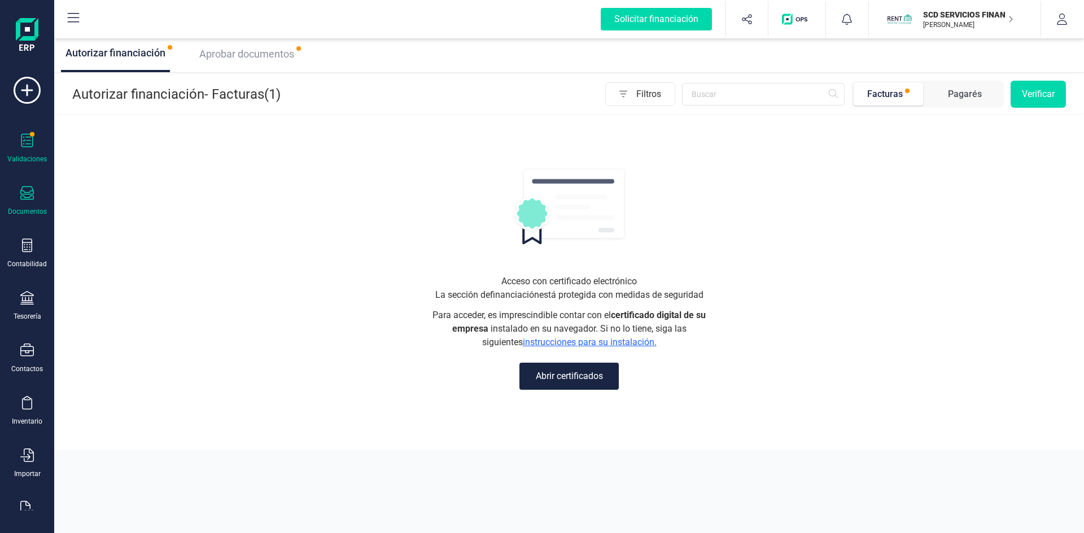
click at [22, 198] on icon at bounding box center [27, 193] width 14 height 14
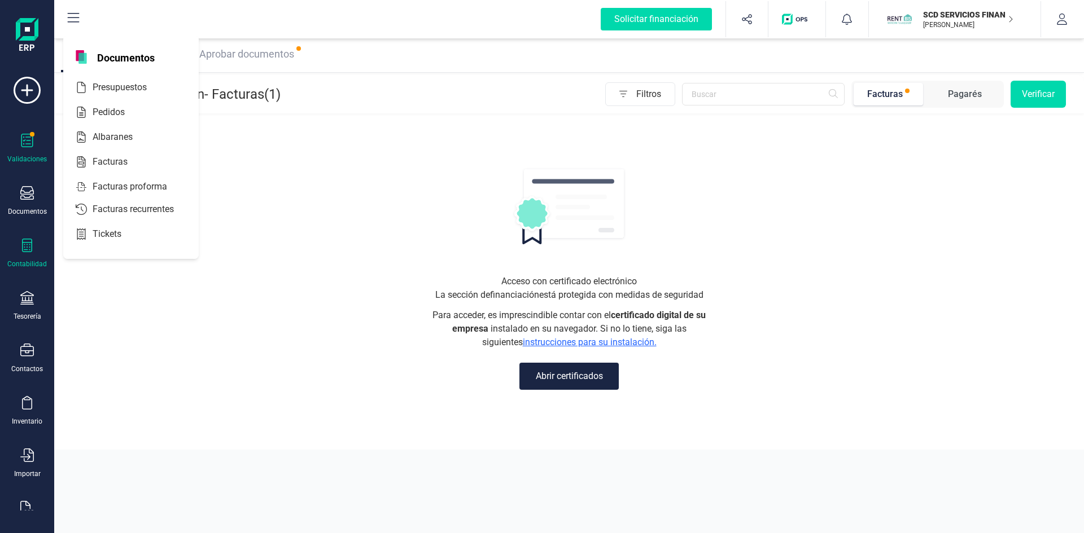
click at [29, 253] on div at bounding box center [27, 247] width 14 height 16
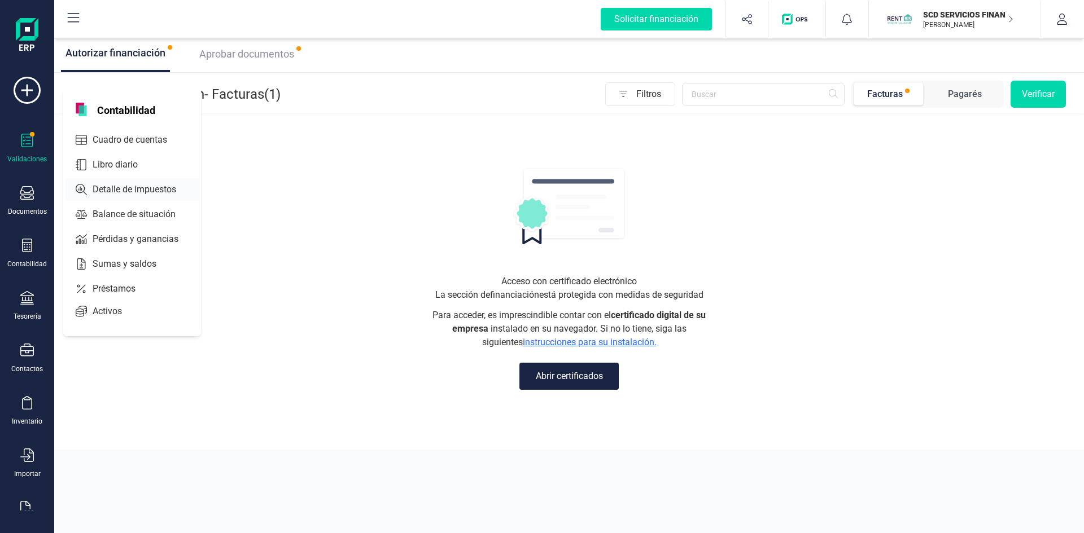
click at [126, 188] on span "Detalle de impuestos" at bounding box center [142, 190] width 108 height 14
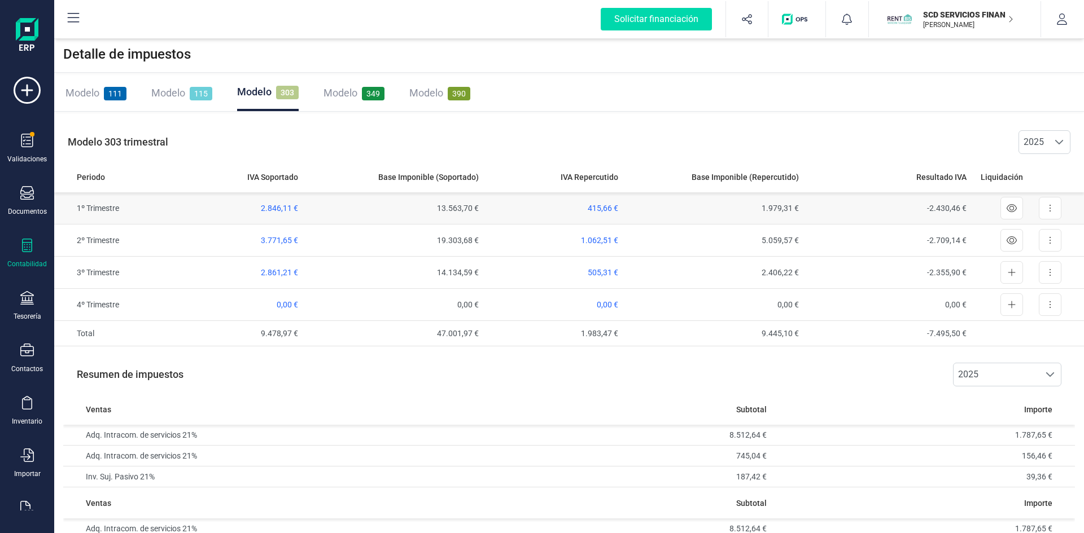
scroll to position [56, 0]
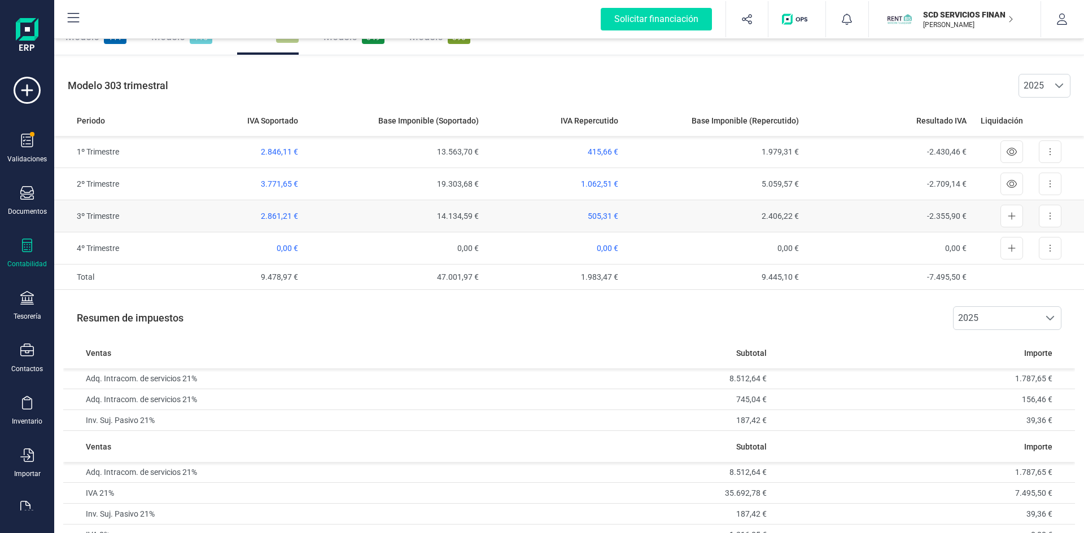
click at [271, 213] on span "2.861,21 €" at bounding box center [279, 216] width 37 height 9
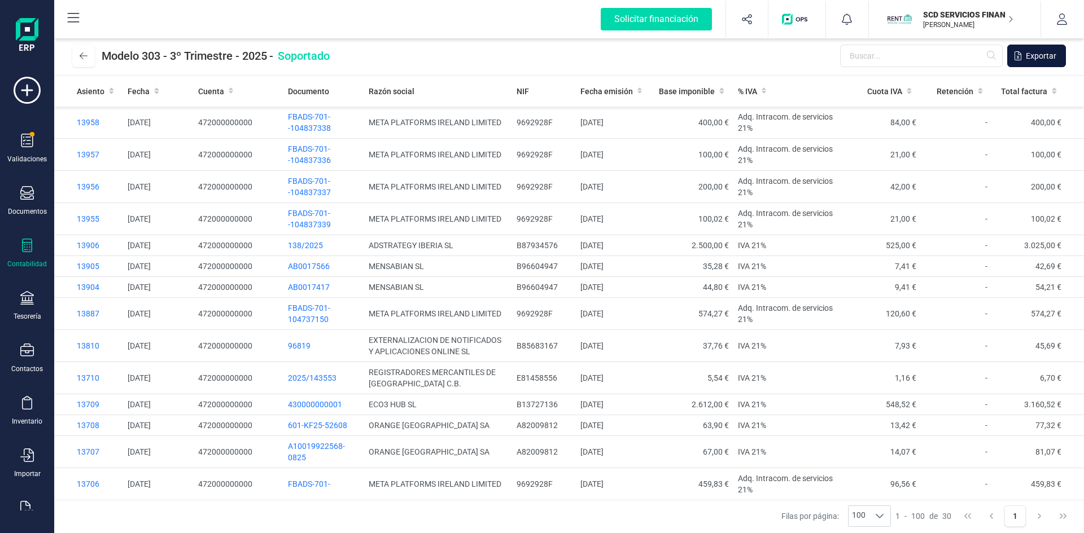
click at [1043, 52] on span "Exportar" at bounding box center [1040, 55] width 30 height 11
click at [83, 57] on icon at bounding box center [84, 55] width 8 height 9
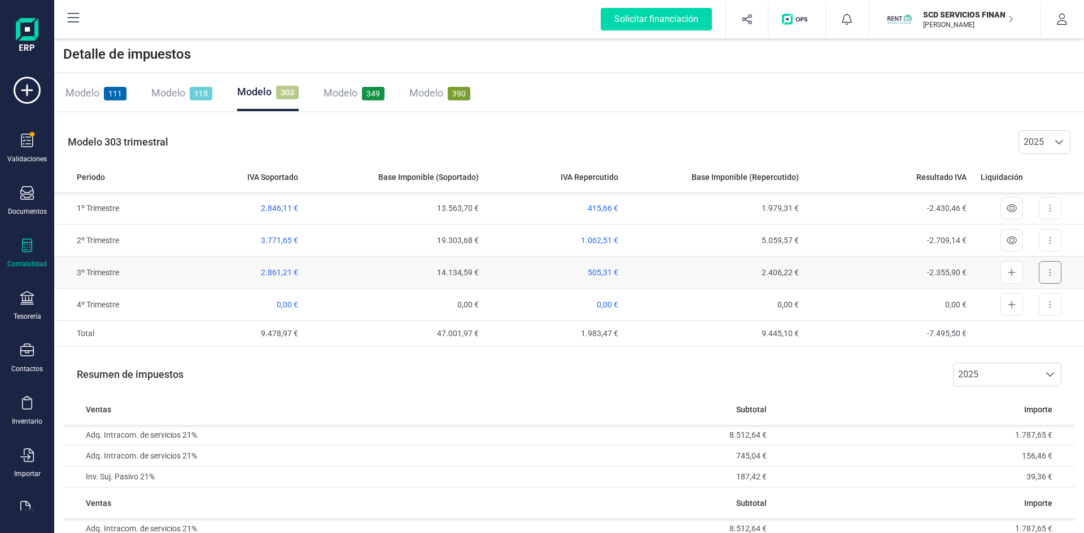
click at [1051, 270] on button at bounding box center [1049, 272] width 23 height 23
click at [1034, 302] on span "Exportar detalle" at bounding box center [1023, 300] width 55 height 11
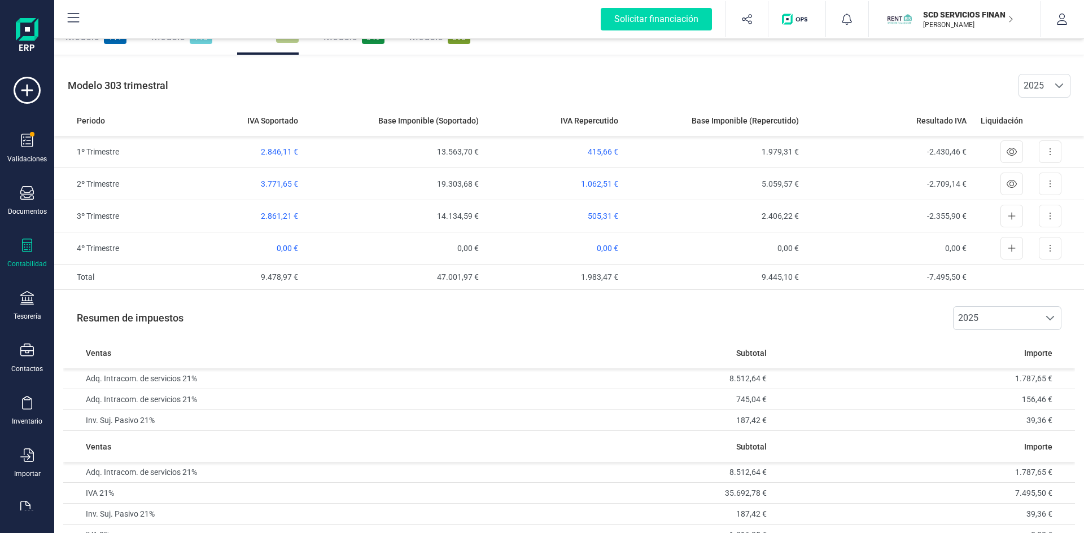
scroll to position [113, 0]
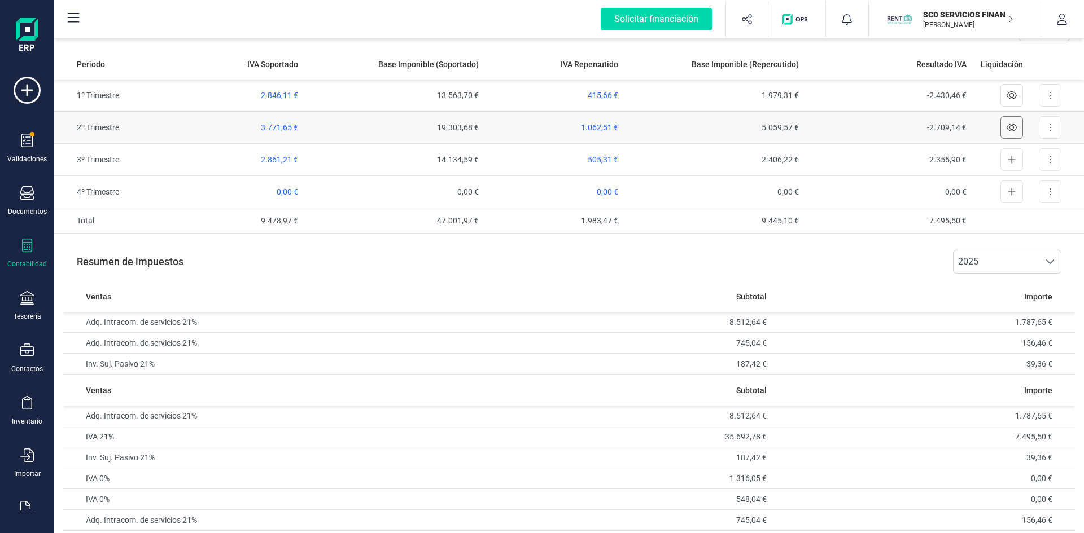
click at [1009, 125] on icon at bounding box center [1011, 128] width 10 height 8
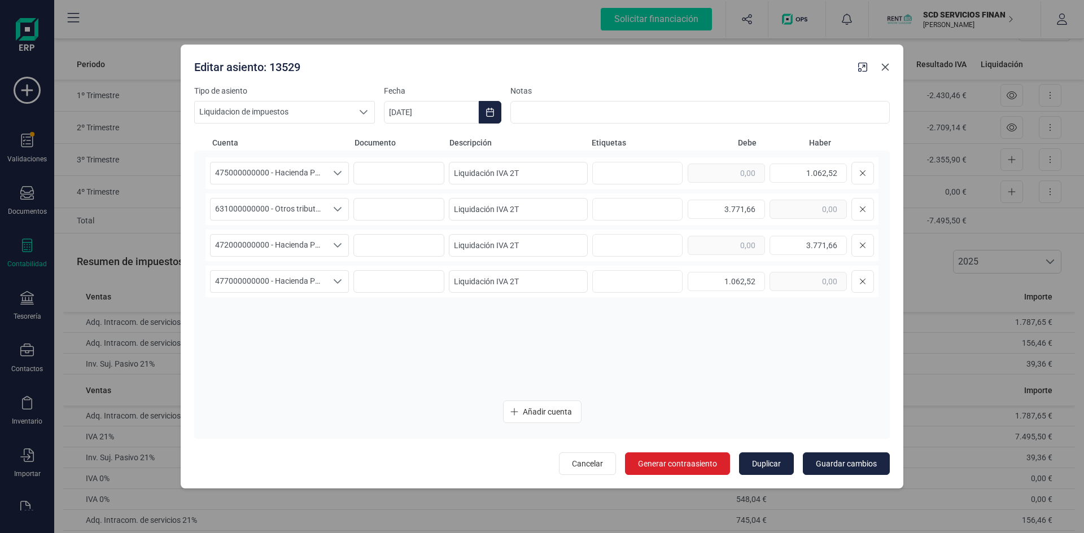
click at [885, 65] on icon "button" at bounding box center [884, 67] width 9 height 9
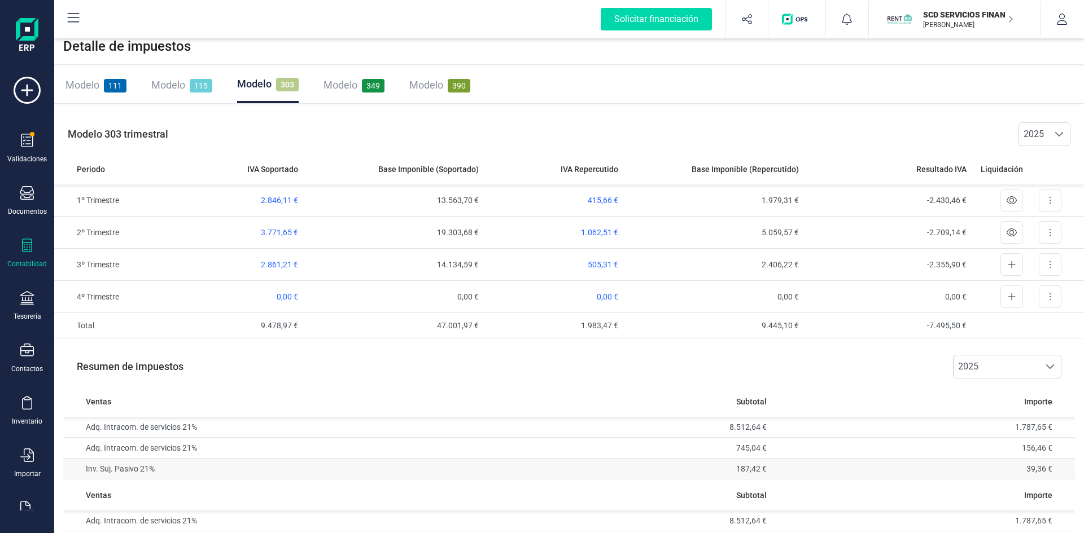
scroll to position [0, 0]
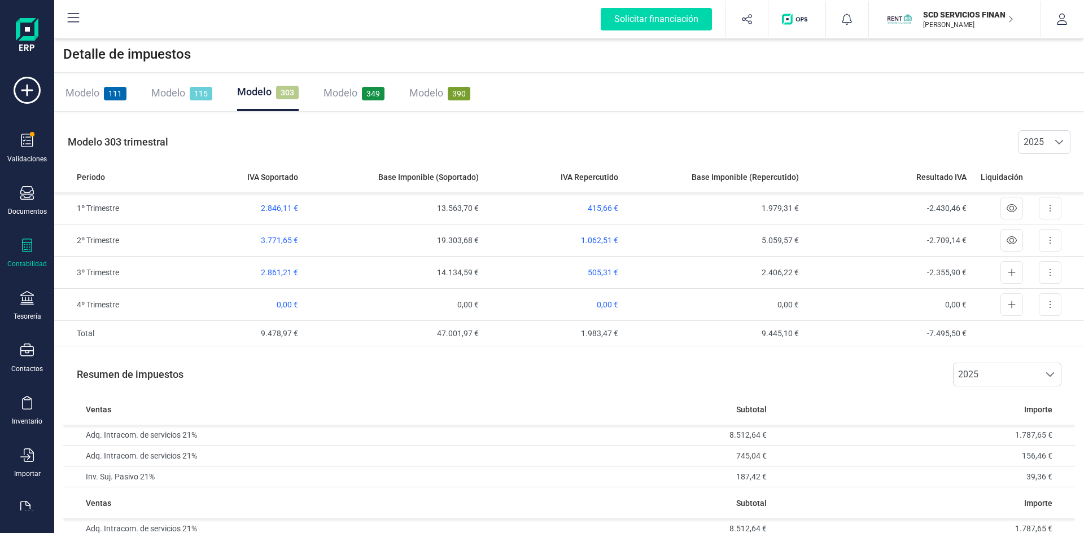
click at [424, 93] on span "Modelo" at bounding box center [426, 93] width 34 height 12
click at [345, 92] on span "Modelo" at bounding box center [340, 93] width 34 height 12
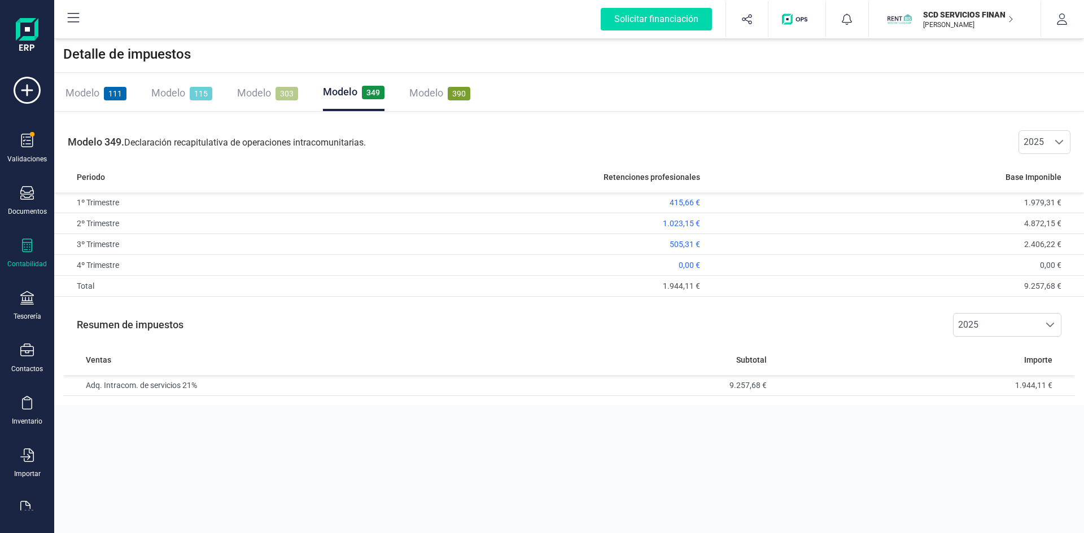
click at [164, 90] on span "Modelo" at bounding box center [168, 93] width 34 height 12
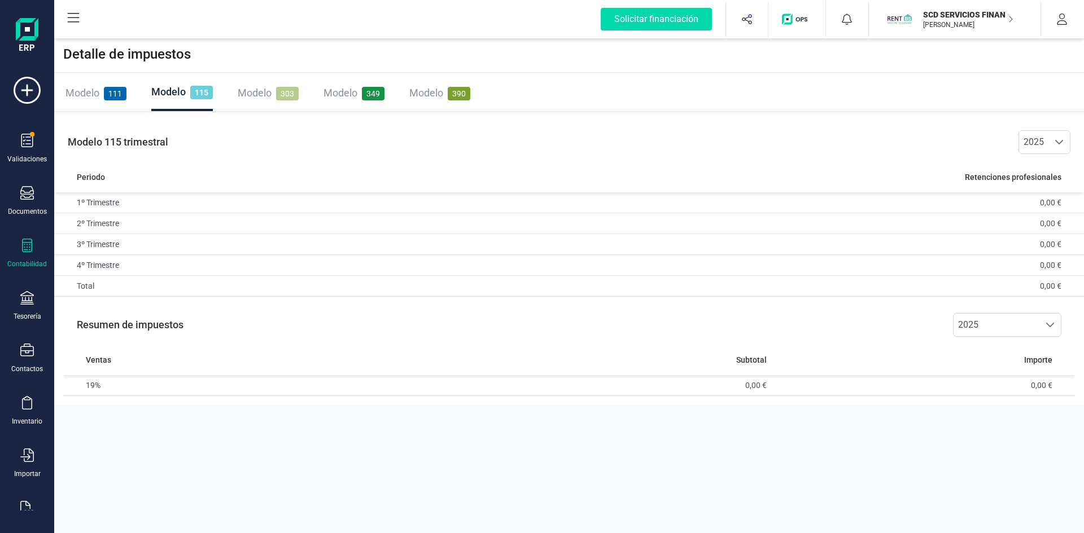
click at [112, 93] on span "111" at bounding box center [115, 94] width 23 height 14
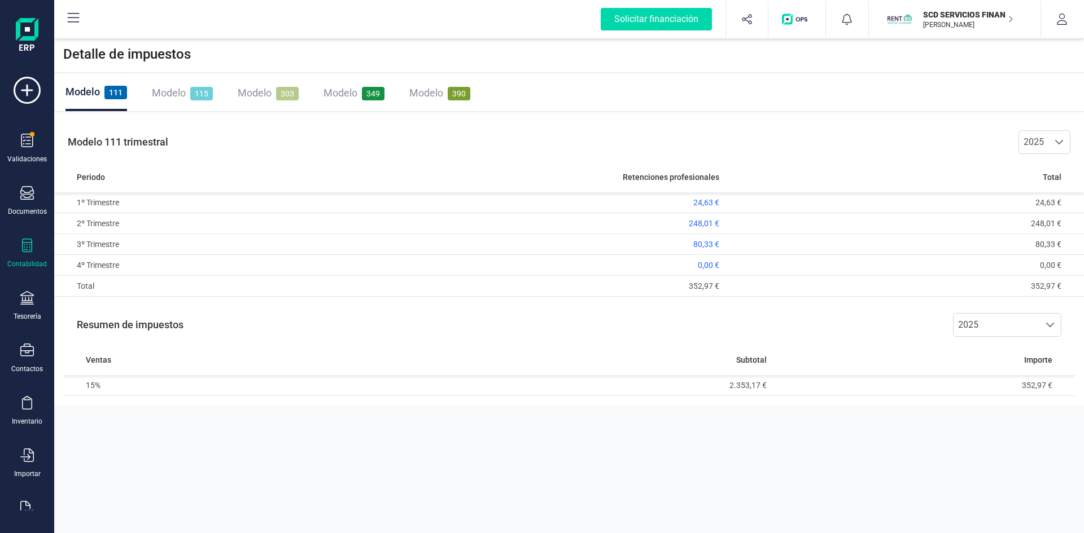
click at [346, 96] on span "Modelo" at bounding box center [340, 93] width 34 height 12
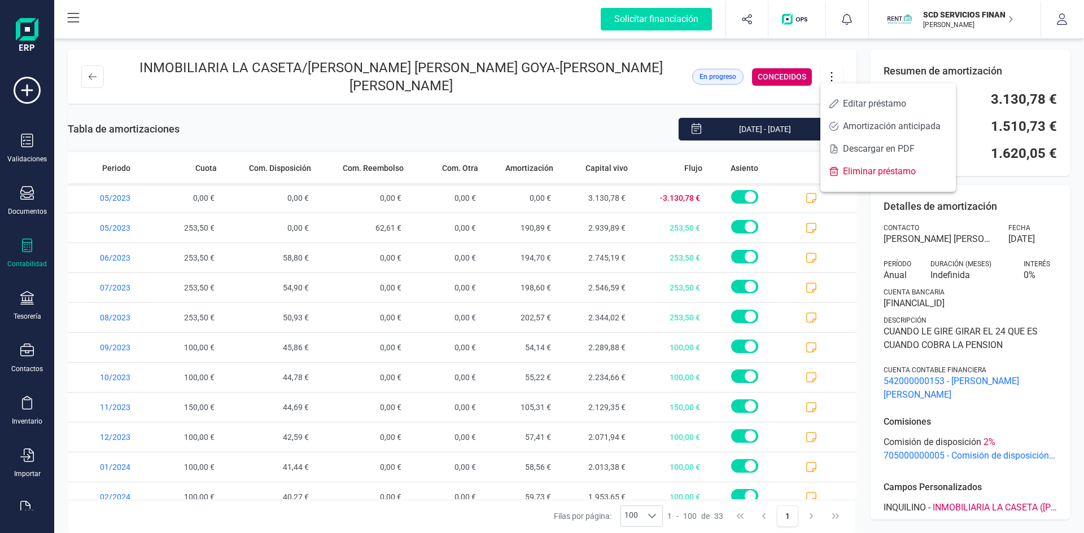
scroll to position [671, 0]
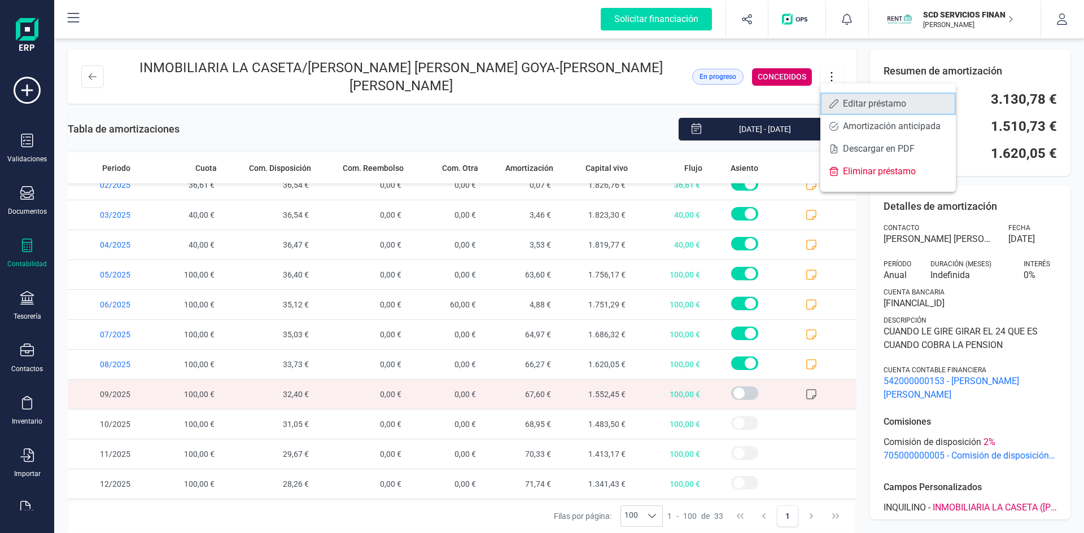
drag, startPoint x: 842, startPoint y: 97, endPoint x: 843, endPoint y: 107, distance: 10.2
click at [843, 97] on link "Editar préstamo" at bounding box center [887, 104] width 135 height 23
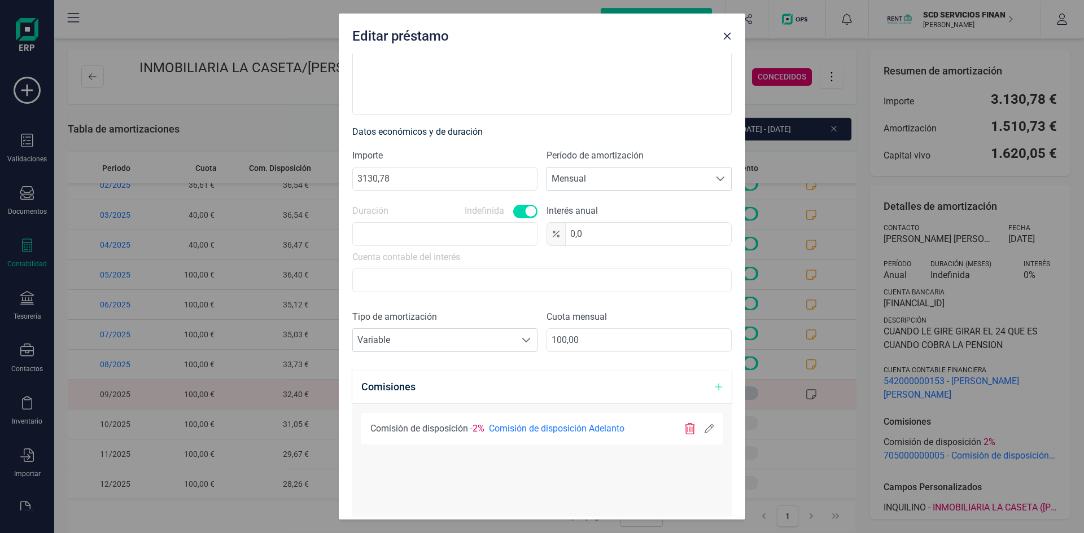
scroll to position [226, 0]
drag, startPoint x: 576, startPoint y: 335, endPoint x: 464, endPoint y: 339, distance: 111.8
click at [464, 338] on div "Tipo de amortización Seleccione un tipo de documento Variable Variable Cuota me…" at bounding box center [541, 332] width 379 height 51
type input "60,00"
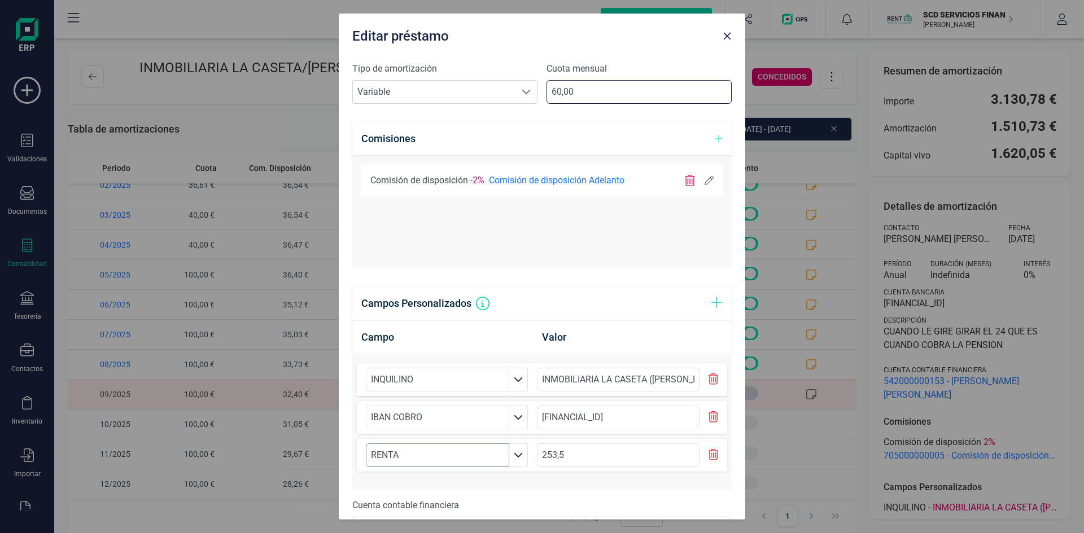
scroll to position [545, 0]
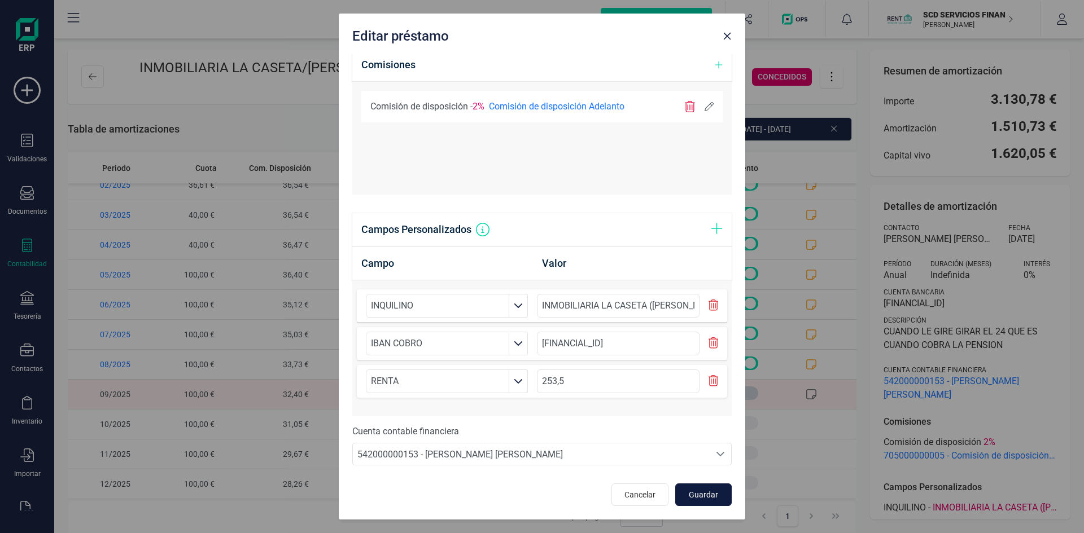
click at [701, 493] on span "Guardar" at bounding box center [703, 494] width 30 height 11
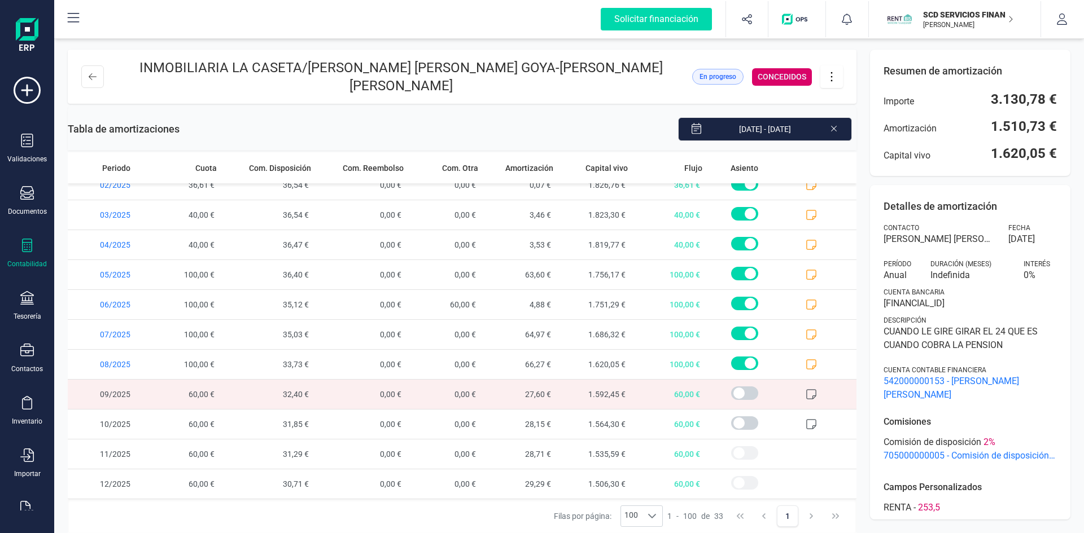
click at [805, 389] on icon at bounding box center [810, 394] width 11 height 11
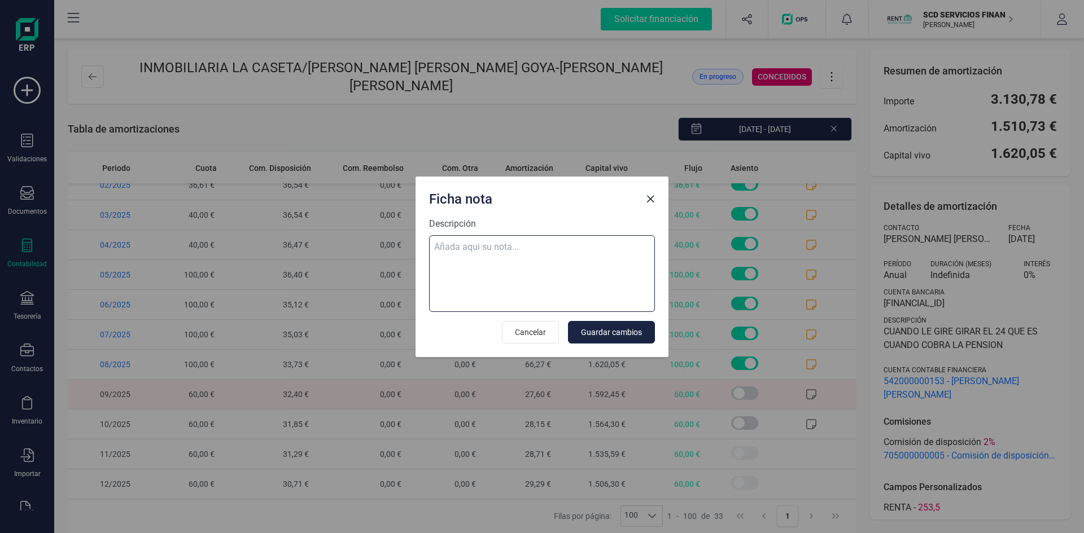
click at [462, 247] on textarea "Descripción" at bounding box center [542, 273] width 226 height 77
paste textarea "11-sep-25 9 trf. tomas matias sanchez caceres 60,00"
type textarea "11-sep-25 9 trf. tomas matias sanchez caceres 60,00"
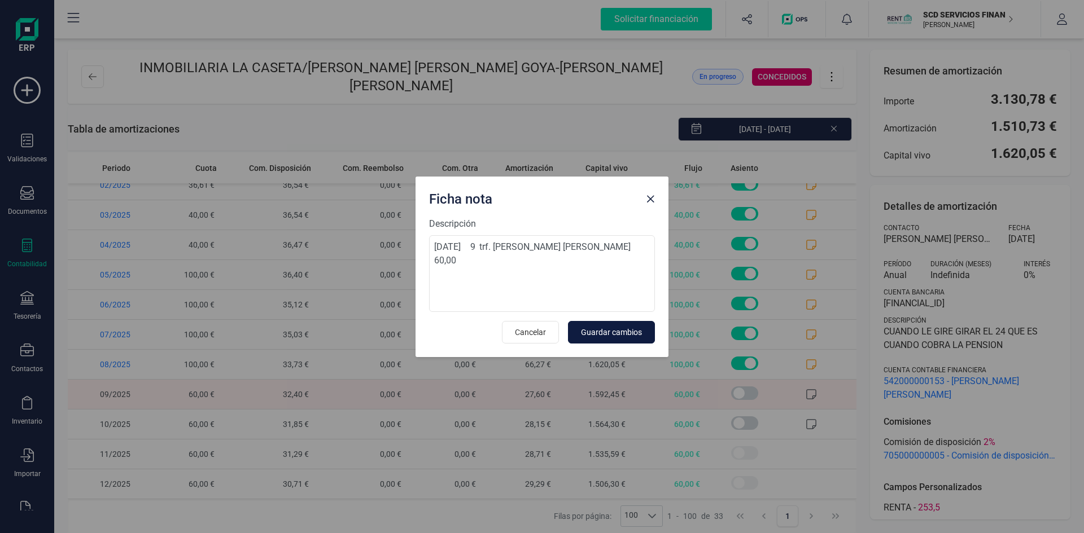
click at [621, 331] on span "Guardar cambios" at bounding box center [611, 332] width 61 height 11
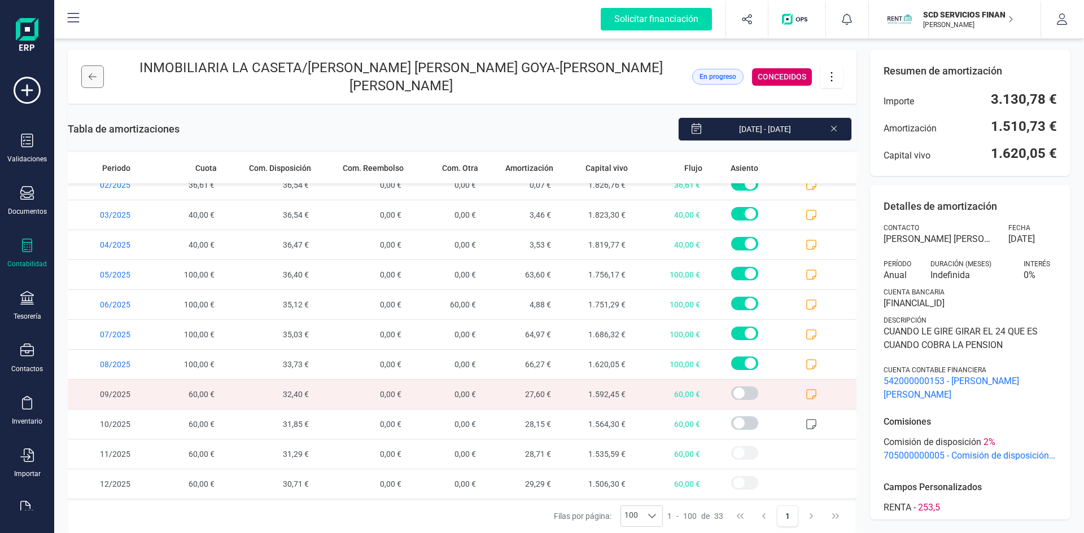
click at [89, 72] on icon at bounding box center [93, 76] width 8 height 9
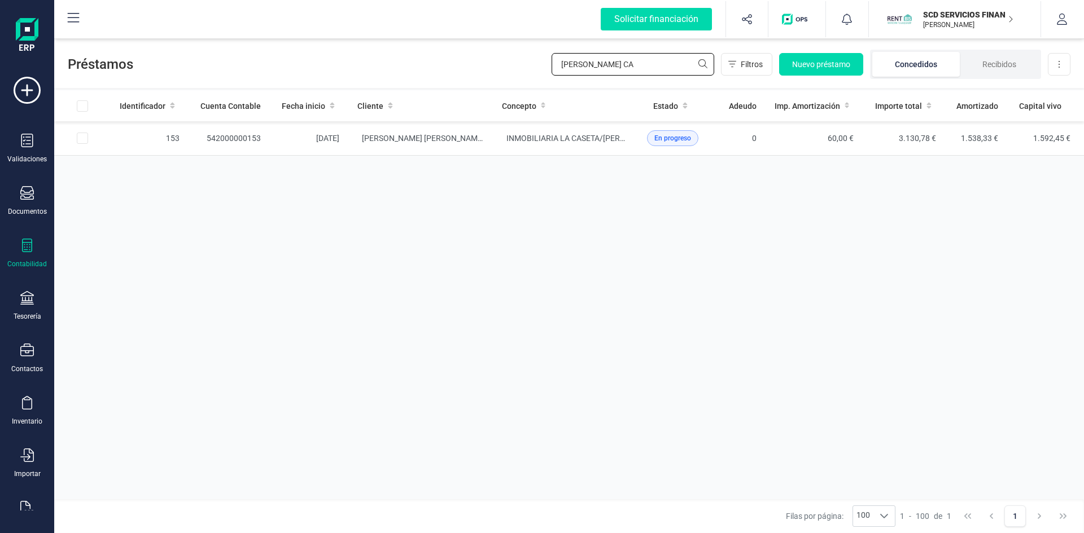
drag, startPoint x: 614, startPoint y: 57, endPoint x: 429, endPoint y: 75, distance: 185.4
click at [435, 74] on div "Préstamos SANCHEZ CA Filtros Nuevo préstamo Concedidos Recibidos Descargar Excel" at bounding box center [568, 62] width 1029 height 52
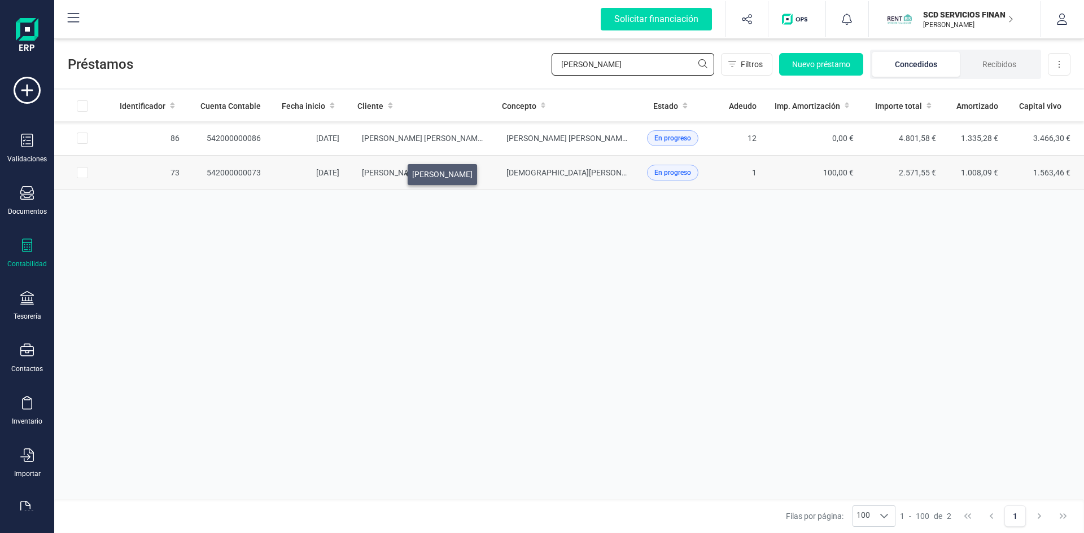
type input "MOYA"
click at [394, 172] on span "[PERSON_NAME]" at bounding box center [392, 172] width 60 height 9
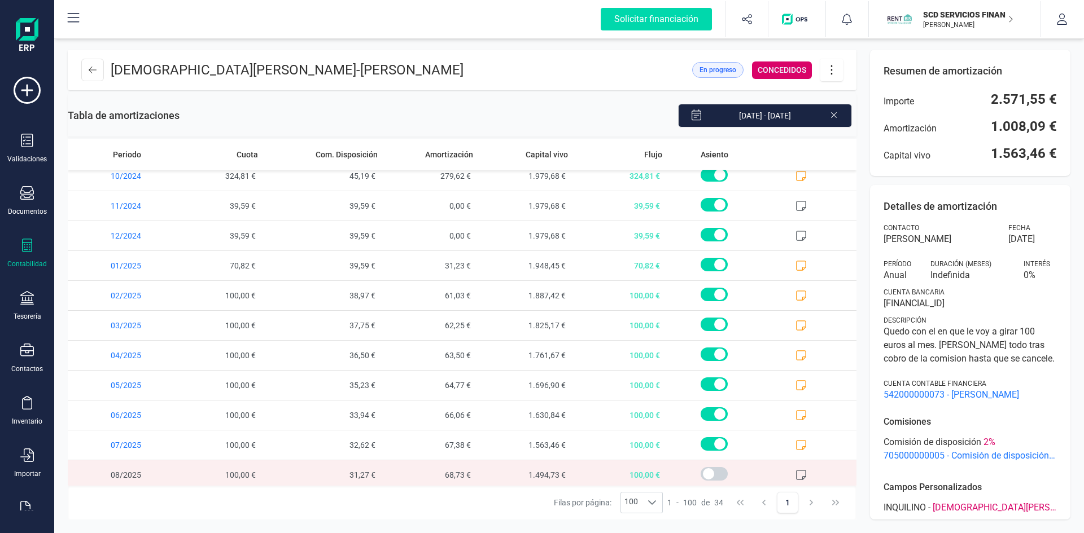
scroll to position [701, 0]
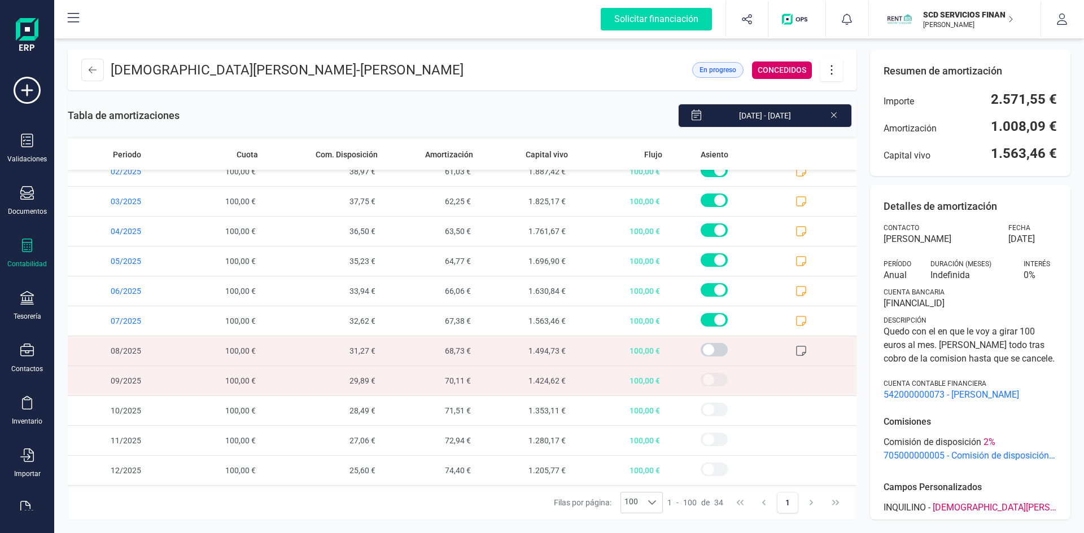
click at [795, 349] on icon at bounding box center [800, 350] width 11 height 11
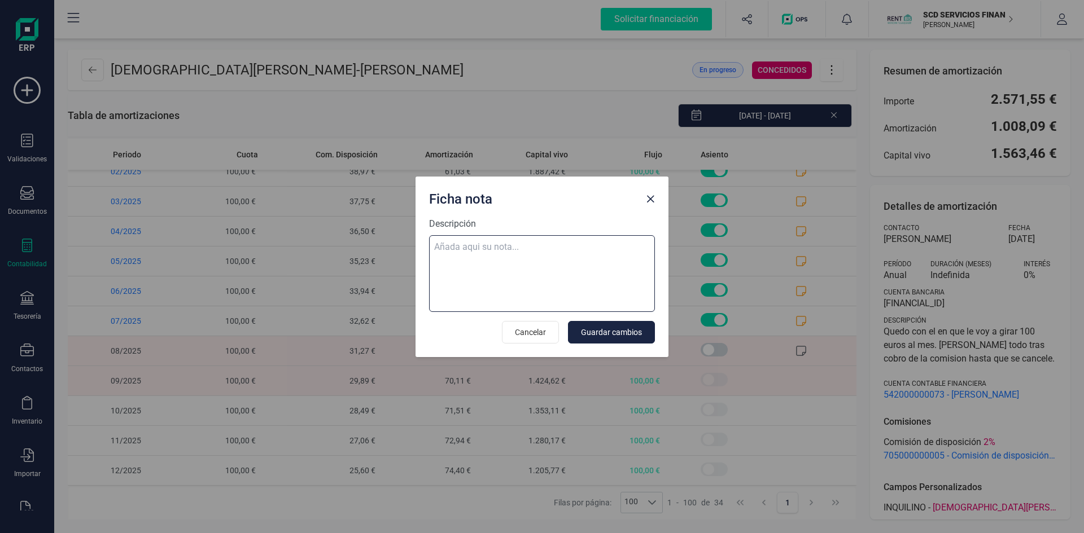
click at [519, 248] on textarea "Descripción" at bounding box center [542, 273] width 226 height 77
paste textarea "11-sep-25 9 ab.rem.20250257862 108,79"
type textarea "11-sep-25 9 ab.rem.20250257862 108,79"
click at [637, 333] on span "Guardar cambios" at bounding box center [611, 332] width 61 height 11
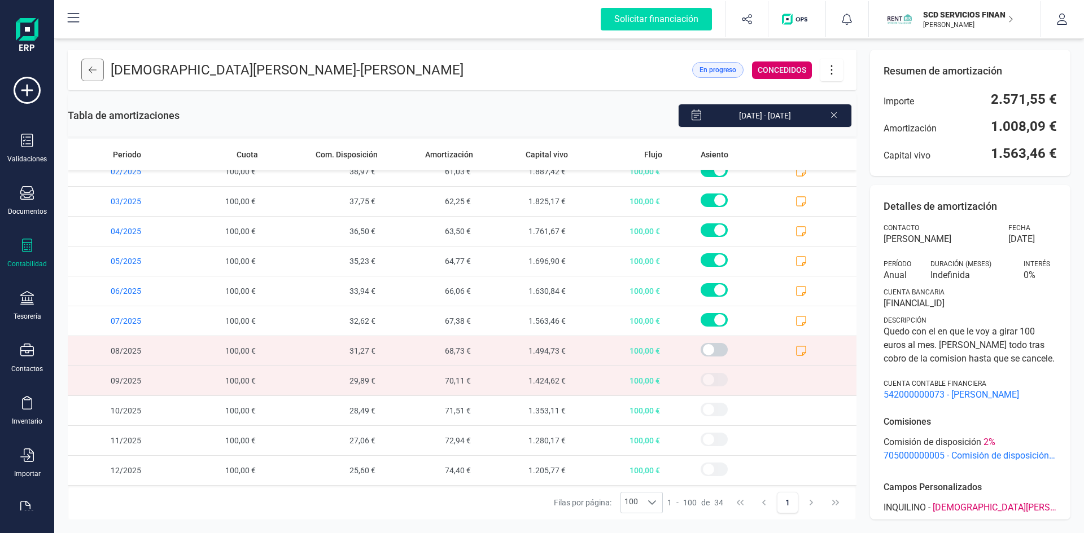
click at [90, 71] on icon at bounding box center [93, 70] width 8 height 7
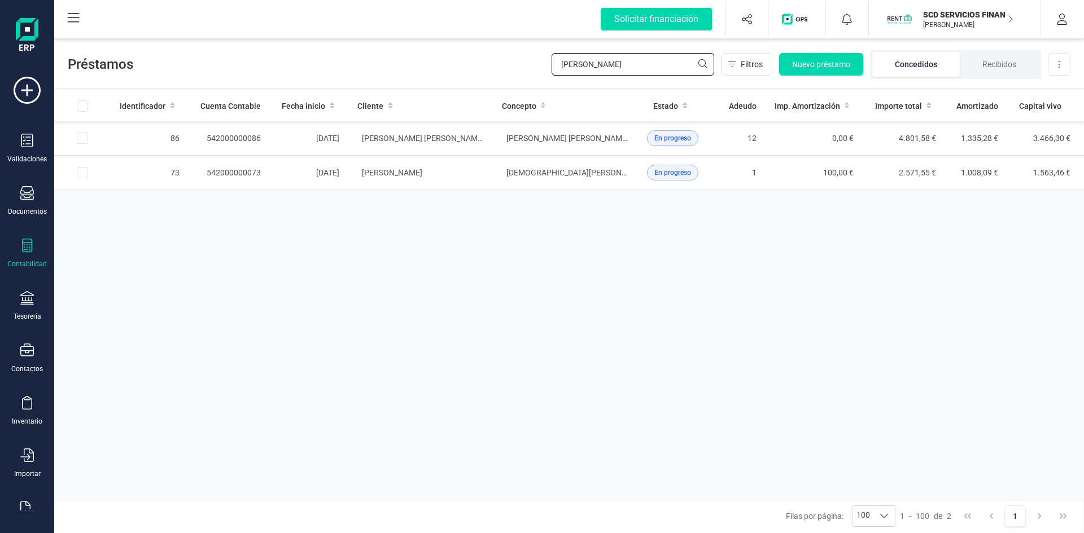
drag, startPoint x: 589, startPoint y: 67, endPoint x: 468, endPoint y: 70, distance: 120.8
click at [471, 65] on div "Préstamos MOYA Filtros Nuevo préstamo Concedidos Recibidos Descargar Excel" at bounding box center [568, 62] width 1029 height 52
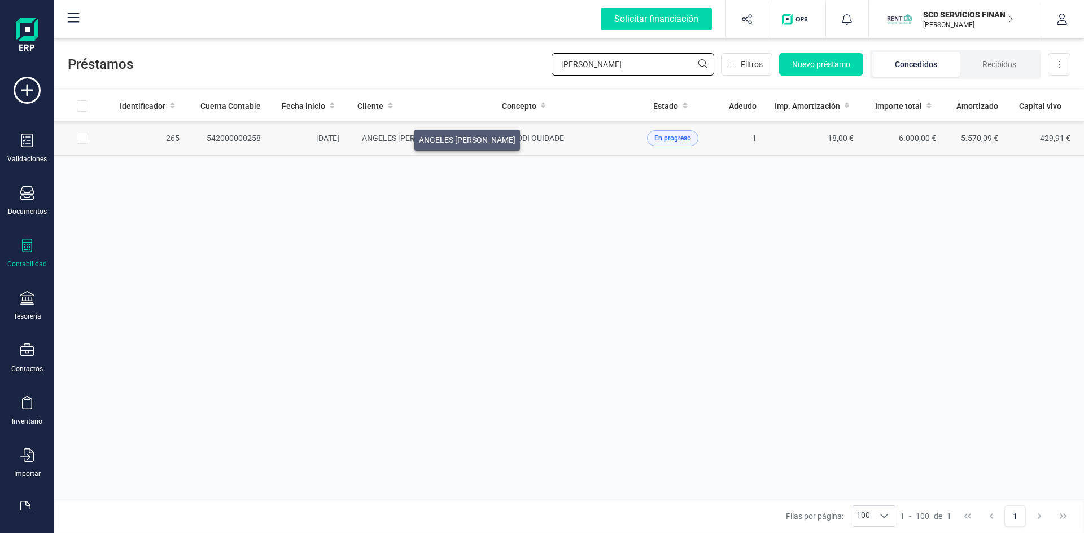
type input "MONTIJANO"
click at [401, 137] on span "[PERSON_NAME]" at bounding box center [410, 138] width 97 height 9
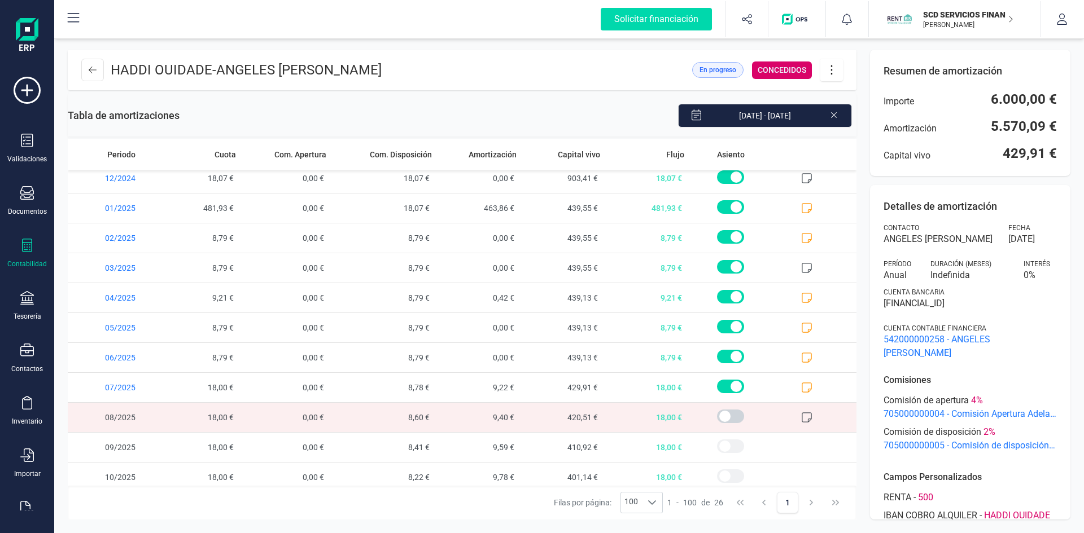
scroll to position [451, 0]
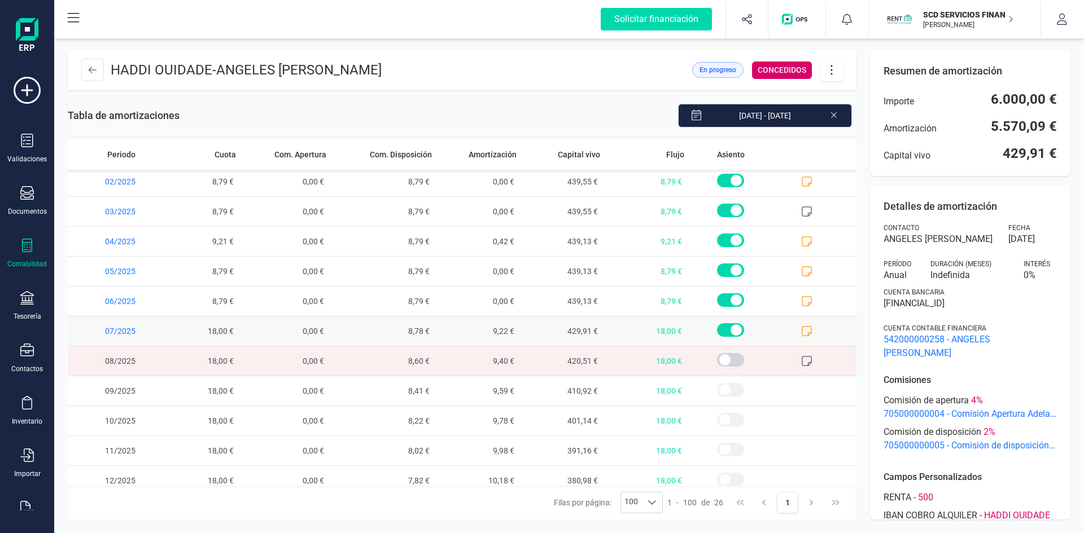
click at [801, 330] on icon at bounding box center [806, 331] width 11 height 11
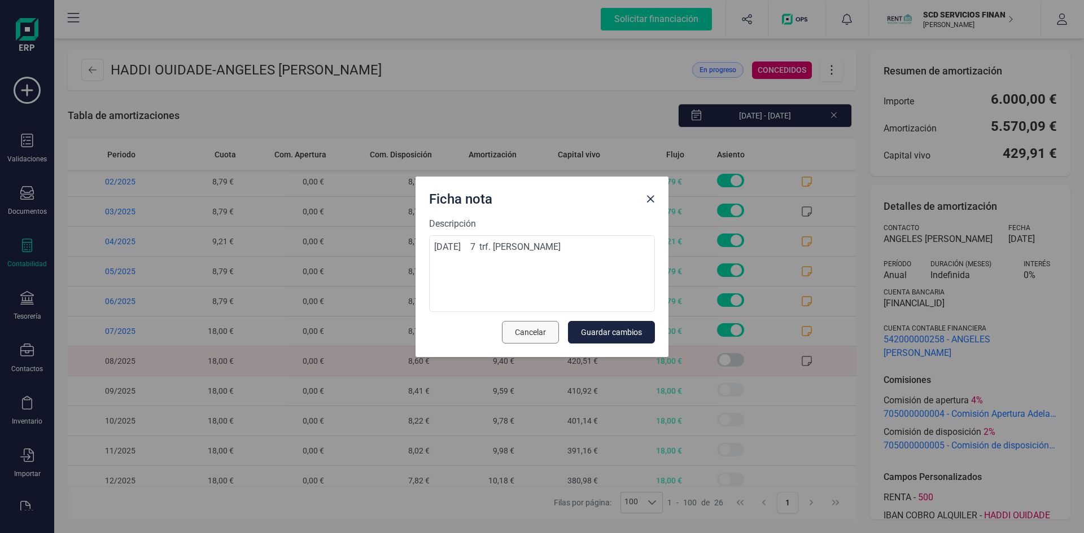
click at [548, 331] on button "Cancelar" at bounding box center [530, 332] width 57 height 23
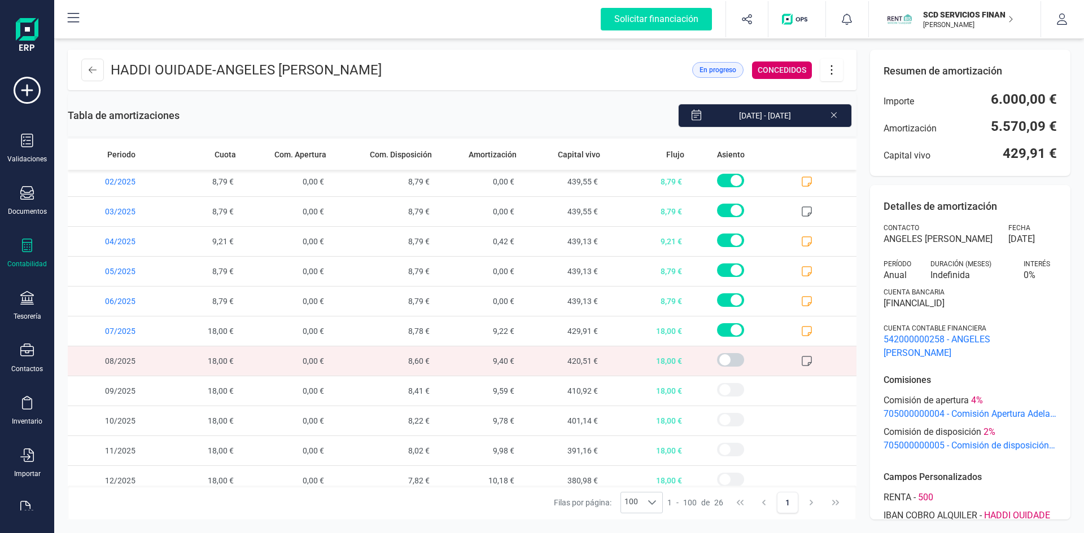
click at [831, 72] on icon at bounding box center [831, 70] width 21 height 12
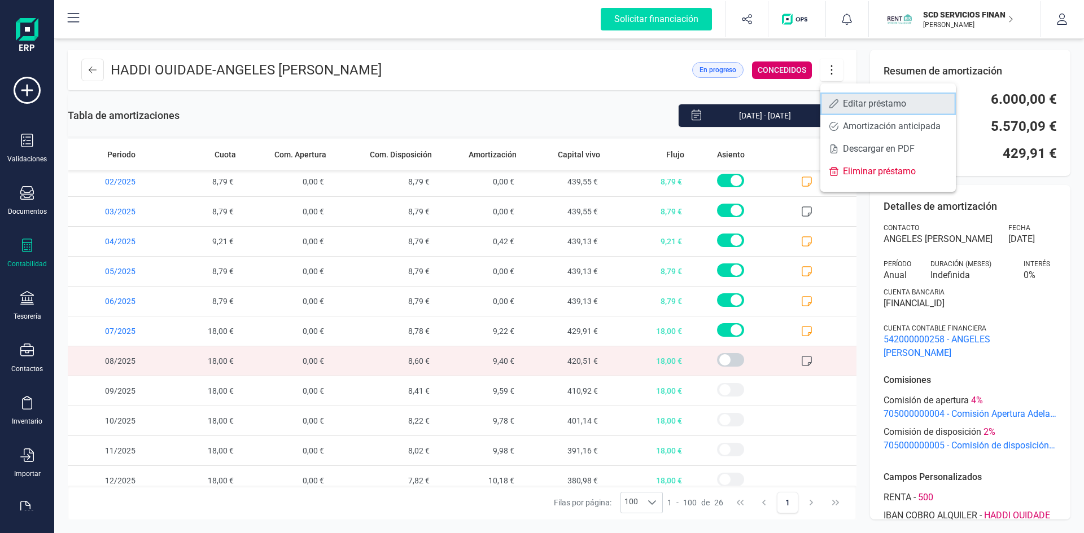
click at [847, 103] on span "Editar préstamo" at bounding box center [895, 103] width 104 height 9
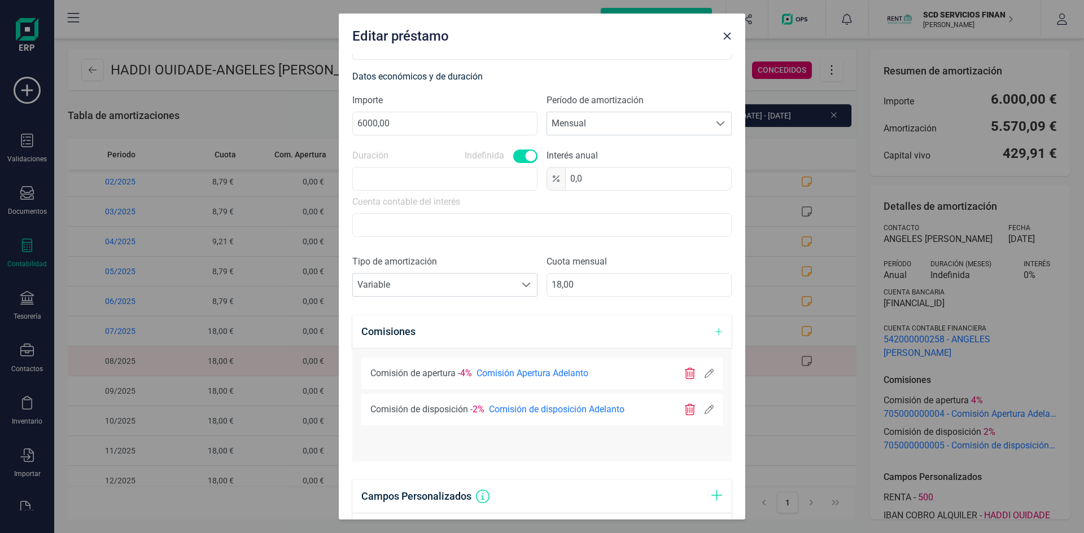
scroll to position [282, 0]
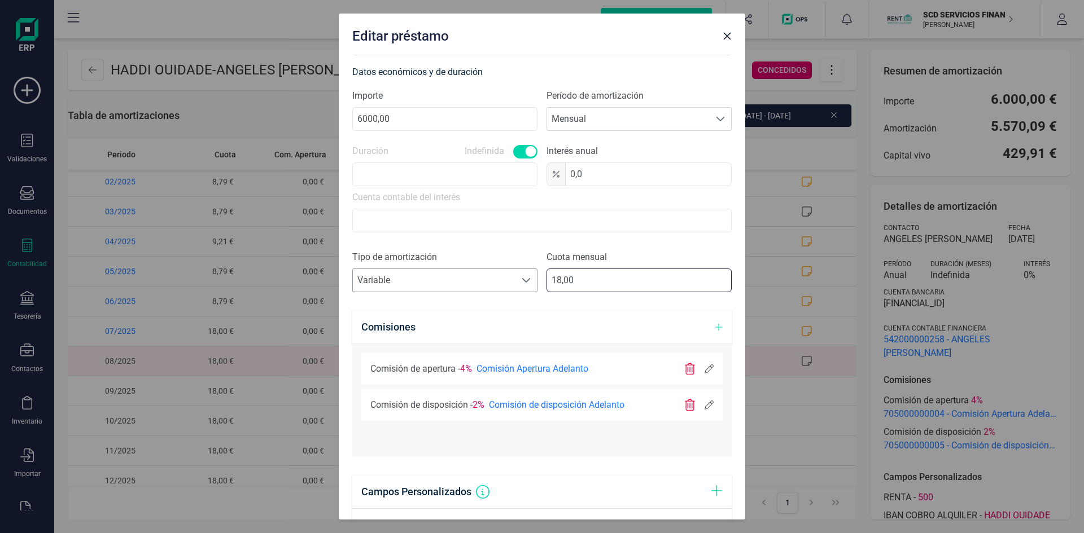
drag, startPoint x: 576, startPoint y: 279, endPoint x: 463, endPoint y: 291, distance: 113.6
click at [463, 291] on div "Tipo de amortización Seleccione un tipo de documento Variable Variable Cuota me…" at bounding box center [541, 276] width 379 height 51
type input "8,79"
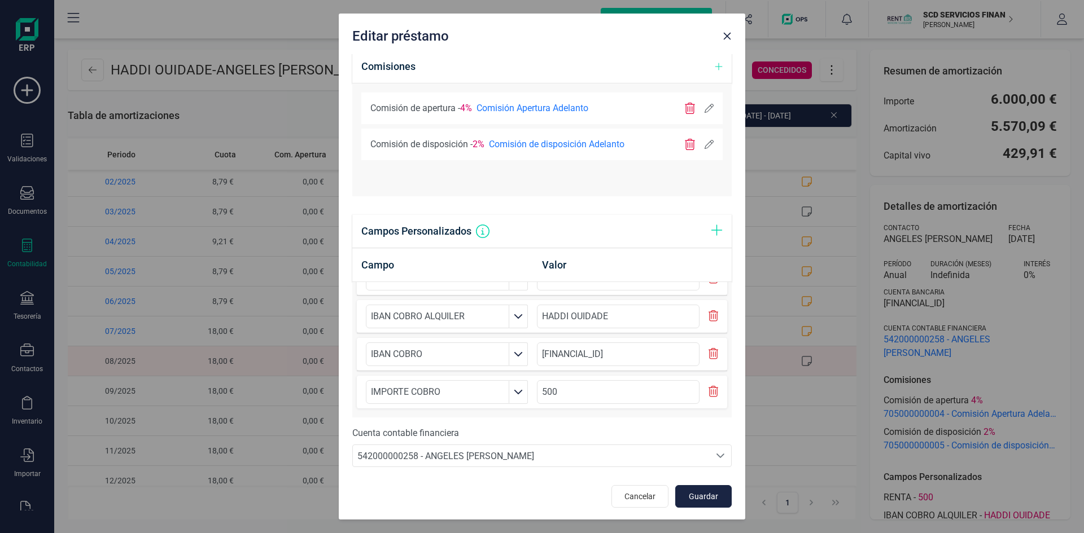
scroll to position [545, 0]
click at [703, 493] on span "Guardar" at bounding box center [703, 494] width 30 height 11
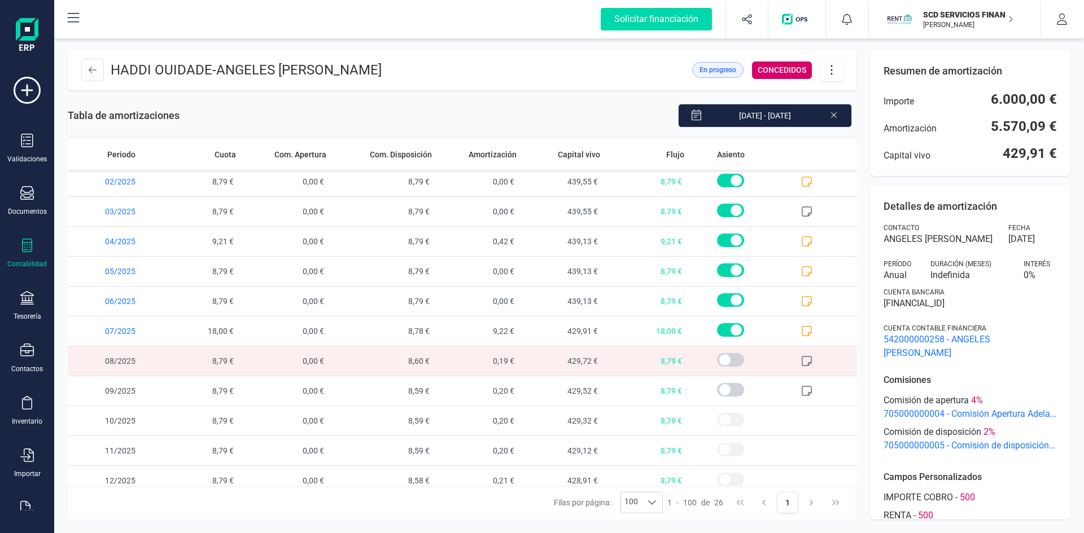
click at [803, 361] on icon at bounding box center [806, 361] width 10 height 10
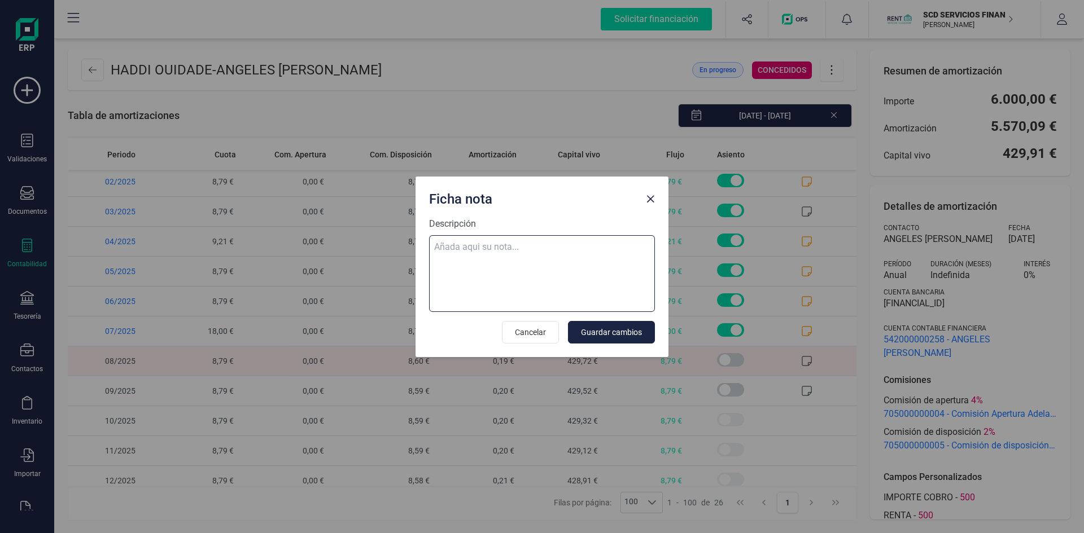
click at [551, 245] on textarea "Descripción" at bounding box center [542, 273] width 226 height 77
paste textarea "11-sep-25 9 ab.rem.20250257862 108,79"
type textarea "11-sep-25 9 ab.rem.20250257862 108,79"
click at [619, 331] on span "Guardar cambios" at bounding box center [611, 332] width 61 height 11
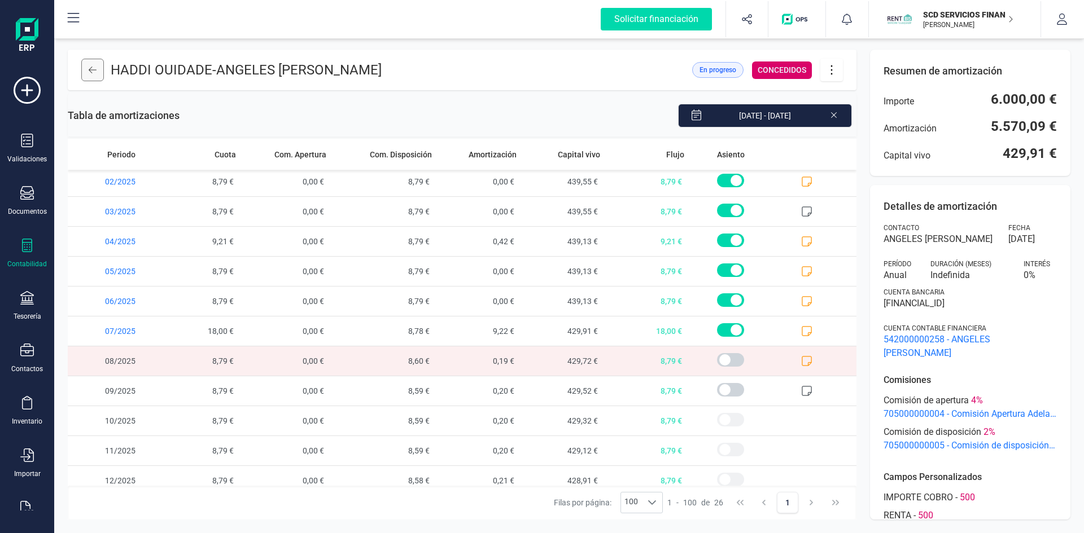
click at [91, 68] on icon at bounding box center [93, 69] width 8 height 9
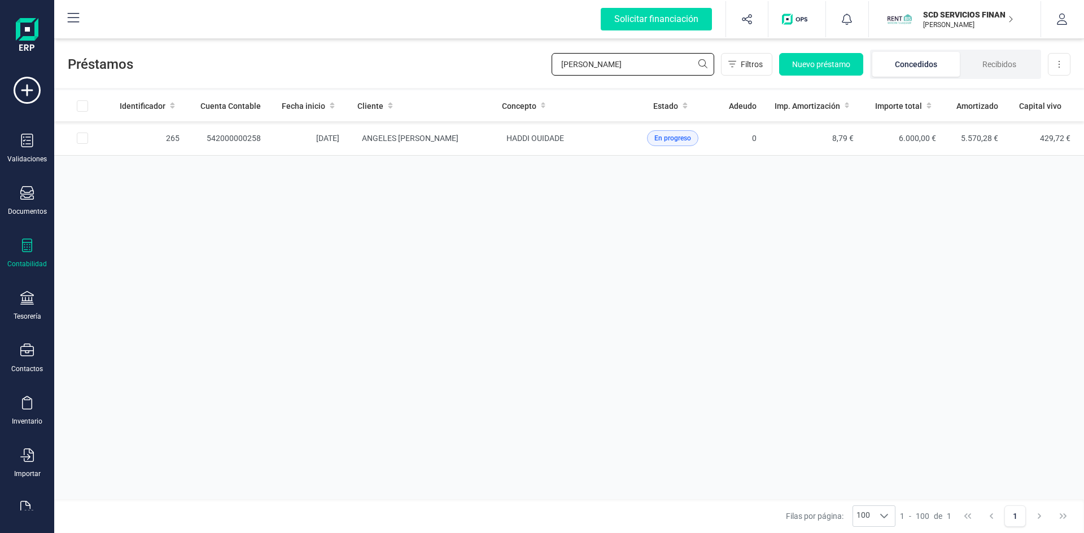
drag, startPoint x: 631, startPoint y: 70, endPoint x: 397, endPoint y: 68, distance: 234.2
click at [419, 69] on div "Préstamos MONTIJANO Filtros Nuevo préstamo Concedidos Recibidos Descargar Excel" at bounding box center [568, 62] width 1029 height 52
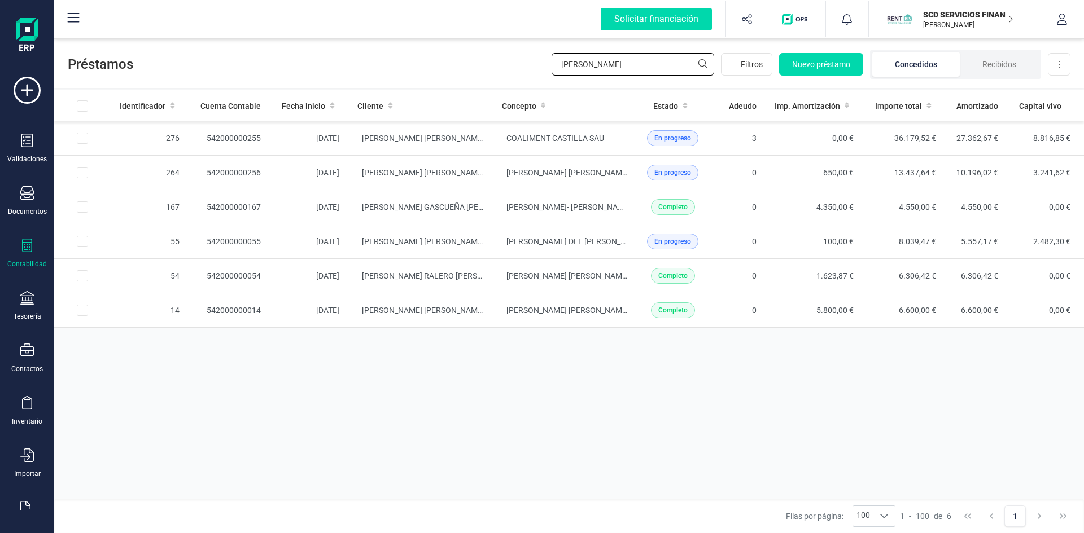
type input "CASTILL"
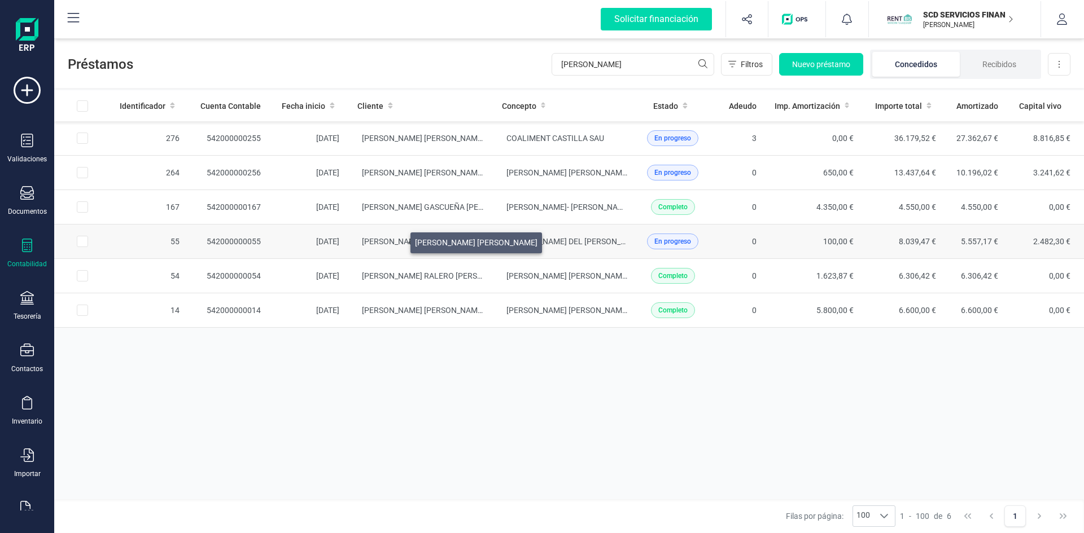
click at [397, 240] on span "[PERSON_NAME]" at bounding box center [423, 241] width 122 height 9
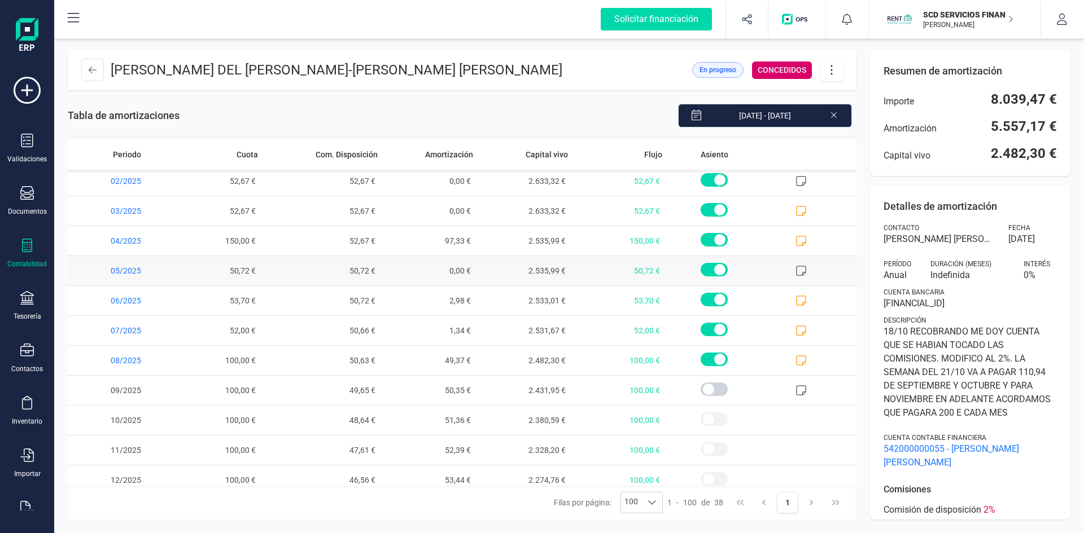
scroll to position [821, 0]
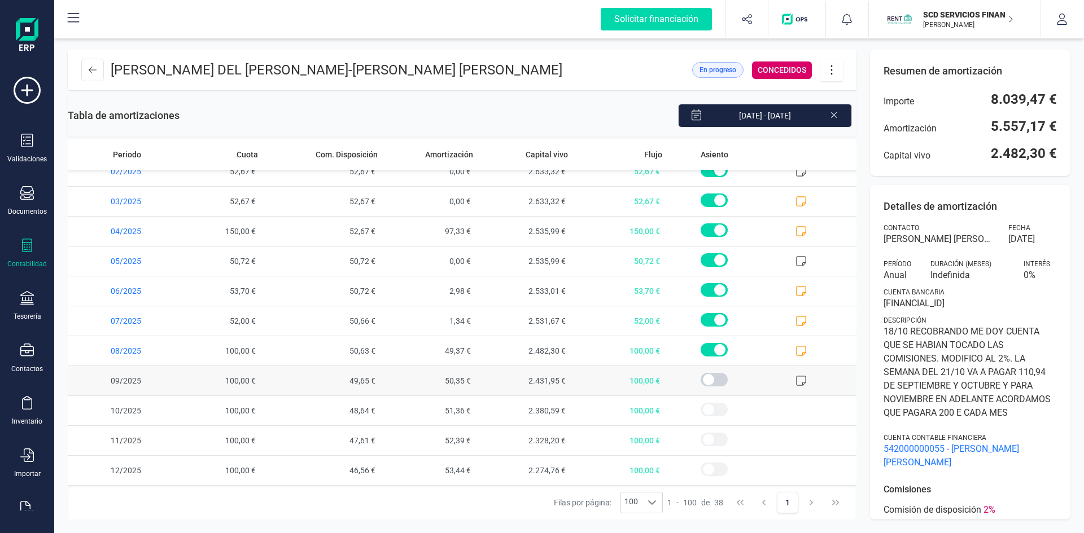
click at [797, 378] on icon at bounding box center [800, 380] width 11 height 11
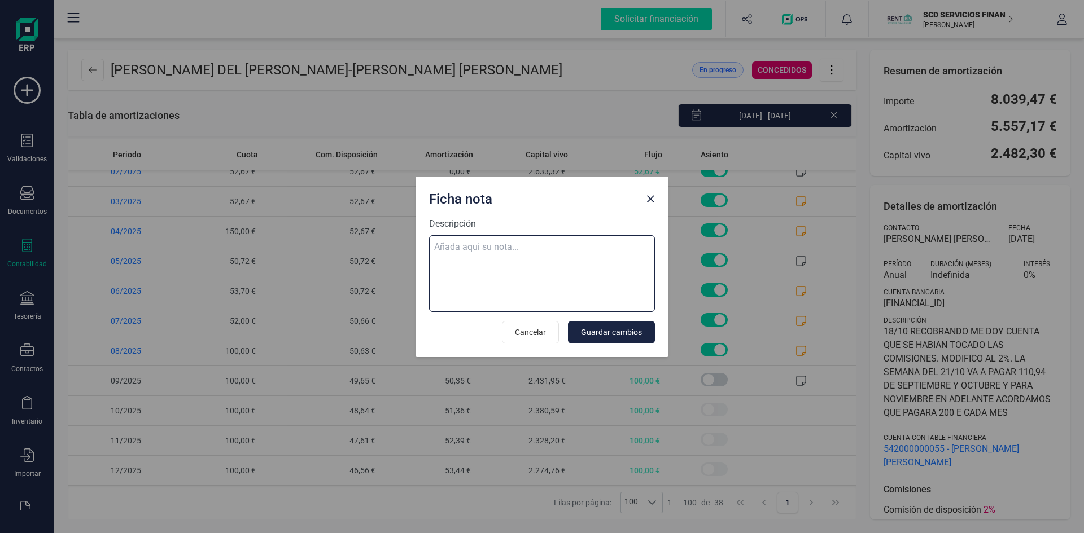
click at [501, 247] on textarea "Descripción" at bounding box center [542, 273] width 226 height 77
paste textarea "15-sep-25 9 trf. castillejo hidalgo maria isabel 100,00"
type textarea "15-sep-25 9 trf. castillejo hidalgo maria isabel 100,00"
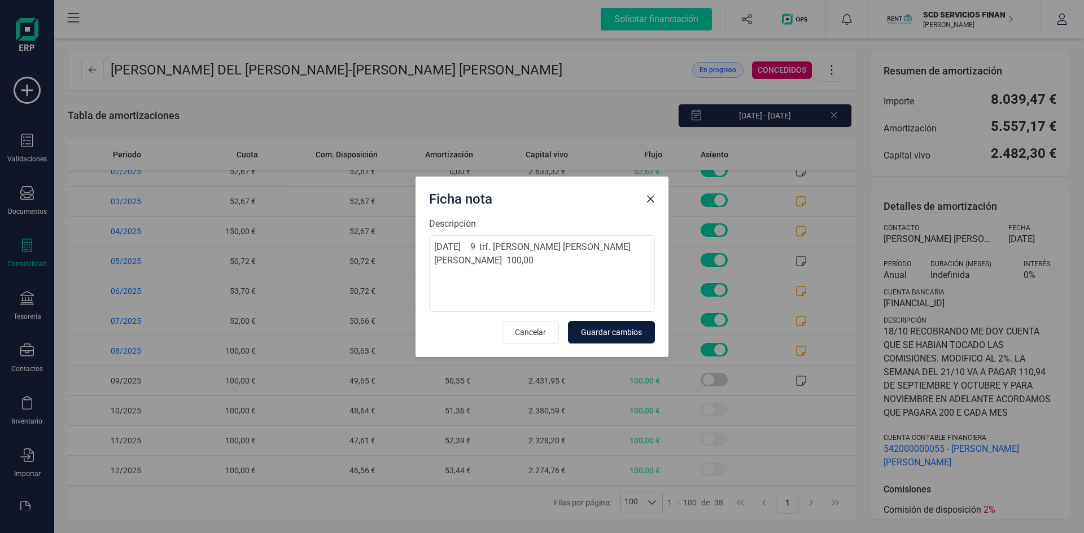
click at [627, 333] on span "Guardar cambios" at bounding box center [611, 332] width 61 height 11
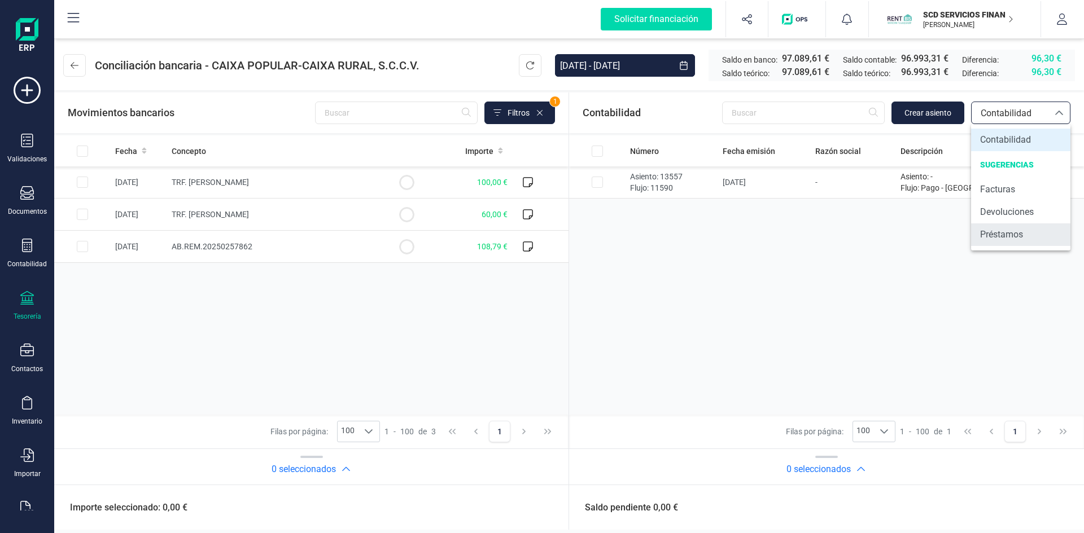
click at [998, 231] on span "Préstamos" at bounding box center [1001, 235] width 43 height 14
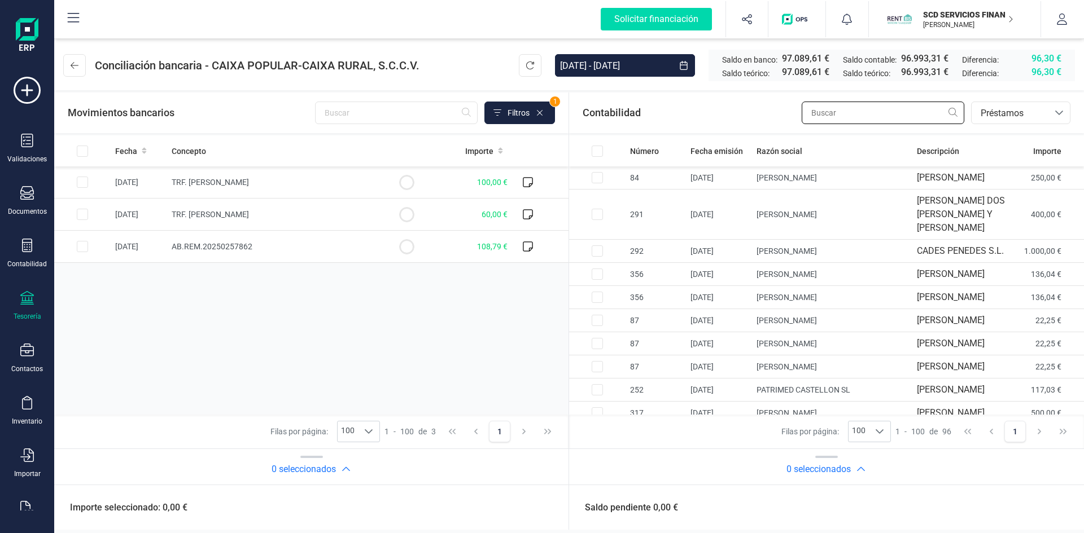
click at [862, 111] on input "text" at bounding box center [882, 113] width 163 height 23
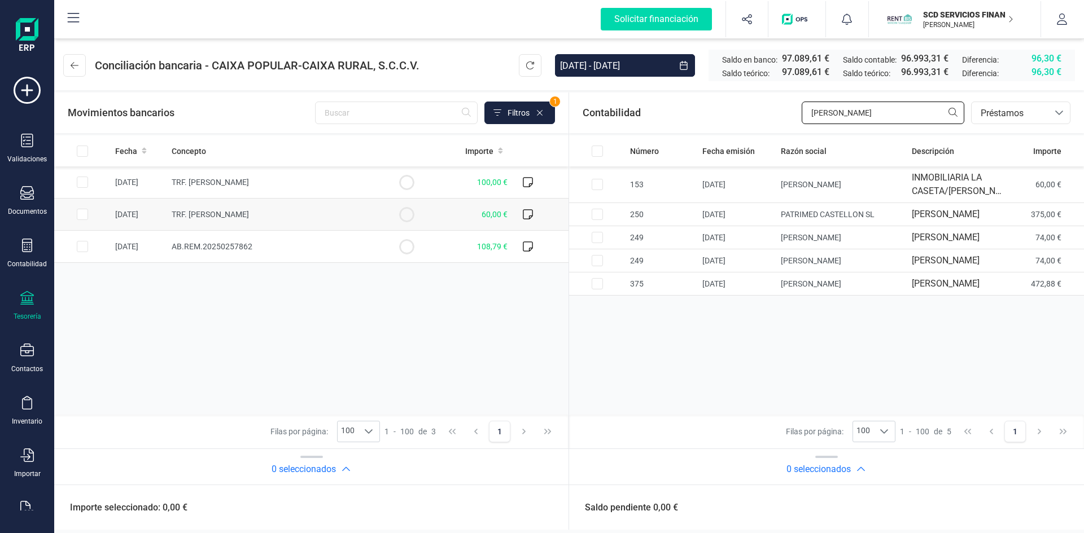
type input "[PERSON_NAME]"
click at [80, 211] on input "Row Selected fa5a8d65-efd7-4781-860d-ba6a3e8b67cc" at bounding box center [82, 214] width 11 height 11
checkbox input "true"
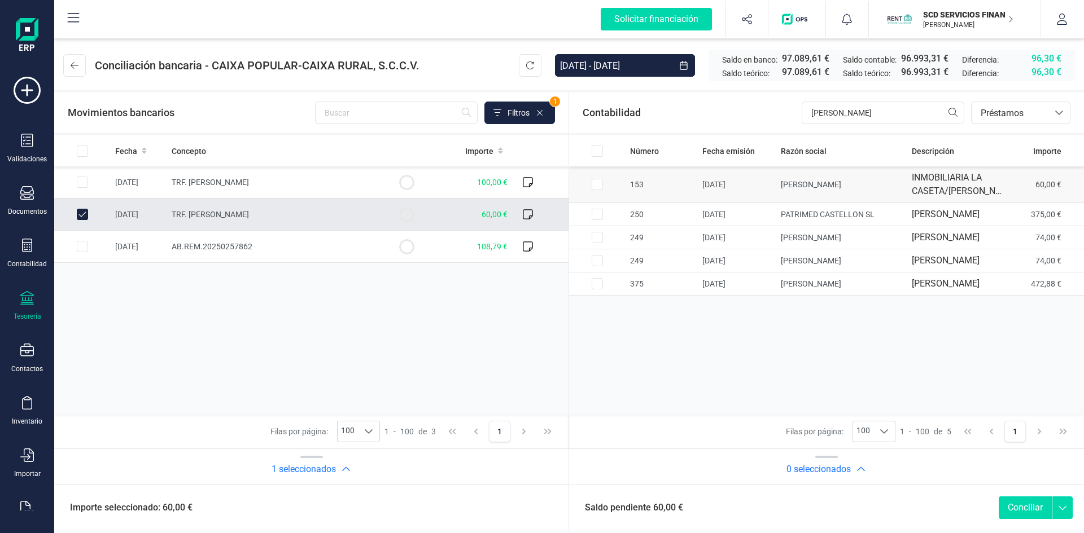
click at [594, 190] on input "Row Selected 1111d401-5bd4-4e83-a61d-c11a5791b8cc" at bounding box center [596, 184] width 11 height 11
checkbox input "true"
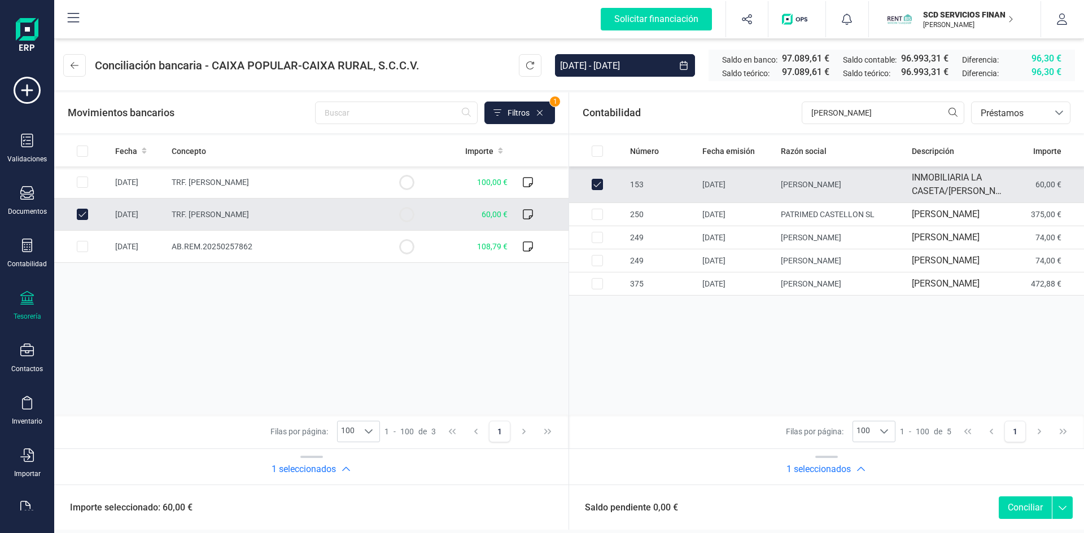
click at [1019, 510] on button "Conciliar" at bounding box center [1024, 508] width 53 height 23
checkbox input "false"
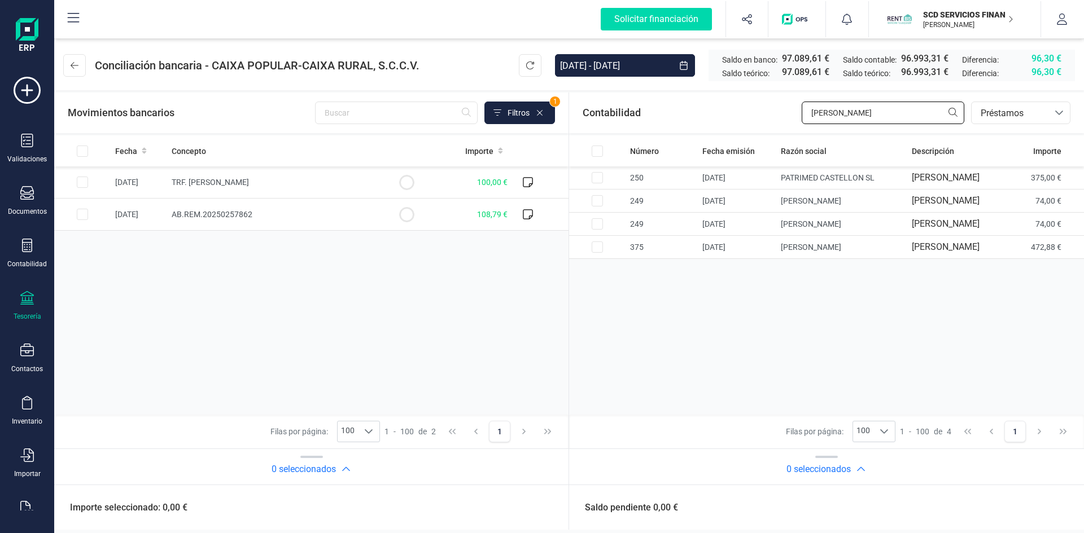
drag, startPoint x: 876, startPoint y: 109, endPoint x: 704, endPoint y: 118, distance: 172.9
click at [704, 116] on div "Contabilidad SANCHEZ bancos.conciliacion.modal.headerLoan bancos.conciliacion.m…" at bounding box center [826, 113] width 515 height 41
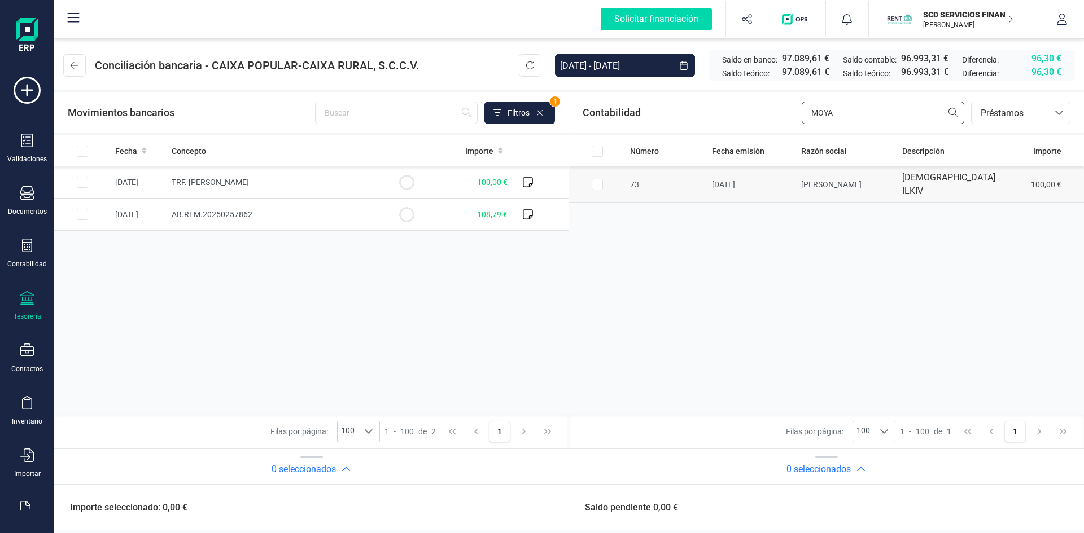
type input "MOYA"
click at [595, 179] on input "Row Selected da919e82-286e-4f9e-8c00-77bf239c33e7" at bounding box center [596, 184] width 11 height 11
checkbox input "true"
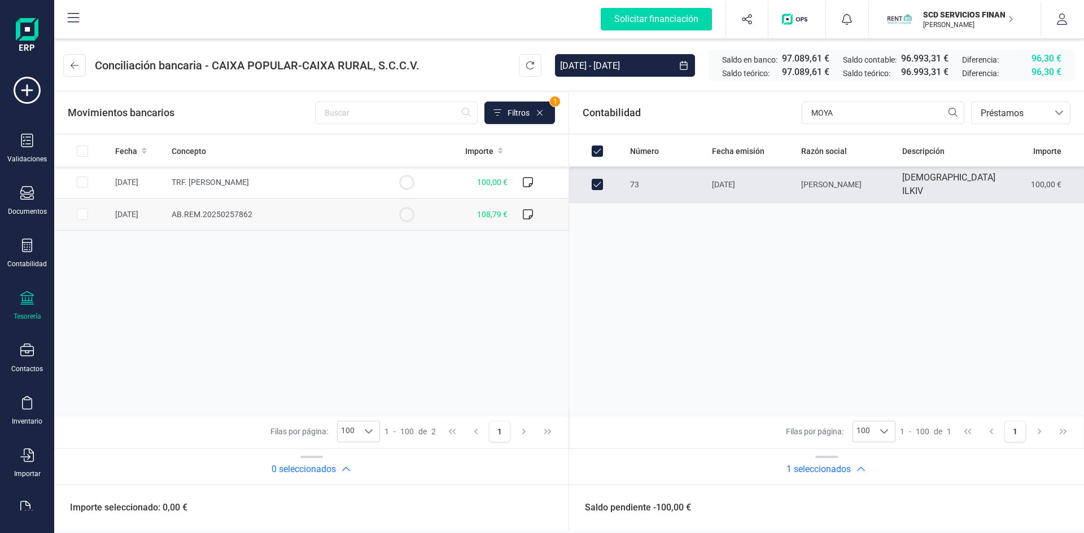
click at [80, 215] on input "Row Selected 54f93da6-f94b-4a50-9edc-f7b80a71d77f" at bounding box center [82, 214] width 11 height 11
checkbox input "true"
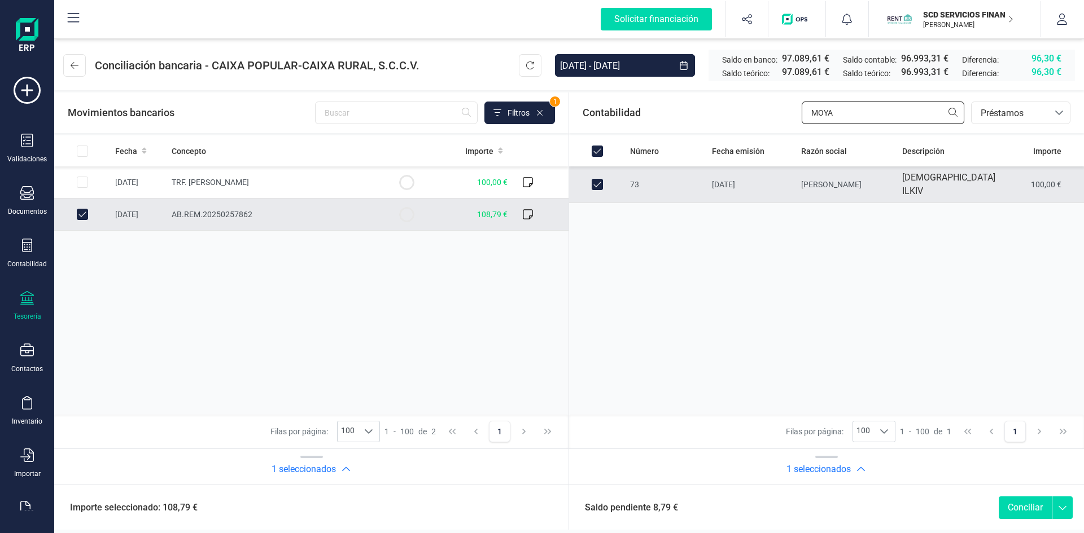
drag, startPoint x: 842, startPoint y: 114, endPoint x: 754, endPoint y: 113, distance: 88.0
click at [754, 113] on div "Contabilidad MOYA bancos.conciliacion.modal.headerLoan bancos.conciliacion.moda…" at bounding box center [826, 113] width 515 height 41
type input "MON"
checkbox input "false"
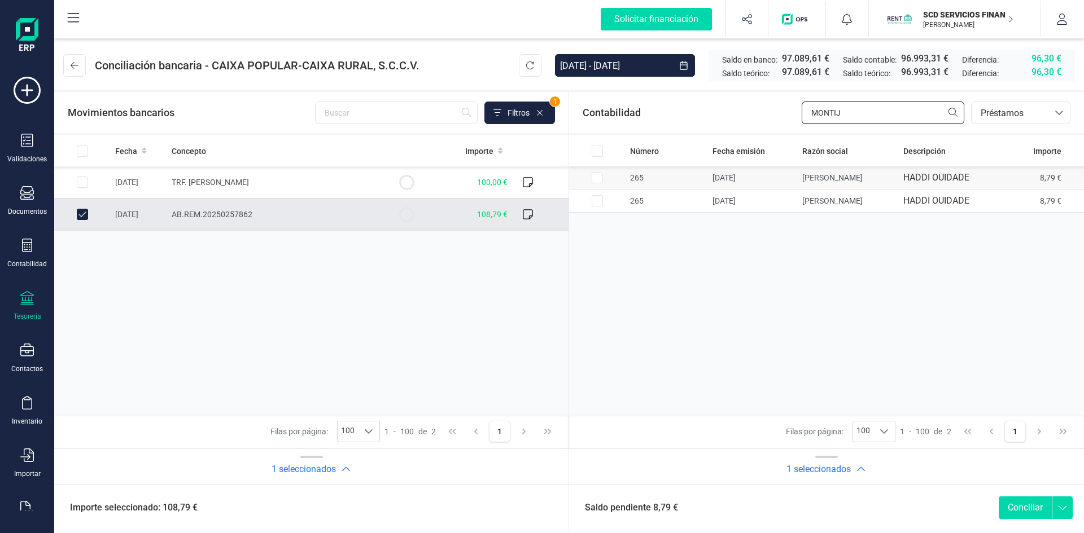
type input "MONTIJ"
click at [599, 177] on input "Row Selected 2ebcdc2f-efb6-466b-b58b-b516db0e2954" at bounding box center [596, 177] width 11 height 11
checkbox input "true"
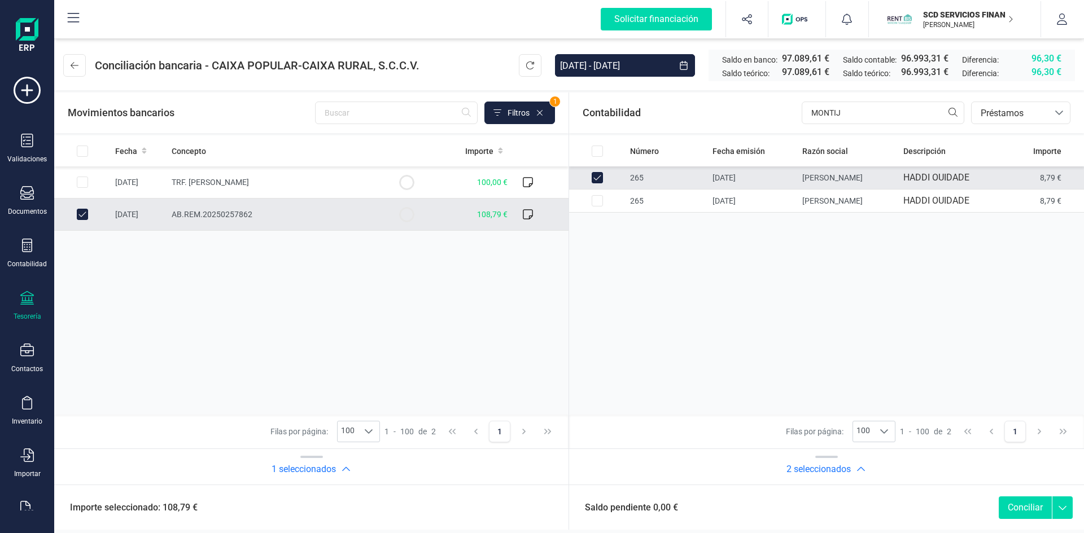
click at [1009, 506] on button "Conciliar" at bounding box center [1024, 508] width 53 height 23
checkbox input "false"
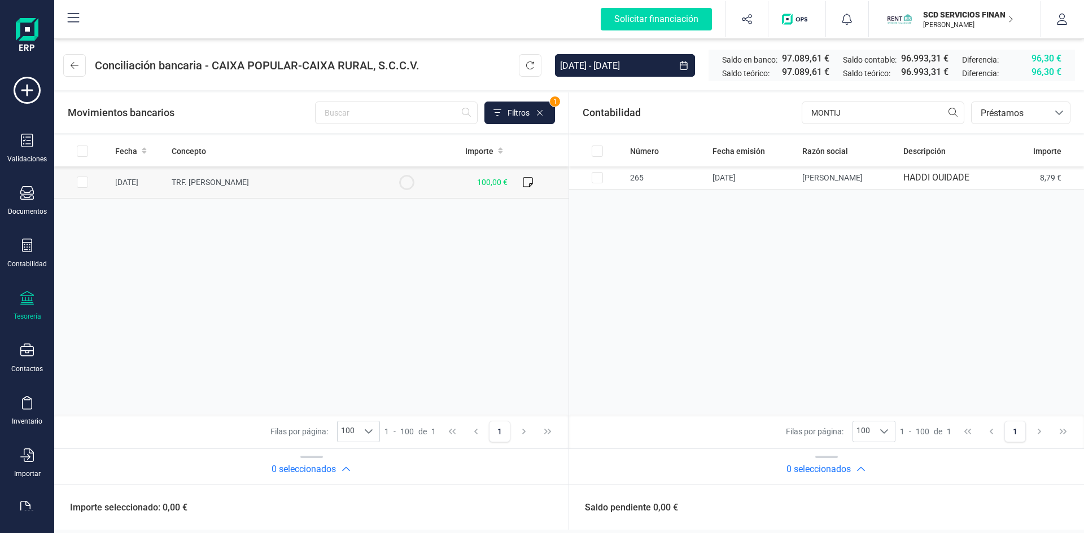
click at [80, 182] on input "Row Selected 7a5fd0a7-301a-4238-801d-2b51f2558607" at bounding box center [82, 182] width 11 height 11
checkbox input "true"
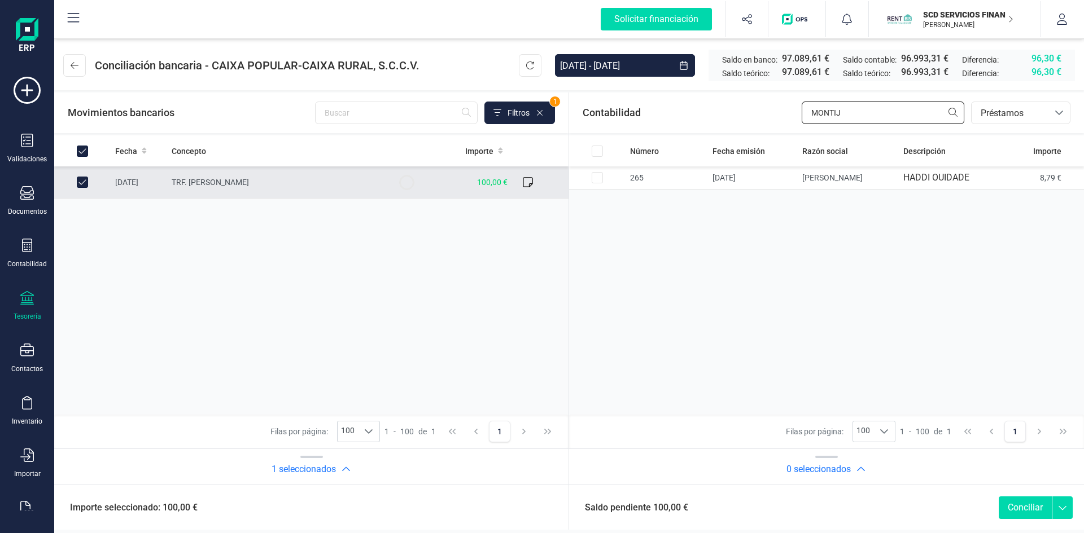
drag, startPoint x: 824, startPoint y: 115, endPoint x: 707, endPoint y: 134, distance: 118.4
click at [717, 130] on div "Contabilidad MONTIJ bancos.conciliacion.modal.headerLoan bancos.conciliacion.mo…" at bounding box center [826, 113] width 515 height 41
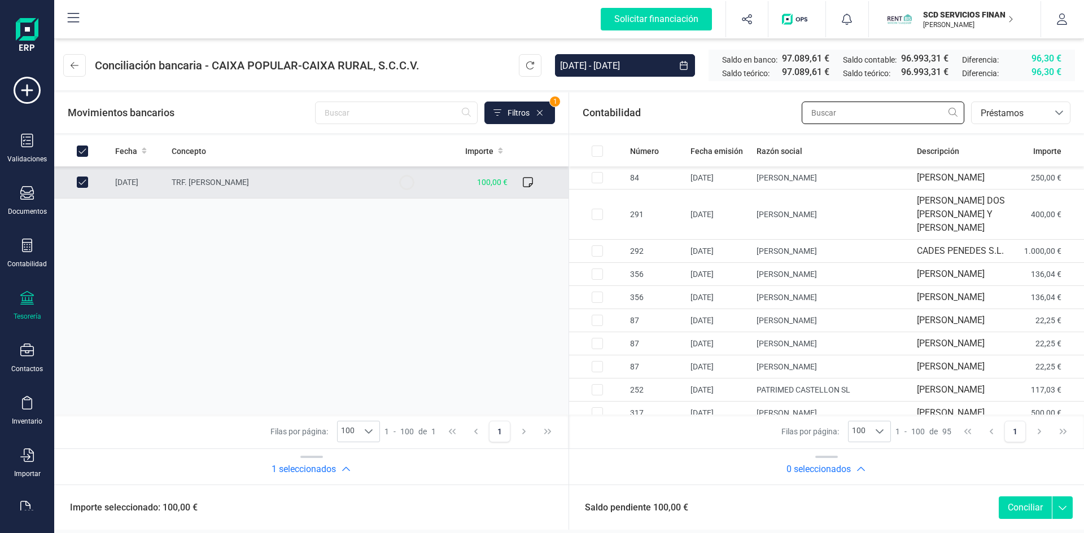
click at [847, 116] on input "text" at bounding box center [882, 113] width 163 height 23
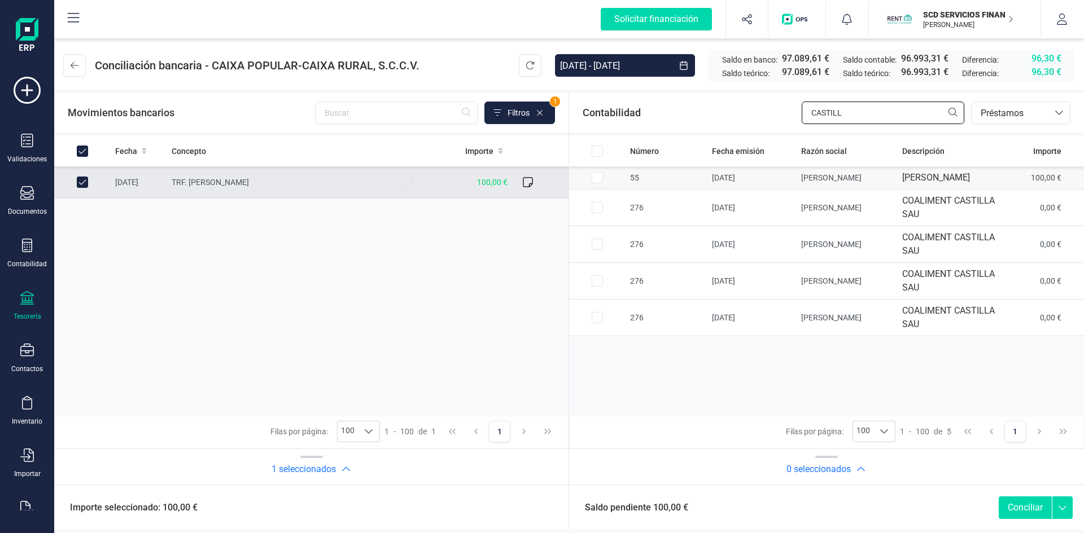
type input "CASTILL"
click at [603, 183] on td at bounding box center [597, 177] width 56 height 23
checkbox input "true"
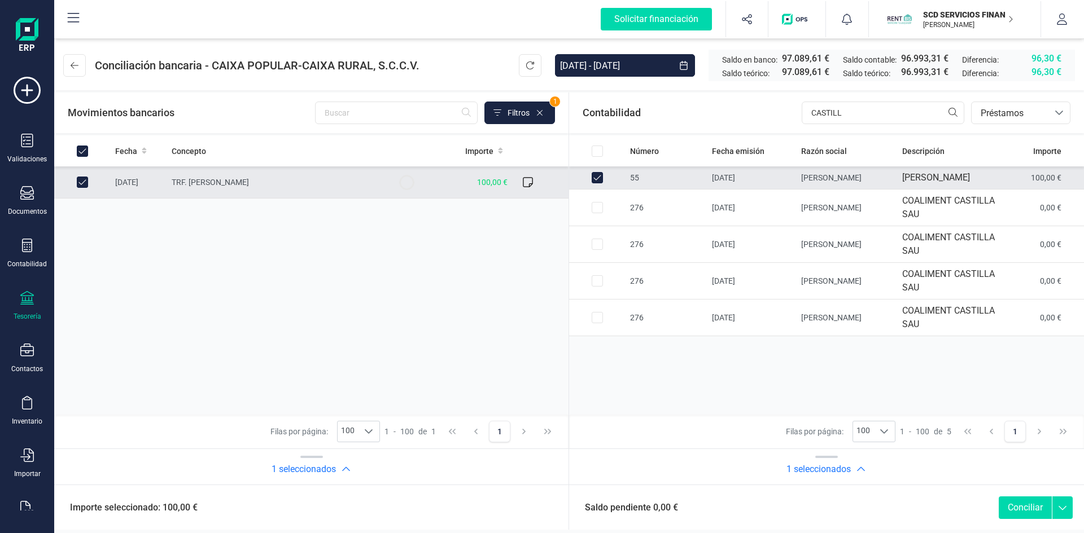
click at [1023, 506] on button "Conciliar" at bounding box center [1024, 508] width 53 height 23
checkbox input "false"
